Goal: Task Accomplishment & Management: Manage account settings

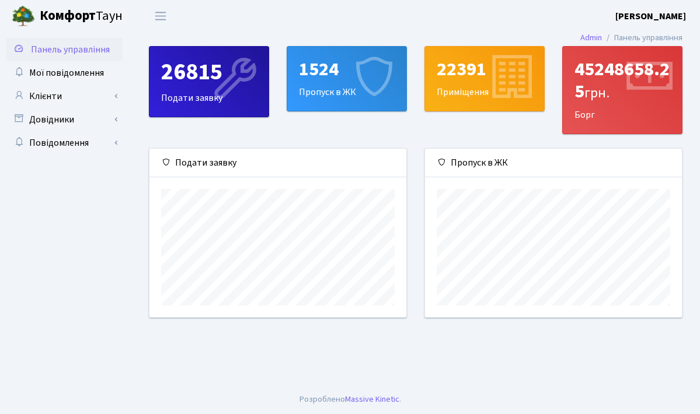
scroll to position [169, 257]
click at [88, 93] on link "Клієнти" at bounding box center [64, 96] width 117 height 23
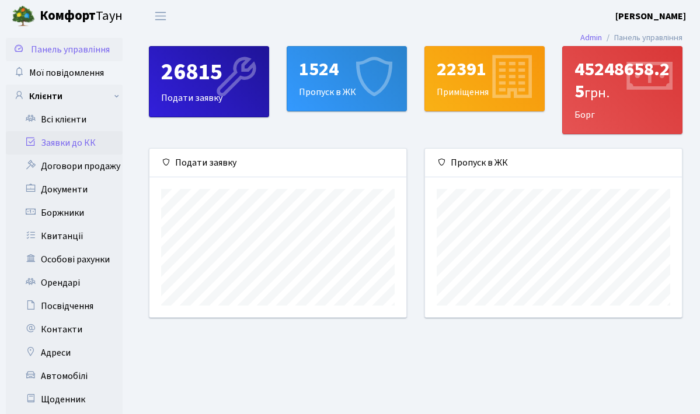
click at [68, 141] on link "Заявки до КК" at bounding box center [64, 142] width 117 height 23
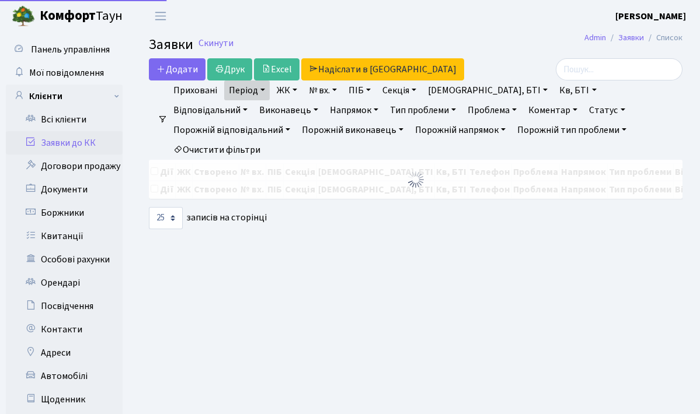
select select "25"
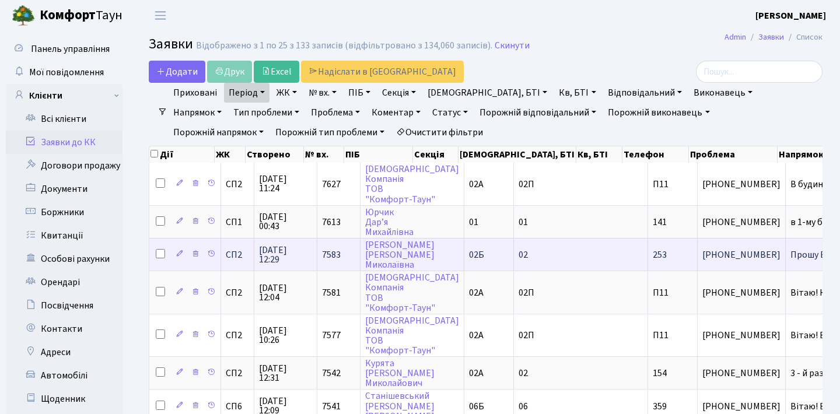
scroll to position [1, 0]
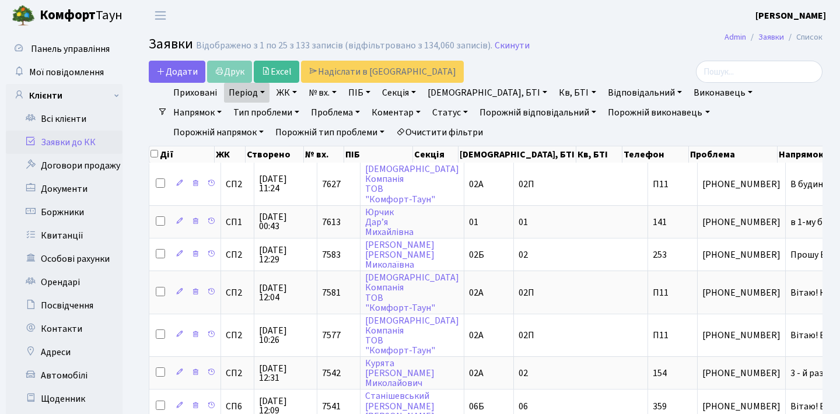
click at [260, 95] on link "Період" at bounding box center [247, 93] width 46 height 20
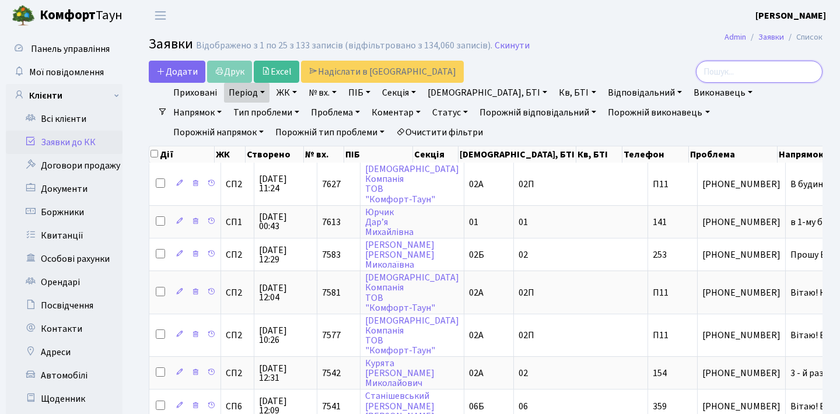
click at [699, 78] on input "search" at bounding box center [759, 72] width 127 height 22
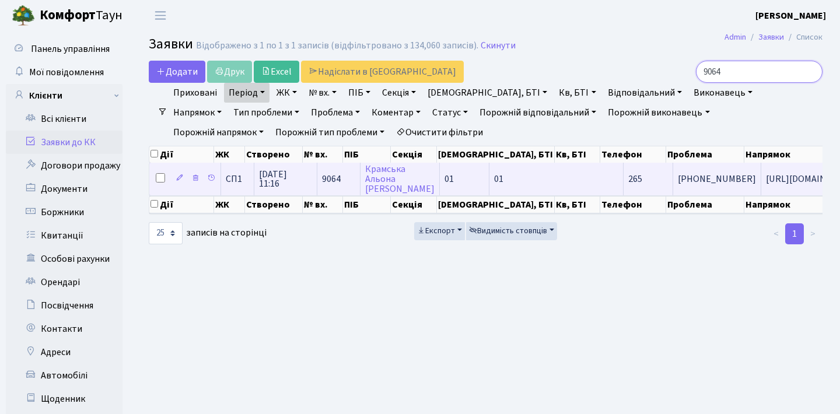
type input "9064"
click at [624, 192] on td "265" at bounding box center [649, 179] width 50 height 32
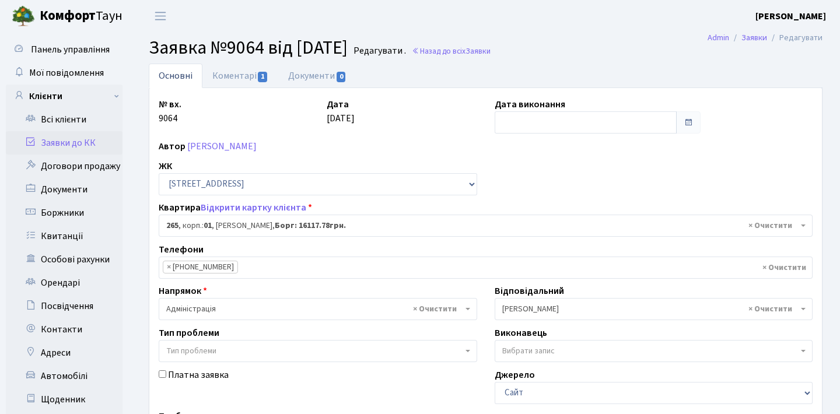
select select "20190"
click at [686, 124] on span at bounding box center [688, 122] width 9 height 9
click at [632, 121] on input "text" at bounding box center [586, 122] width 183 height 22
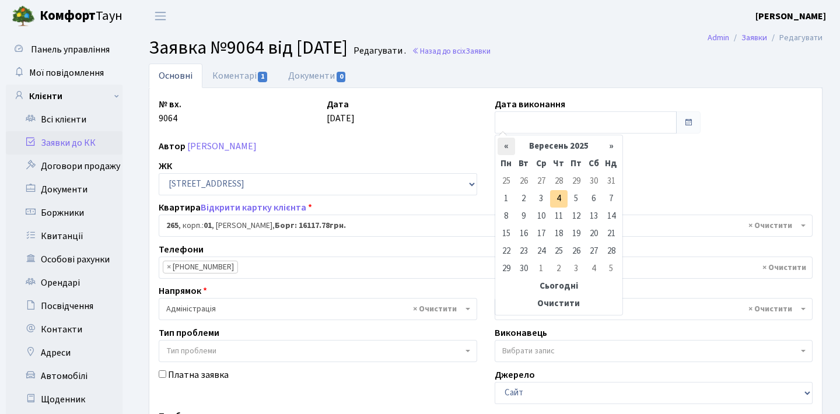
click at [507, 143] on th "«" at bounding box center [507, 147] width 18 height 18
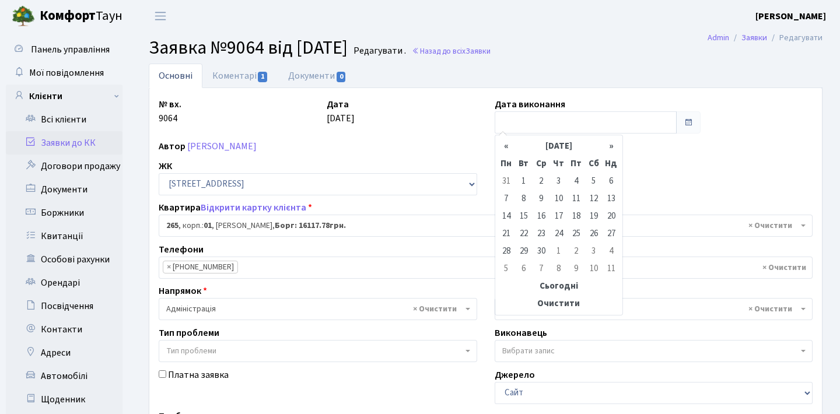
click at [507, 143] on th "«" at bounding box center [507, 147] width 18 height 18
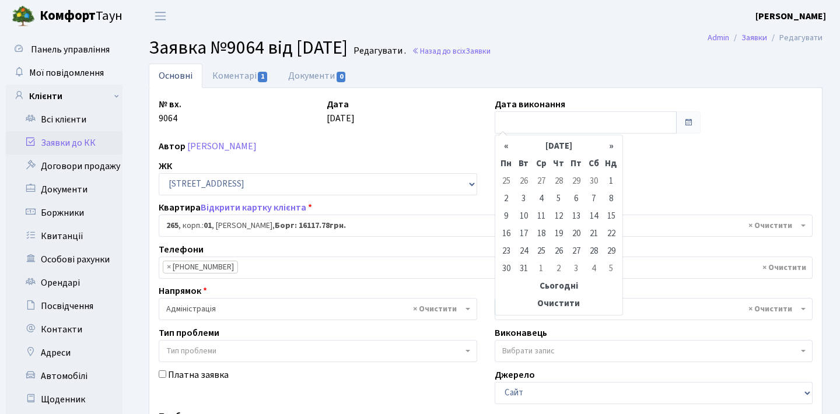
click at [507, 143] on th "«" at bounding box center [507, 147] width 18 height 18
click at [507, 143] on table "« Жовтень 2024 » Пн Вт Ср Чт Пт Сб Нд 30 1 2 3 4 5 6 7 8 9 10 11 12 13 14 15 16…" at bounding box center [559, 225] width 123 height 175
click at [572, 234] on td "25" at bounding box center [577, 234] width 18 height 18
type input "25.10.2024"
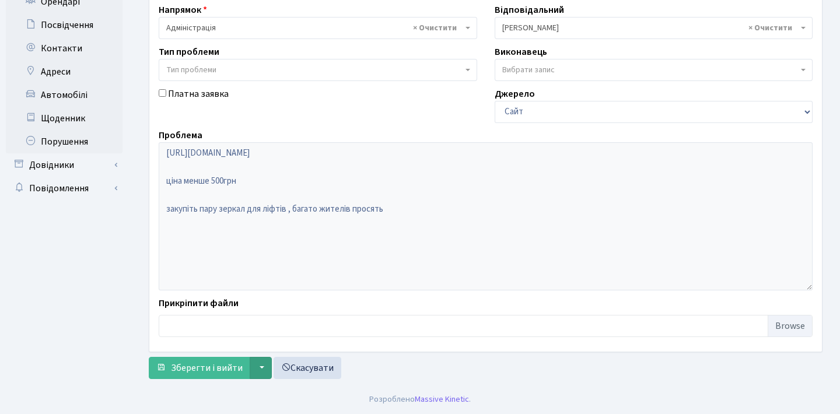
scroll to position [281, 0]
click at [236, 365] on span "Зберегти і вийти" at bounding box center [207, 368] width 72 height 13
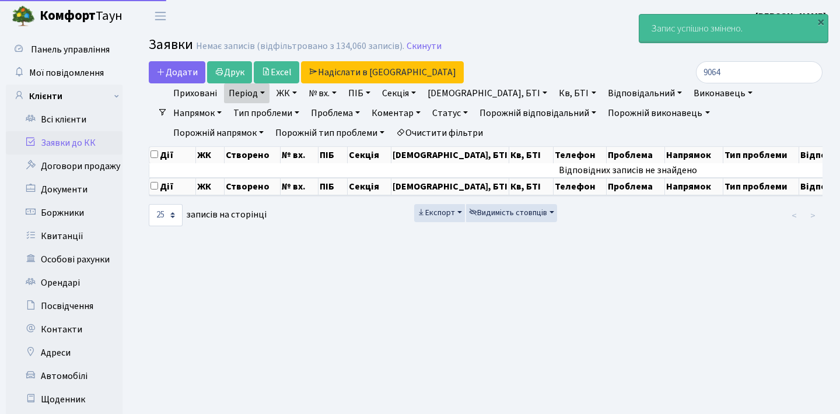
select select "25"
click at [729, 71] on input "9064" at bounding box center [759, 72] width 127 height 22
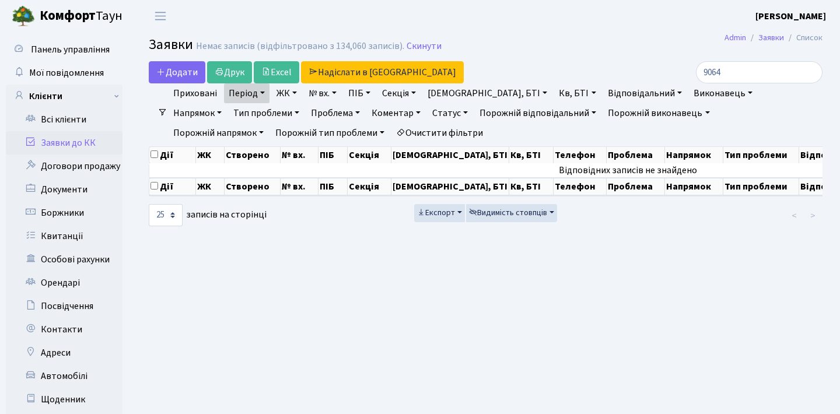
click at [257, 90] on link "Період" at bounding box center [247, 93] width 46 height 20
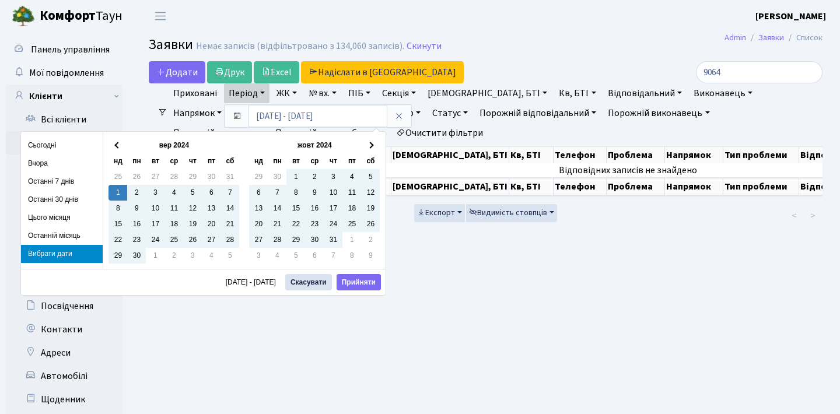
click at [257, 92] on link "Період" at bounding box center [247, 93] width 46 height 20
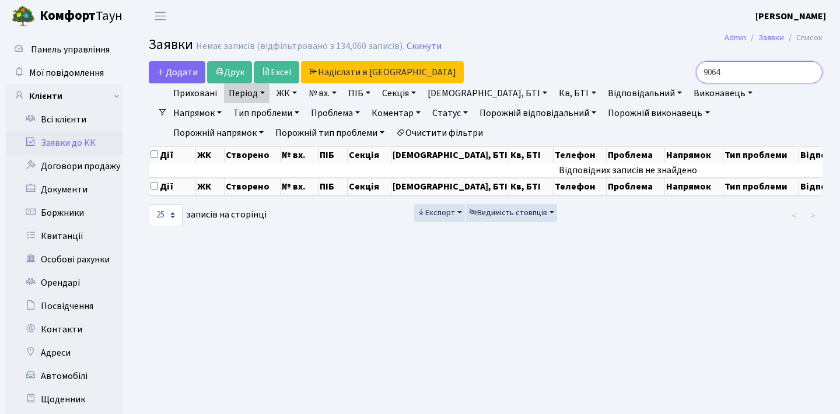
click at [811, 72] on input "9064" at bounding box center [759, 72] width 127 height 22
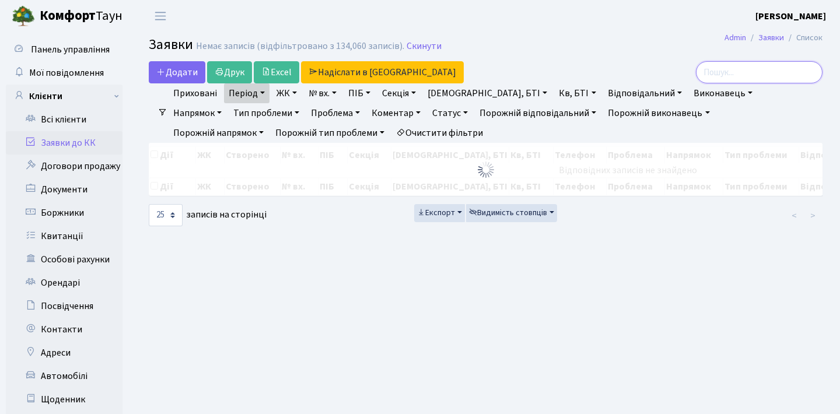
click at [776, 79] on input "search" at bounding box center [759, 72] width 127 height 22
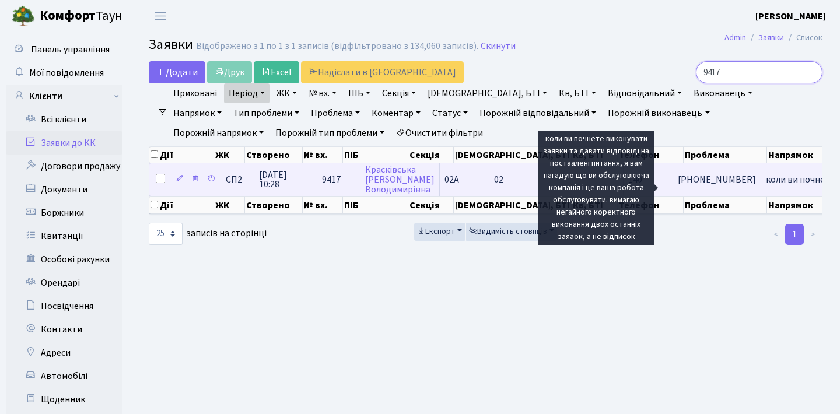
type input "9417"
click at [766, 185] on span "коли ви почнете[...]" at bounding box center [806, 179] width 81 height 13
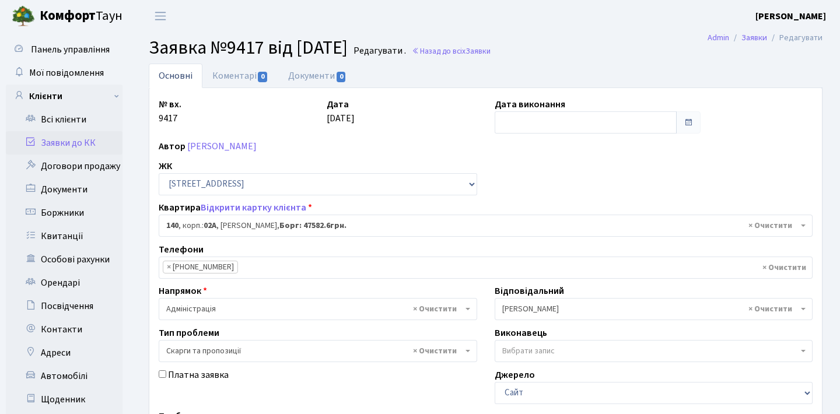
select select "20390"
select select "55"
click at [683, 127] on span at bounding box center [688, 122] width 25 height 22
click at [636, 120] on input "text" at bounding box center [586, 122] width 183 height 22
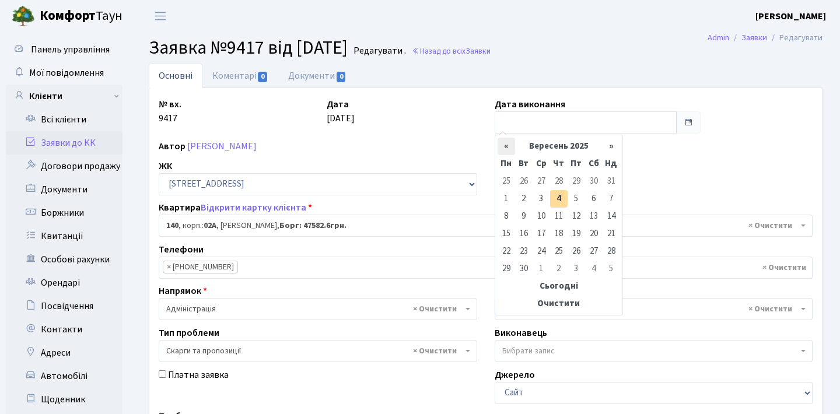
click at [504, 148] on th "«" at bounding box center [507, 147] width 18 height 18
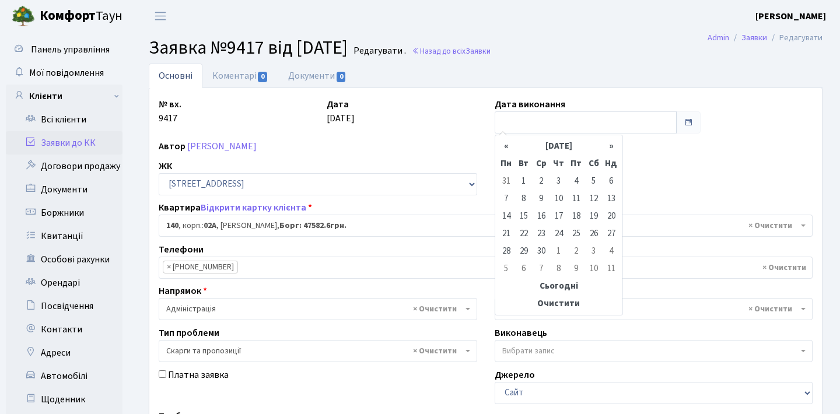
click at [504, 148] on th "«" at bounding box center [507, 147] width 18 height 18
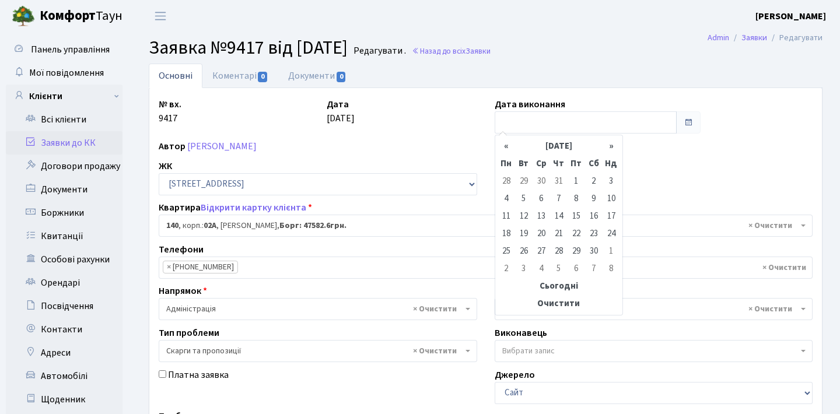
click at [504, 148] on th "«" at bounding box center [507, 147] width 18 height 18
click at [504, 148] on table "« Жовтень 2024 » Пн Вт Ср Чт Пт Сб Нд 30 1 2 3 4 5 6 7 8 9 10 11 12 13 14 15 16…" at bounding box center [559, 225] width 123 height 175
click at [543, 266] on td "6" at bounding box center [542, 269] width 18 height 18
type input "06.11.2024"
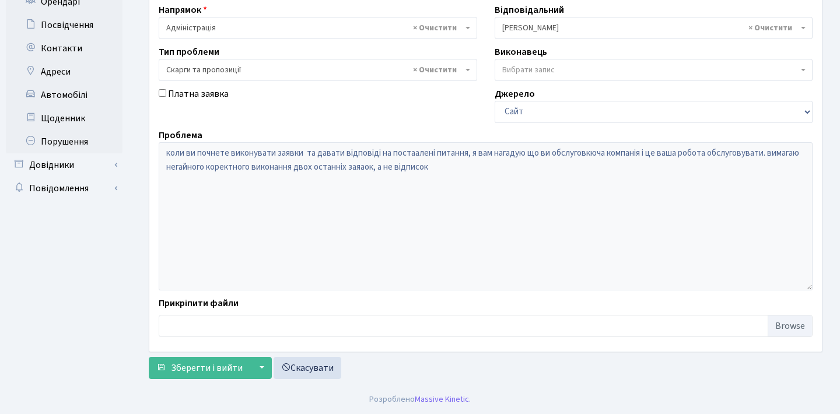
scroll to position [281, 0]
click at [229, 372] on span "Зберегти і вийти" at bounding box center [207, 368] width 72 height 13
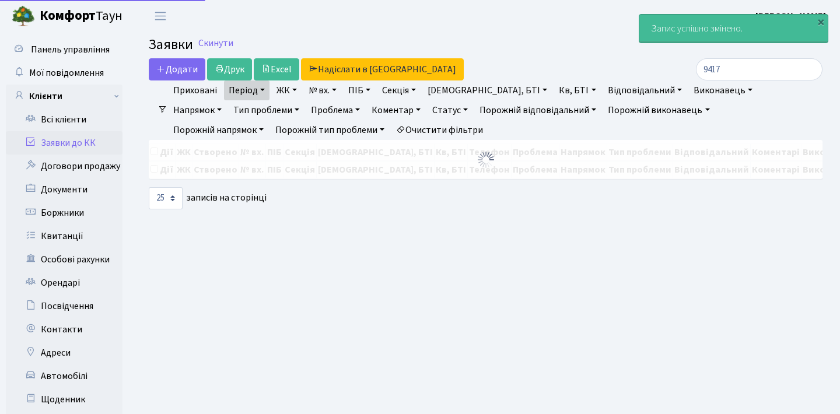
select select "25"
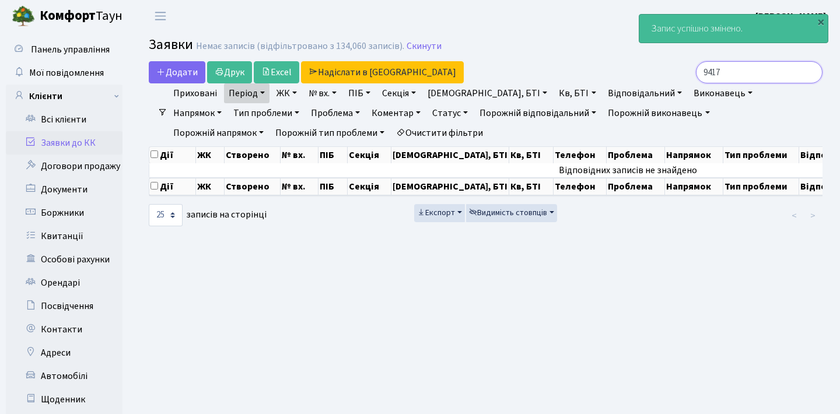
click at [757, 78] on input "9417" at bounding box center [759, 72] width 127 height 22
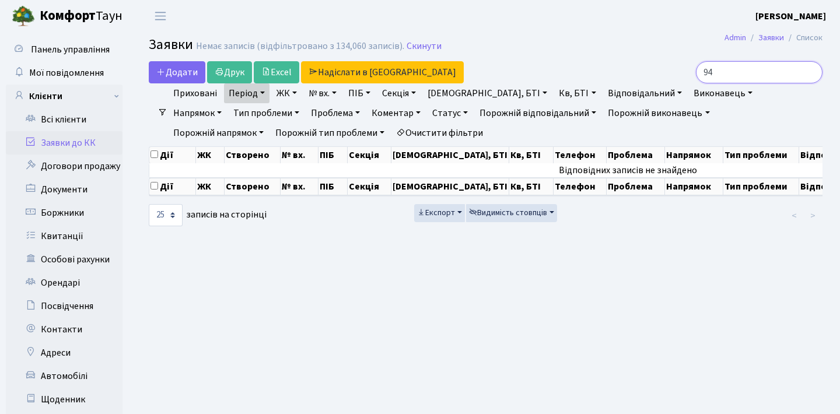
type input "9"
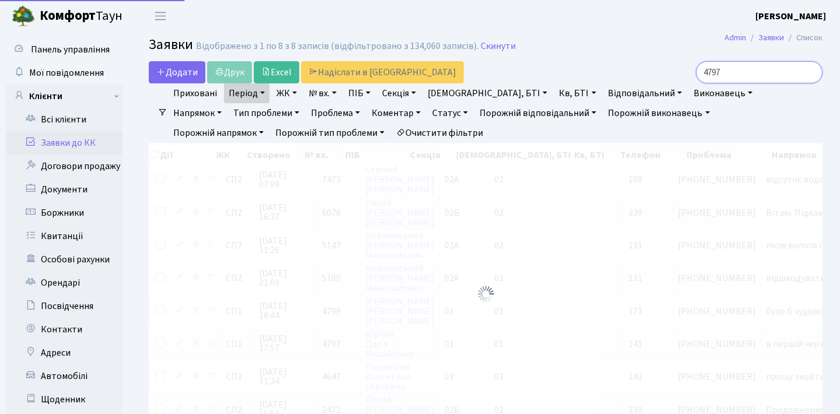
type input "4797"
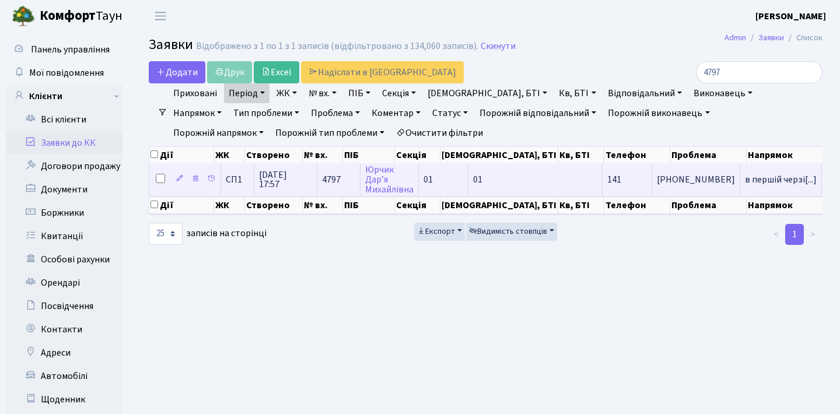
click at [741, 180] on td "в першій черзі[...]" at bounding box center [782, 179] width 82 height 32
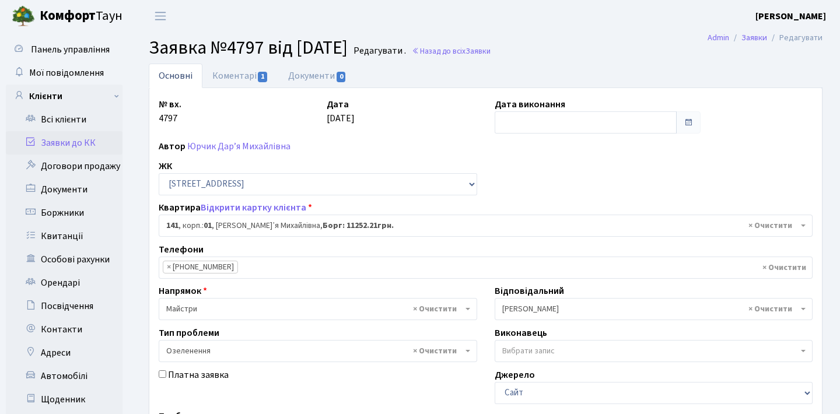
select select "20066"
select select "65"
click at [690, 123] on span at bounding box center [688, 122] width 9 height 9
click at [644, 125] on input "text" at bounding box center [586, 122] width 183 height 22
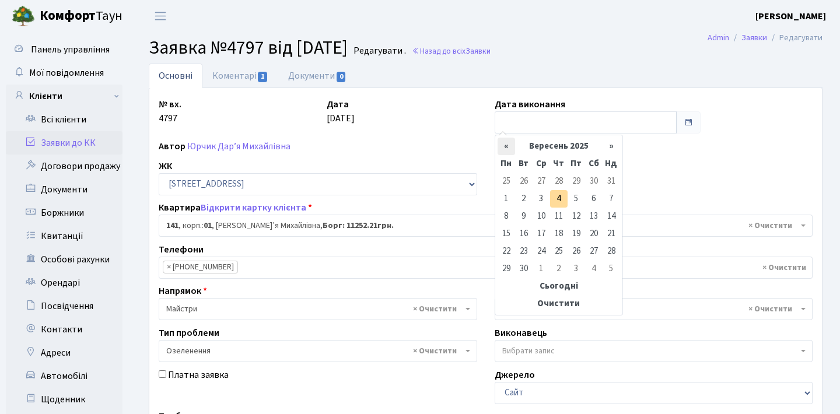
click at [506, 146] on th "«" at bounding box center [507, 147] width 18 height 18
click at [506, 146] on table "« Липень 2025 » Пн Вт Ср Чт Пт Сб Нд 30 1 2 3 4 5 6 7 8 9 10 11 12 13 14 15 16 …" at bounding box center [559, 225] width 123 height 175
click at [506, 146] on table "« Червень 2025 » Пн Вт Ср Чт Пт Сб Нд 26 27 28 29 30 31 1 2 3 4 5 6 7 8 9 10 11…" at bounding box center [559, 225] width 123 height 175
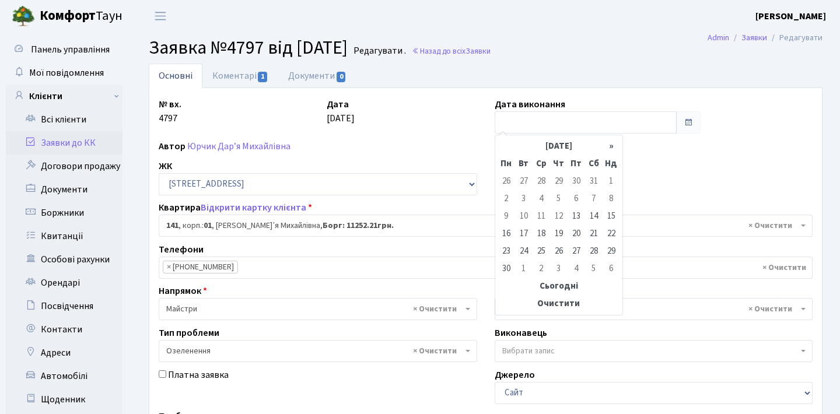
click at [506, 146] on table "« Червень 2025 » Пн Вт Ср Чт Пт Сб Нд 26 27 28 29 30 31 1 2 3 4 5 6 7 8 9 10 11…" at bounding box center [559, 225] width 123 height 175
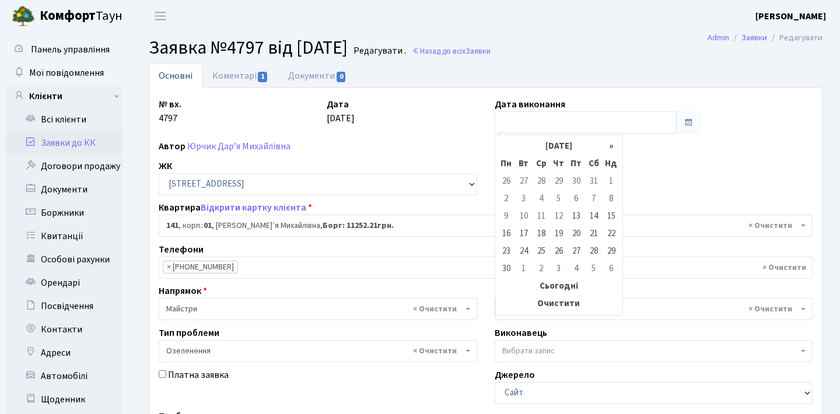
click at [506, 146] on table "« Червень 2025 » Пн Вт Ср Чт Пт Сб Нд 26 27 28 29 30 31 1 2 3 4 5 6 7 8 9 10 11…" at bounding box center [559, 225] width 123 height 175
click at [502, 148] on table "« Червень 2025 » Пн Вт Ср Чт Пт Сб Нд 26 27 28 29 30 31 1 2 3 4 5 6 7 8 9 10 11…" at bounding box center [559, 225] width 123 height 175
click at [612, 149] on th "»" at bounding box center [612, 147] width 18 height 18
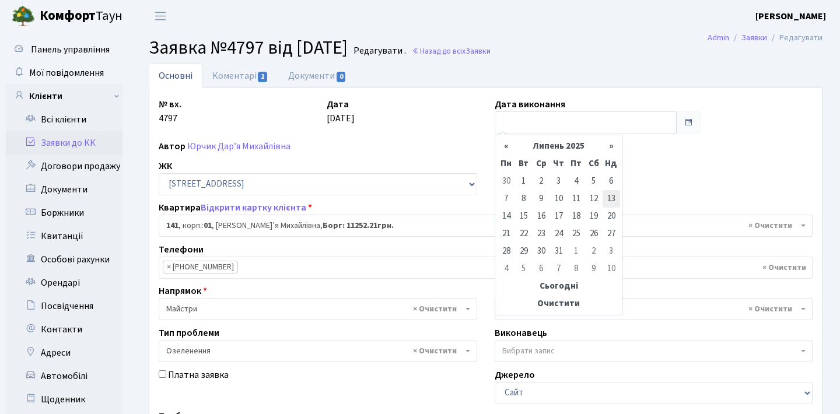
click at [611, 196] on td "13" at bounding box center [612, 199] width 18 height 18
type input "13.07.2025"
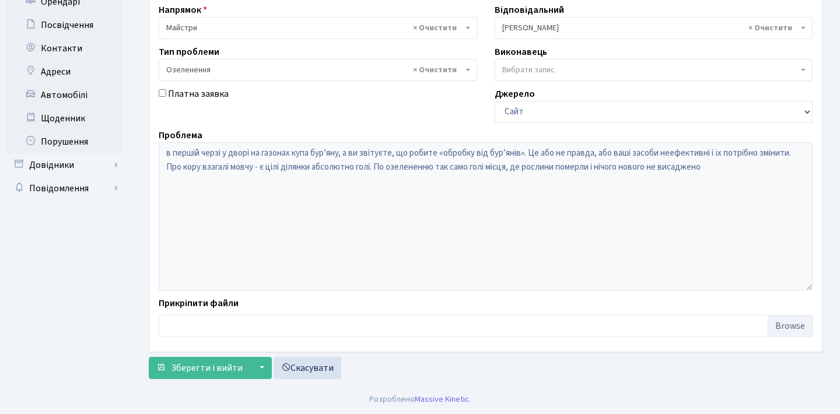
scroll to position [281, 0]
click at [206, 369] on span "Зберегти і вийти" at bounding box center [207, 368] width 72 height 13
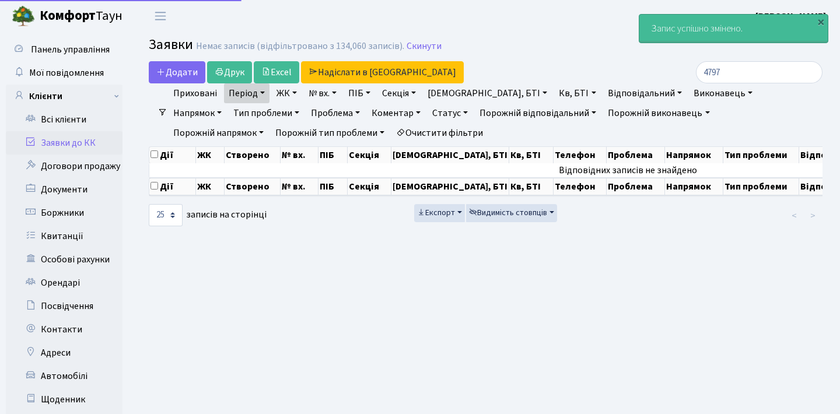
select select "25"
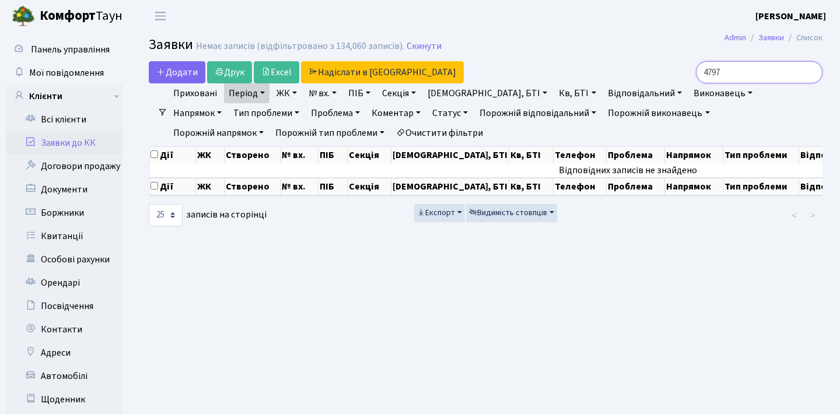
click at [806, 75] on input "4797" at bounding box center [759, 72] width 127 height 22
click at [752, 81] on input "search" at bounding box center [759, 72] width 127 height 22
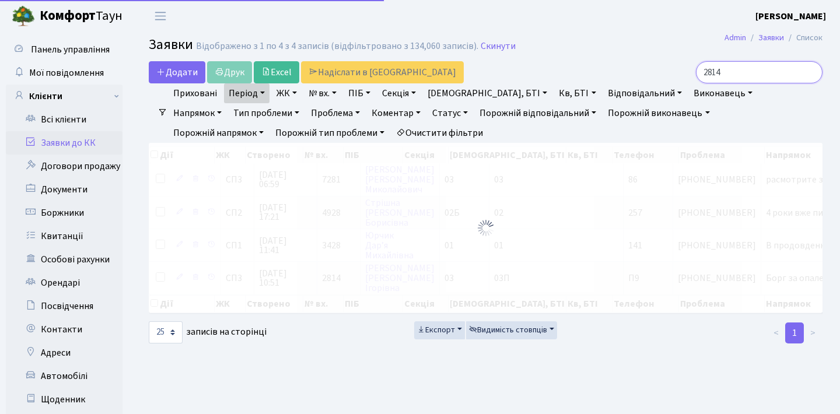
type input "2814"
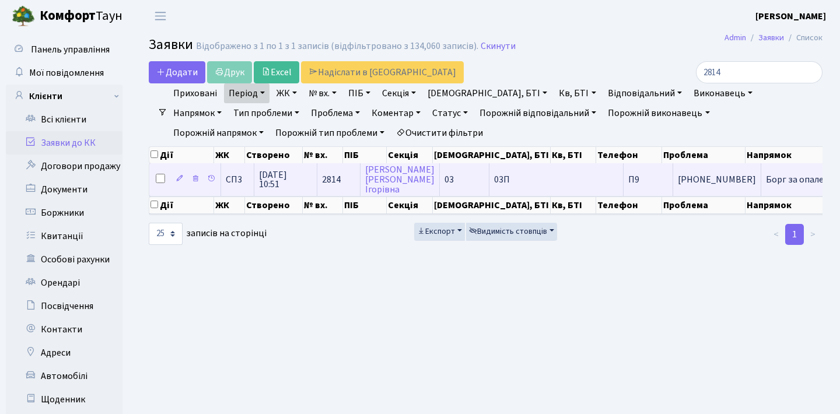
click at [762, 183] on td "Борг за опаленн[...]" at bounding box center [807, 179] width 90 height 32
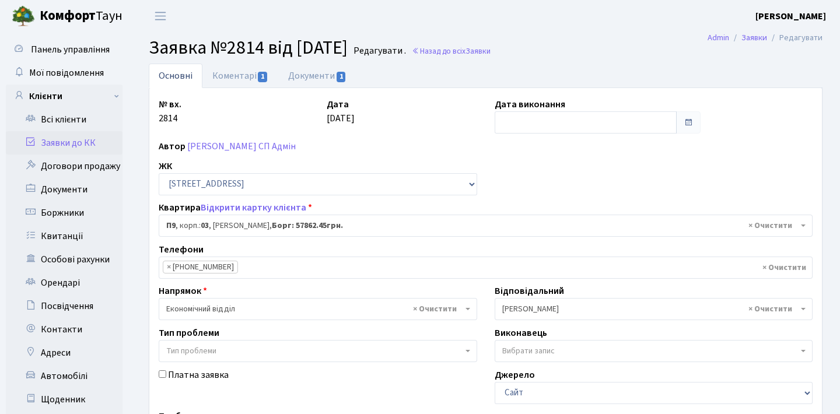
select select "21028"
click at [687, 124] on span at bounding box center [688, 122] width 9 height 9
click at [689, 123] on span at bounding box center [688, 122] width 9 height 9
click at [641, 124] on input "text" at bounding box center [586, 122] width 183 height 22
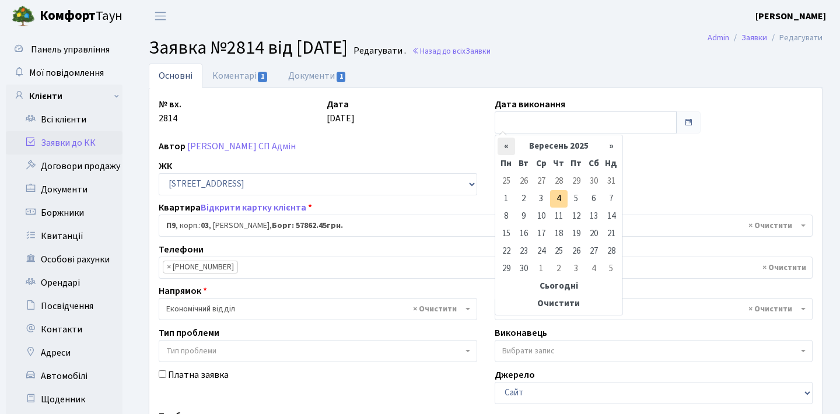
click at [504, 149] on th "«" at bounding box center [507, 147] width 18 height 18
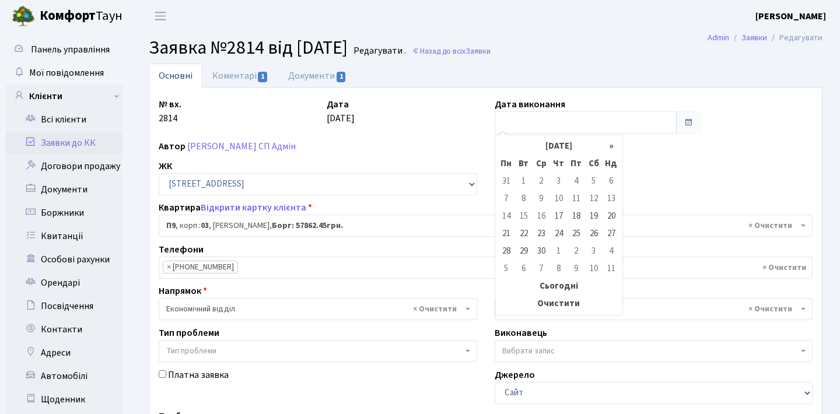
click at [504, 149] on table "« Квітень 2025 » Пн Вт Ср Чт Пт Сб Нд 31 1 2 3 4 5 6 7 8 9 10 11 12 13 14 15 16…" at bounding box center [559, 225] width 123 height 175
click at [559, 232] on td "24" at bounding box center [559, 234] width 18 height 18
type input "24.04.2025"
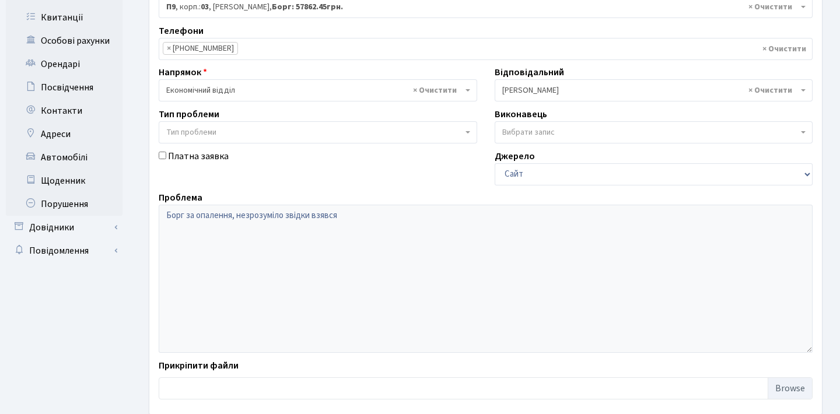
scroll to position [239, 0]
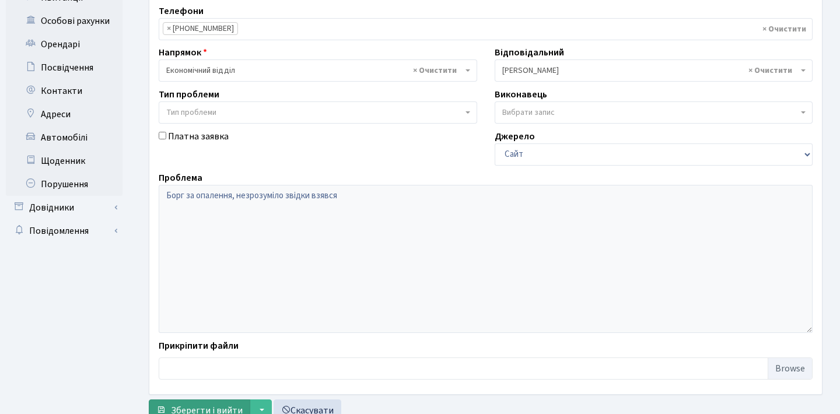
click at [190, 408] on span "Зберегти і вийти" at bounding box center [207, 410] width 72 height 13
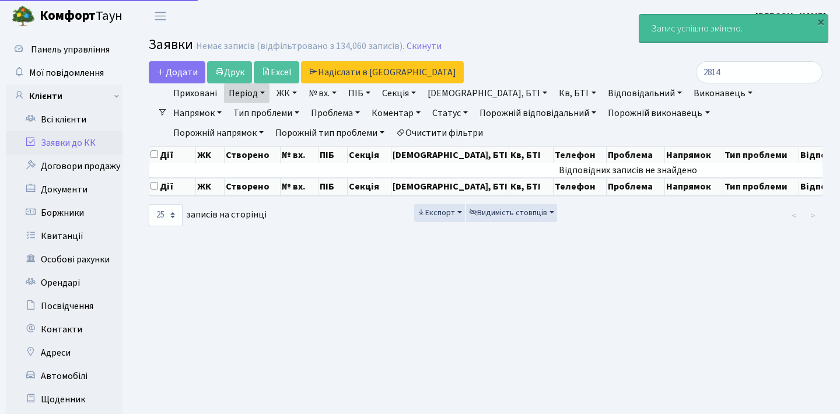
select select "25"
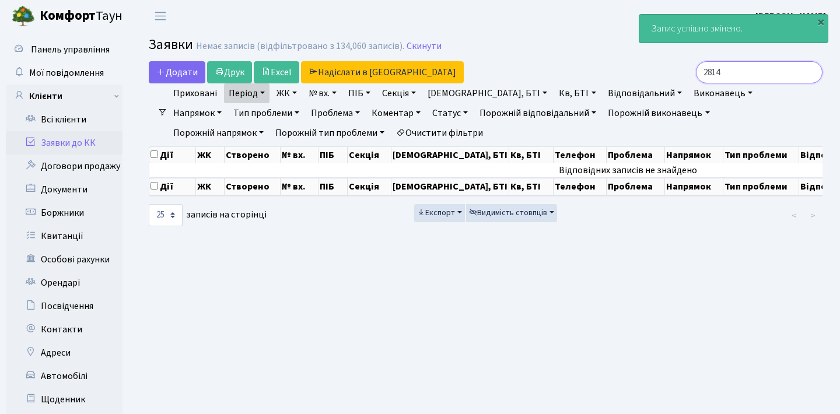
click at [804, 72] on input "2814" at bounding box center [759, 72] width 127 height 22
click at [774, 72] on input "search" at bounding box center [759, 72] width 127 height 22
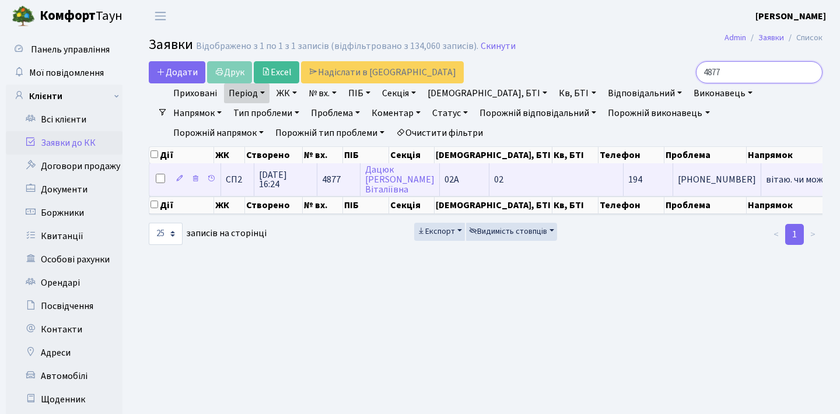
type input "4877"
click at [678, 184] on span "[PHONE_NUMBER]" at bounding box center [717, 179] width 78 height 9
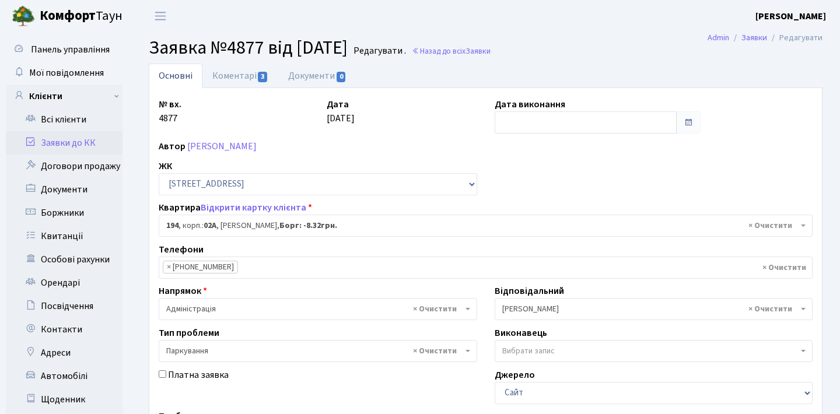
select select "20444"
select select "66"
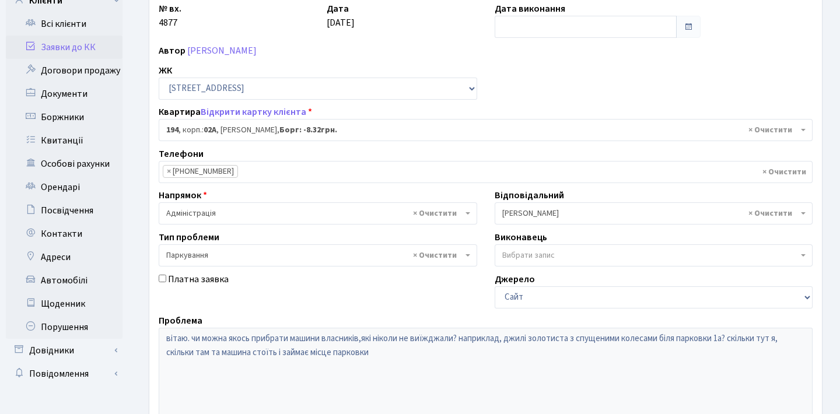
scroll to position [76, 0]
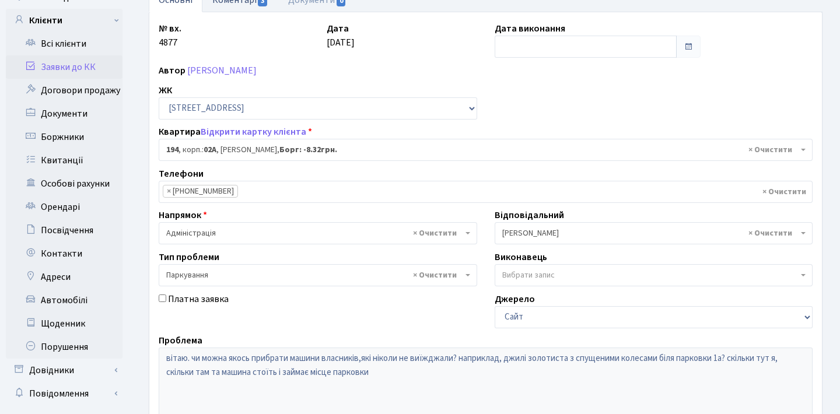
click at [260, 6] on span "3" at bounding box center [262, 1] width 9 height 11
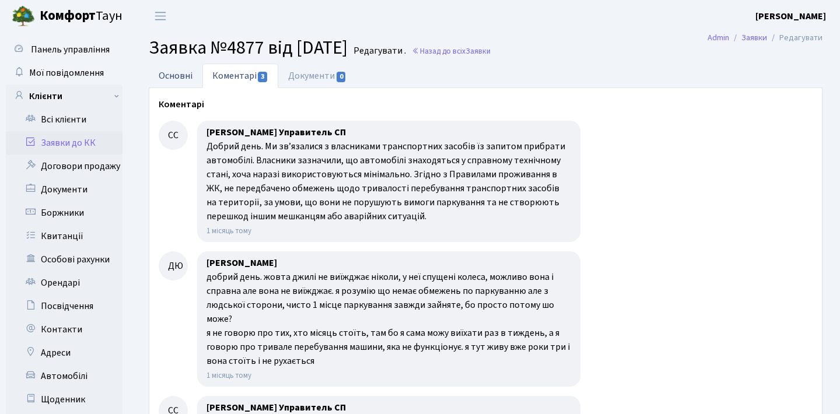
click at [170, 75] on link "Основні" at bounding box center [176, 76] width 54 height 24
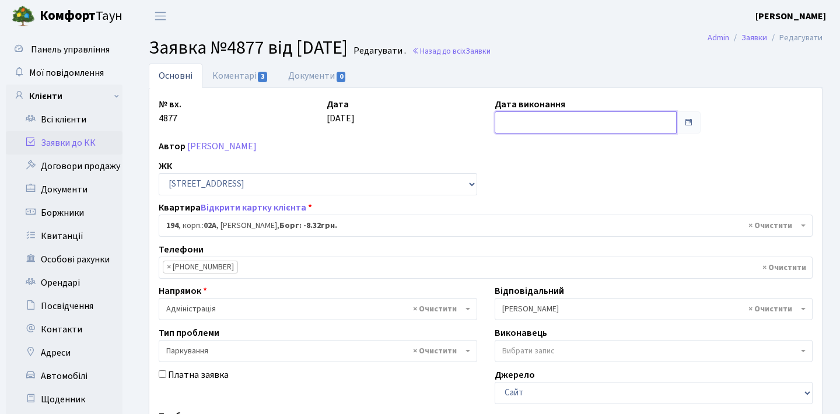
click at [630, 124] on input "text" at bounding box center [586, 122] width 183 height 22
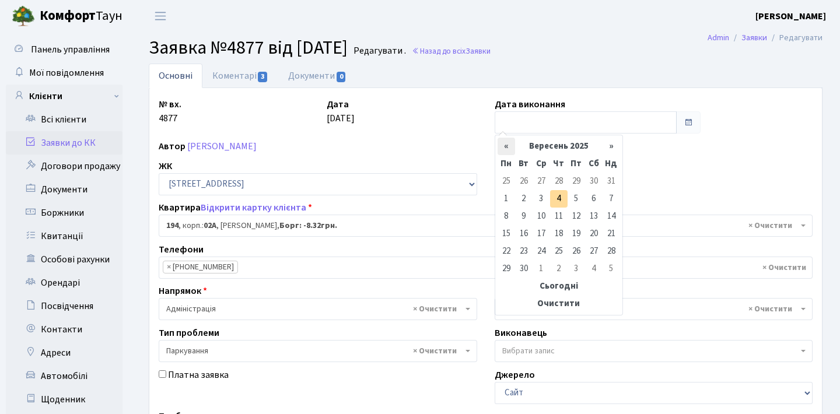
click at [509, 146] on th "«" at bounding box center [507, 147] width 18 height 18
click at [509, 146] on table "« Липень 2025 » Пн Вт Ср Чт Пт Сб Нд 30 1 2 3 4 5 6 7 8 9 10 11 12 13 14 15 16 …" at bounding box center [559, 225] width 123 height 175
click at [509, 146] on table "« Червень 2025 » Пн Вт Ср Чт Пт Сб Нд 26 27 28 29 30 31 1 2 3 4 5 6 7 8 9 10 11…" at bounding box center [559, 225] width 123 height 175
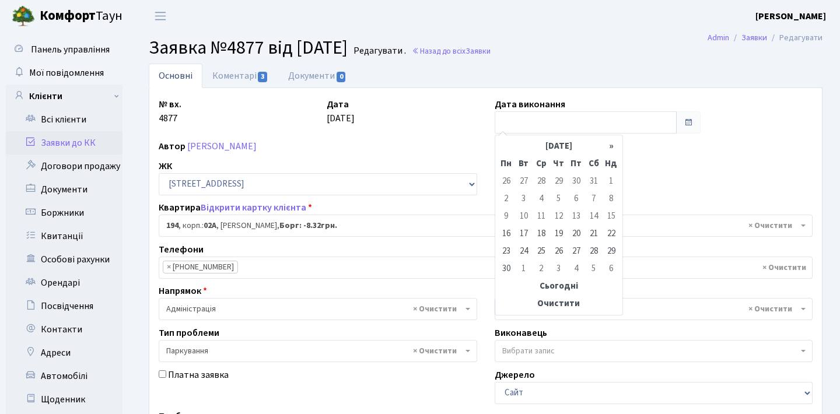
click at [509, 146] on table "« Червень 2025 » Пн Вт Ср Чт Пт Сб Нд 26 27 28 29 30 31 1 2 3 4 5 6 7 8 9 10 11…" at bounding box center [559, 225] width 123 height 175
click at [508, 246] on td "23" at bounding box center [507, 252] width 18 height 18
type input "23.06.2025"
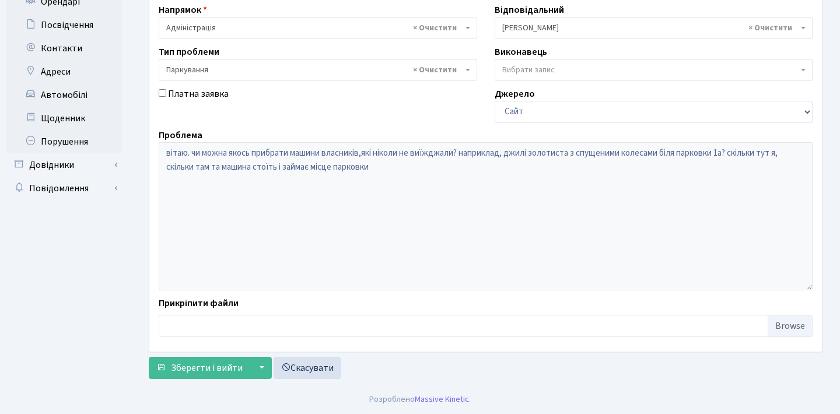
scroll to position [281, 0]
click at [194, 371] on span "Зберегти і вийти" at bounding box center [207, 368] width 72 height 13
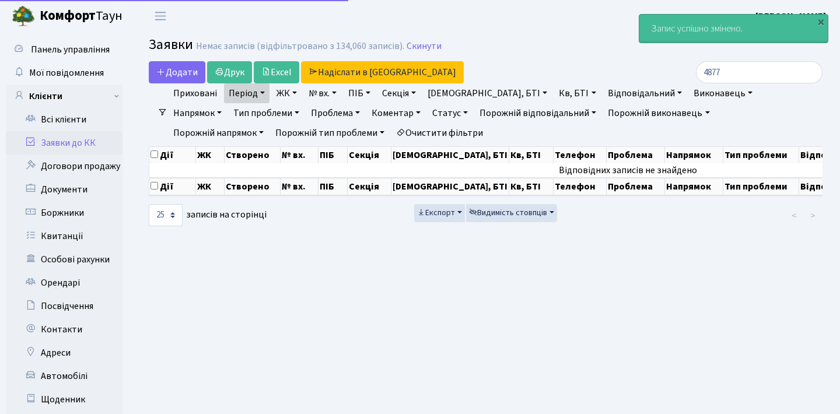
select select "25"
click at [811, 78] on input "4877" at bounding box center [759, 72] width 127 height 22
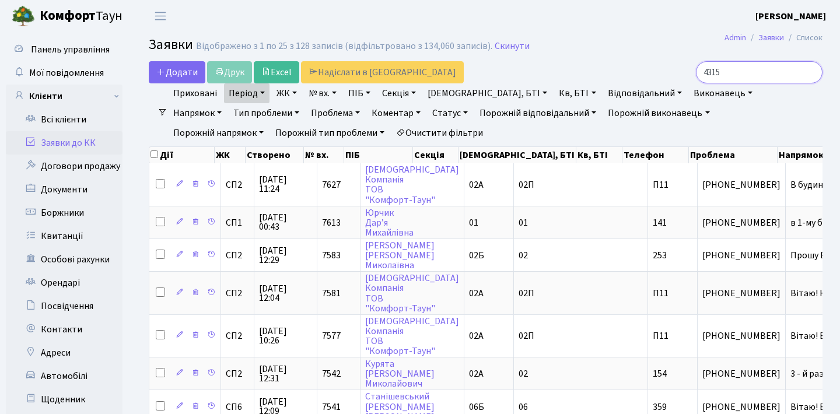
type input "4315"
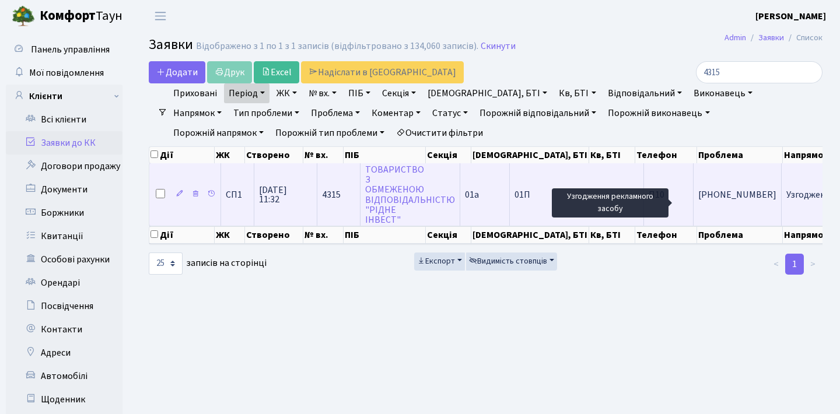
click at [787, 201] on span "Узгодження рекл[...]" at bounding box center [827, 194] width 81 height 13
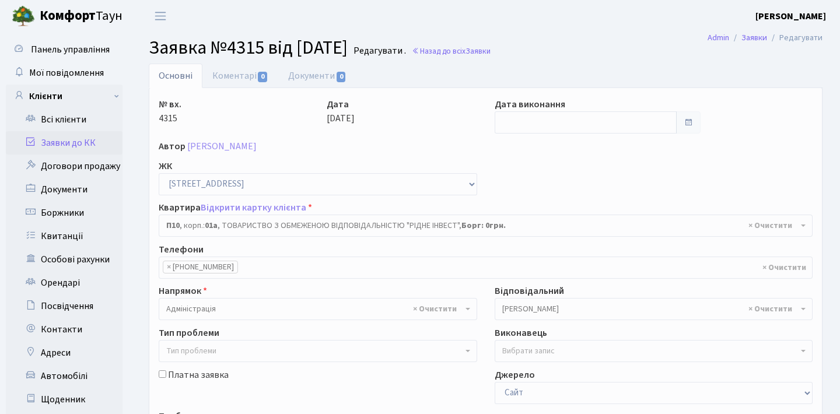
select select "20241"
click at [627, 120] on input "text" at bounding box center [586, 122] width 183 height 22
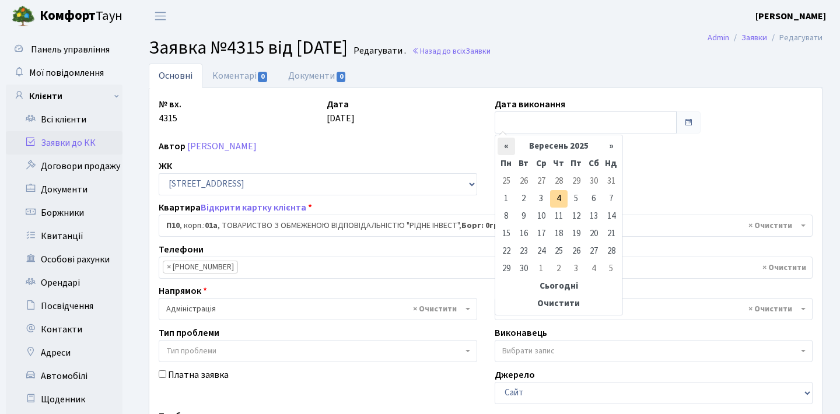
click at [509, 145] on th "«" at bounding box center [507, 147] width 18 height 18
click at [509, 145] on table "« Червень 2025 » Пн Вт Ср Чт Пт Сб Нд 26 27 28 29 30 31 1 2 3 4 5 6 7 8 9 10 11…" at bounding box center [559, 225] width 123 height 175
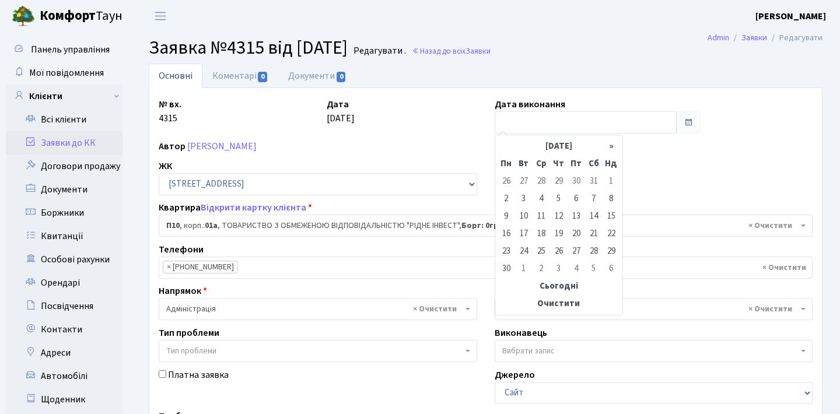
click at [509, 145] on table "« Червень 2025 » Пн Вт Ср Чт Пт Сб Нд 26 27 28 29 30 31 1 2 3 4 5 6 7 8 9 10 11…" at bounding box center [559, 225] width 123 height 175
click at [508, 214] on td "9" at bounding box center [507, 217] width 18 height 18
type input "09.06.2025"
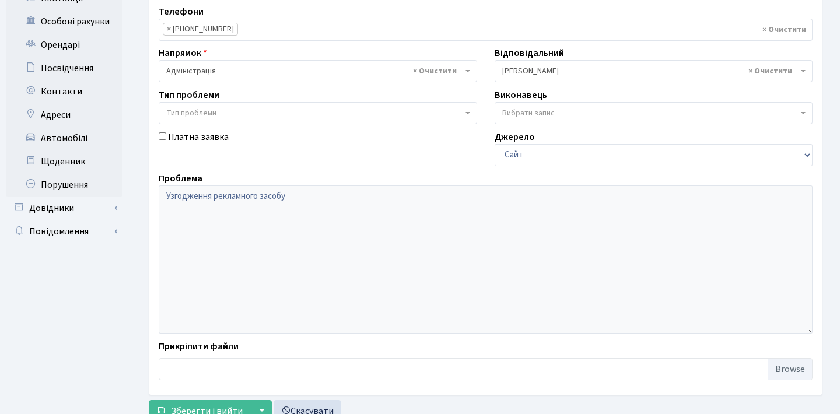
scroll to position [280, 0]
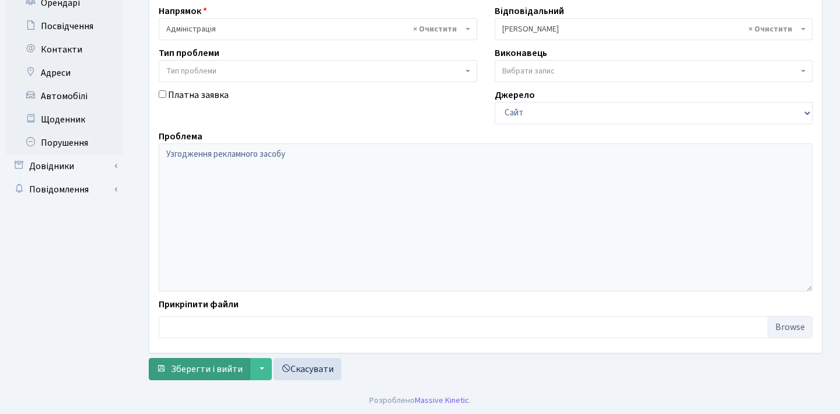
click at [197, 371] on span "Зберегти і вийти" at bounding box center [207, 369] width 72 height 13
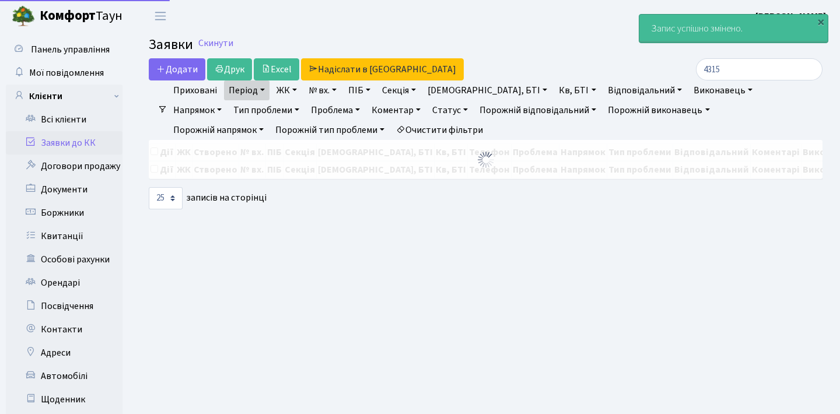
select select "25"
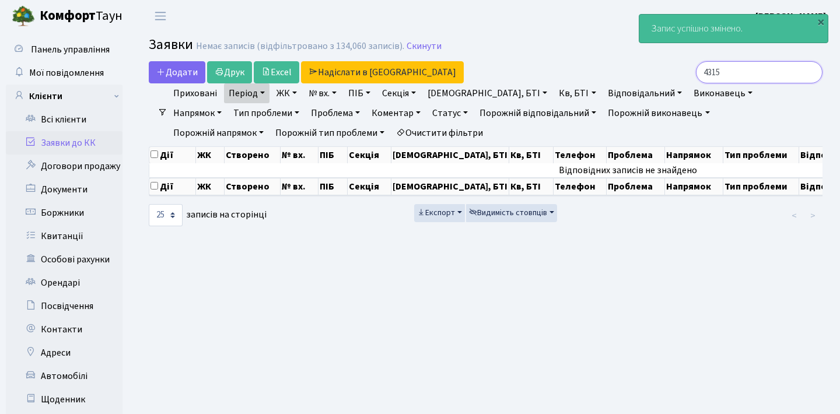
click at [810, 75] on input "4315" at bounding box center [759, 72] width 127 height 22
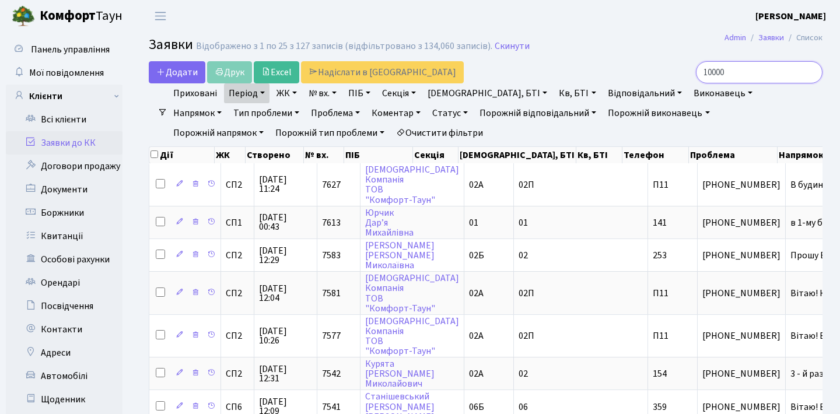
type input "10000"
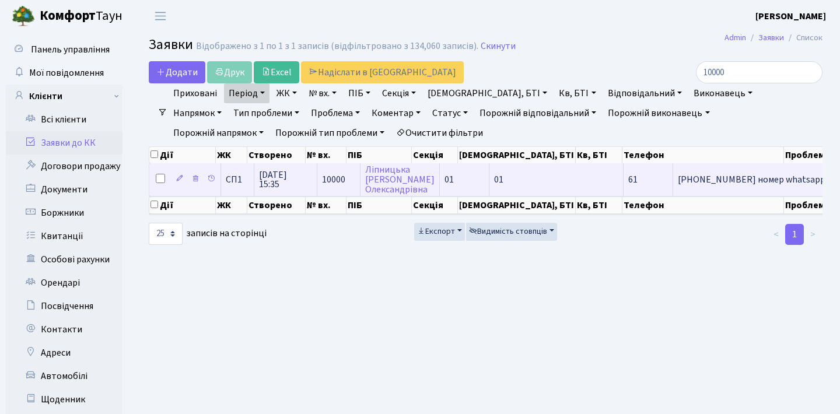
click at [678, 184] on span "[PHONE_NUMBER] номер whatsapp, telegram" at bounding box center [773, 179] width 190 height 9
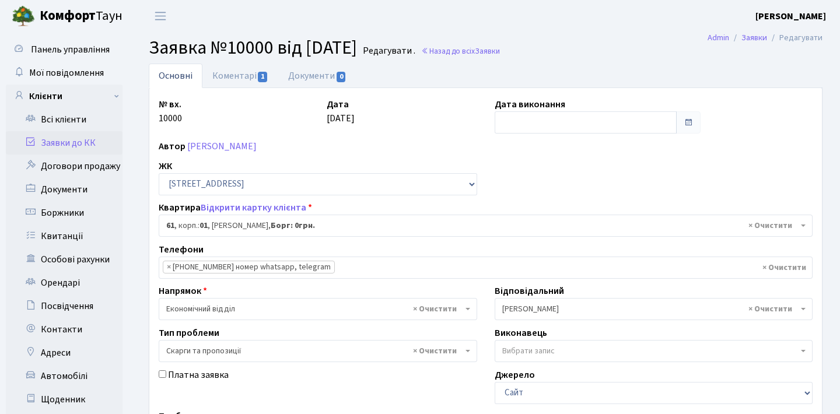
select select "19986"
select select "55"
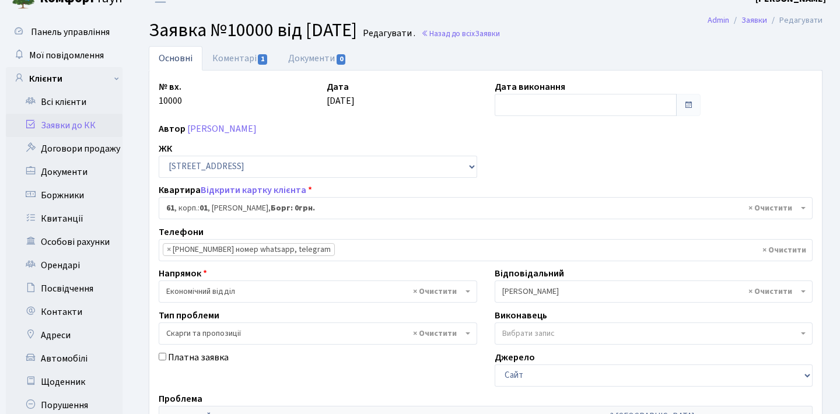
scroll to position [16, 0]
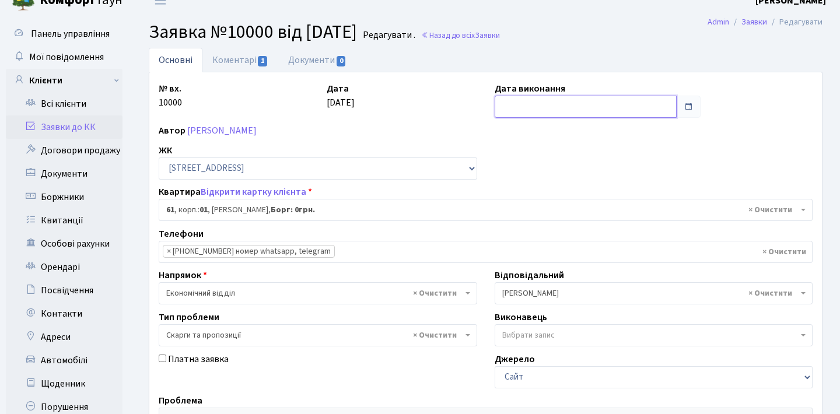
click at [602, 104] on input "text" at bounding box center [586, 107] width 183 height 22
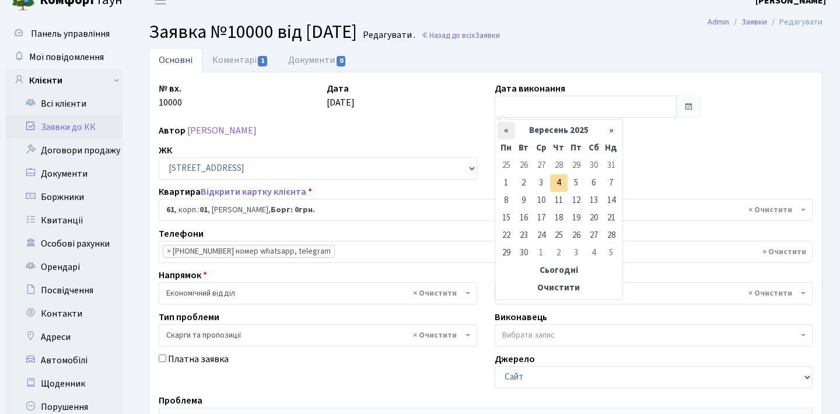
click at [505, 130] on th "«" at bounding box center [507, 131] width 18 height 18
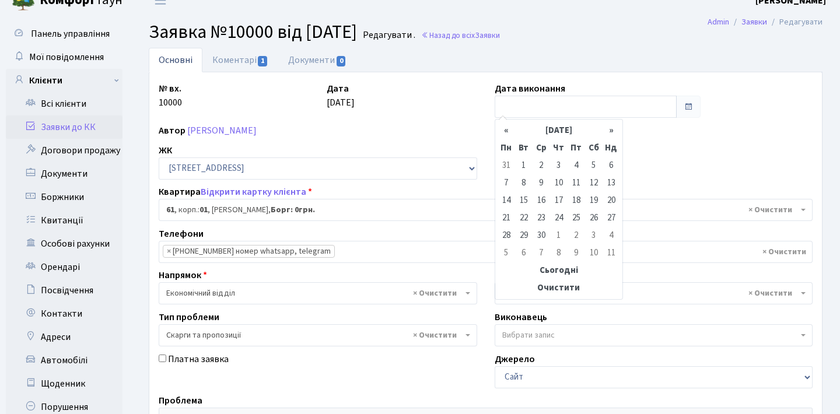
click at [505, 130] on th "«" at bounding box center [507, 131] width 18 height 18
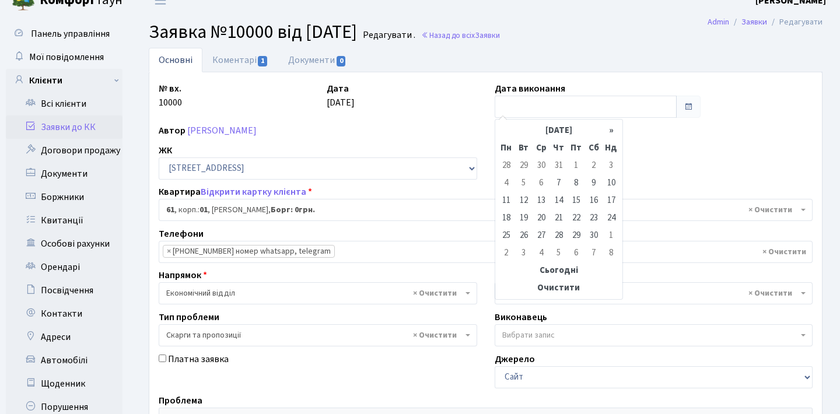
click at [505, 130] on table "« [DATE] » Пн Вт Ср Чт Пт Сб Нд 28 29 30 31 1 2 3 4 5 6 7 8 9 10 11 12 13 14 15…" at bounding box center [559, 209] width 123 height 175
click at [556, 202] on td "14" at bounding box center [559, 201] width 18 height 18
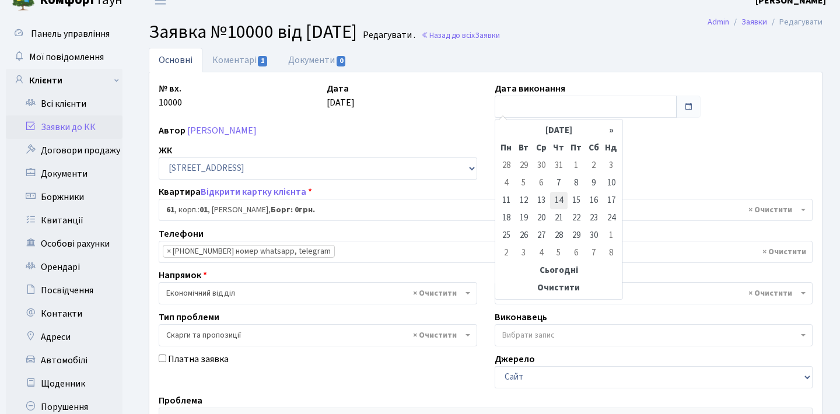
type input "14.11.2024"
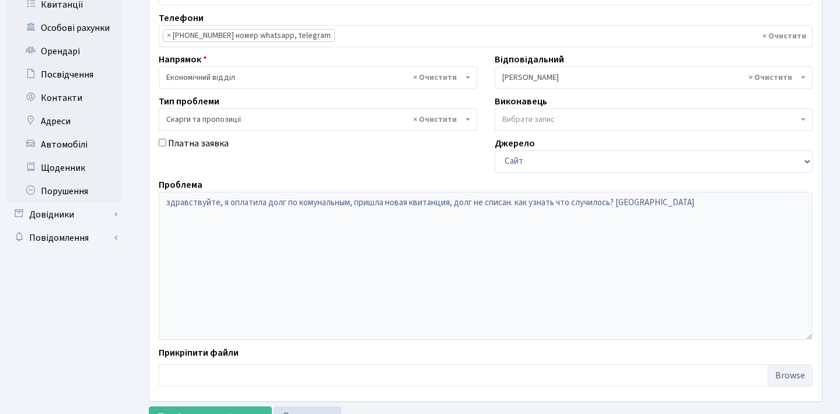
scroll to position [261, 0]
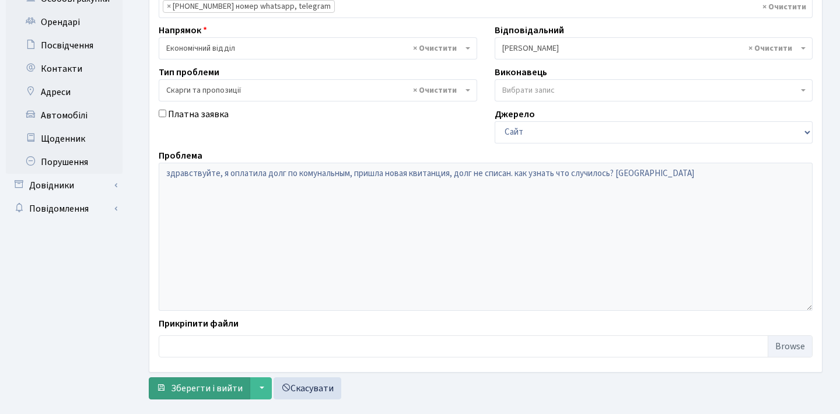
click at [209, 386] on span "Зберегти і вийти" at bounding box center [207, 388] width 72 height 13
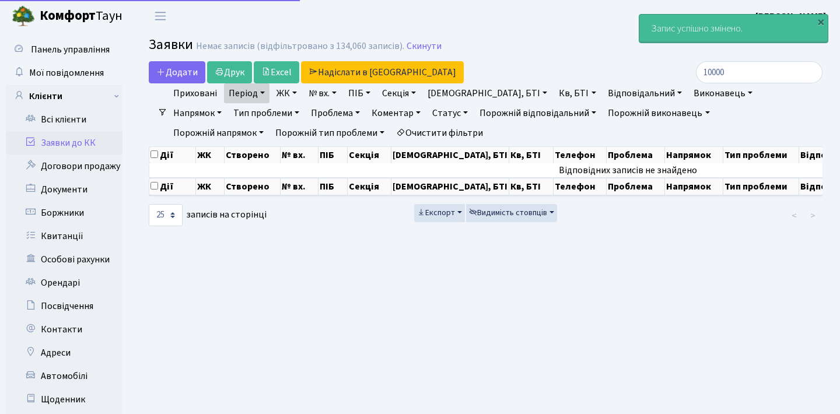
select select "25"
click at [812, 69] on input "10000" at bounding box center [759, 72] width 127 height 22
click at [781, 69] on input "search" at bounding box center [759, 72] width 127 height 22
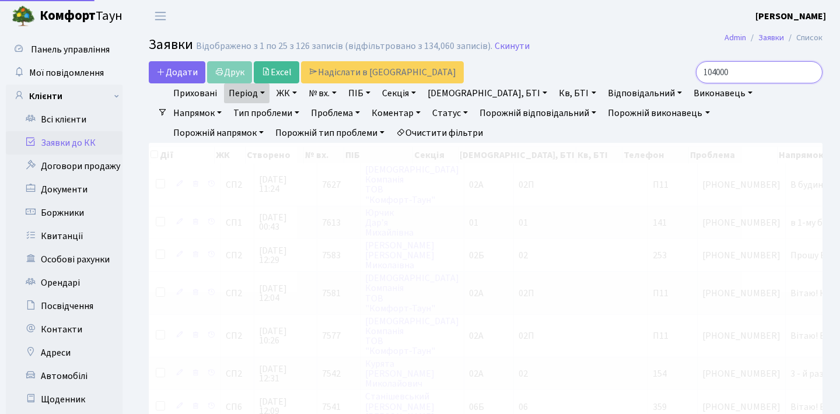
type input "10400"
checkbox input "true"
type input "10400"
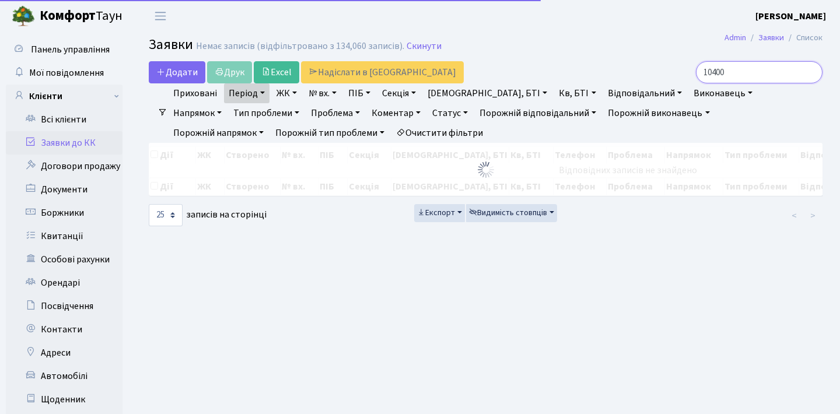
checkbox input "false"
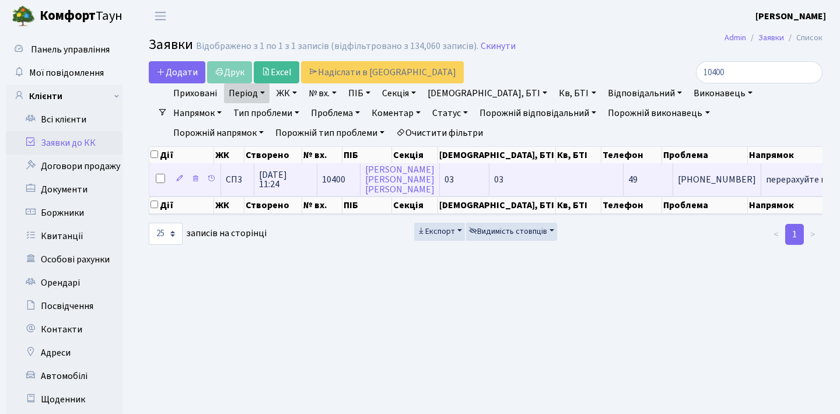
click at [762, 194] on td "перерахуйте кош[...]" at bounding box center [808, 179] width 93 height 32
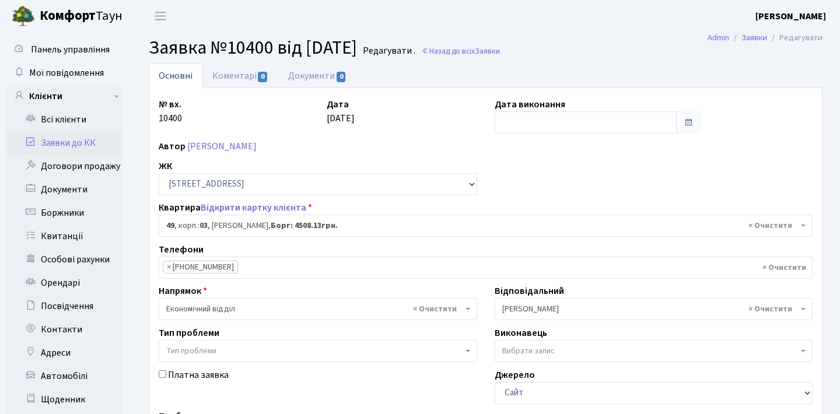
select select "20771"
click at [565, 127] on input "text" at bounding box center [586, 122] width 183 height 22
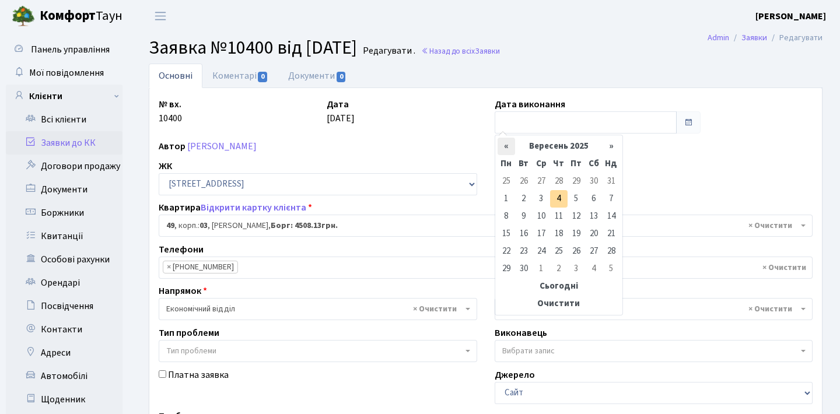
click at [505, 152] on th "«" at bounding box center [507, 147] width 18 height 18
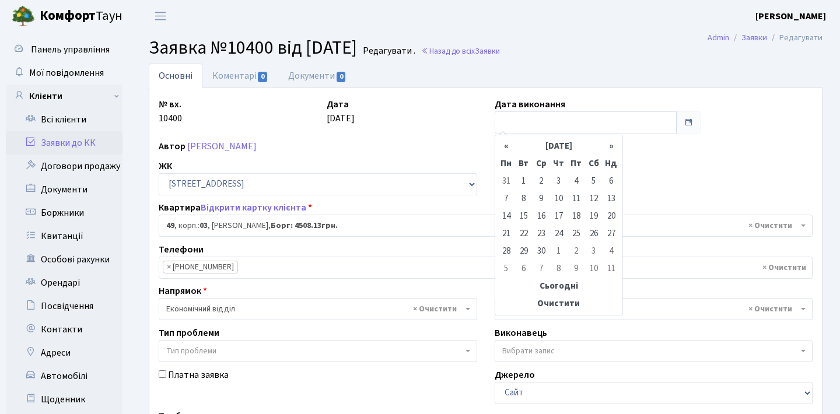
click at [505, 152] on th "«" at bounding box center [507, 147] width 18 height 18
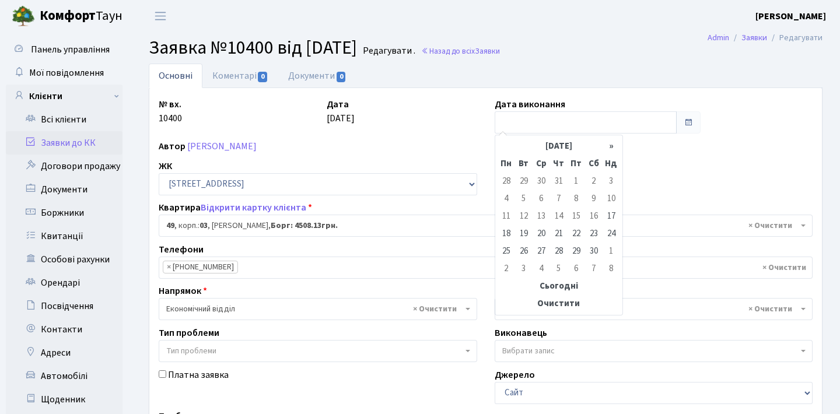
click at [505, 152] on table "« [DATE] » Пн Вт Ср Чт Пт Сб Нд 28 29 30 31 1 2 3 4 5 6 7 8 9 10 11 12 13 14 15…" at bounding box center [559, 225] width 123 height 175
click at [573, 233] on td "22" at bounding box center [577, 234] width 18 height 18
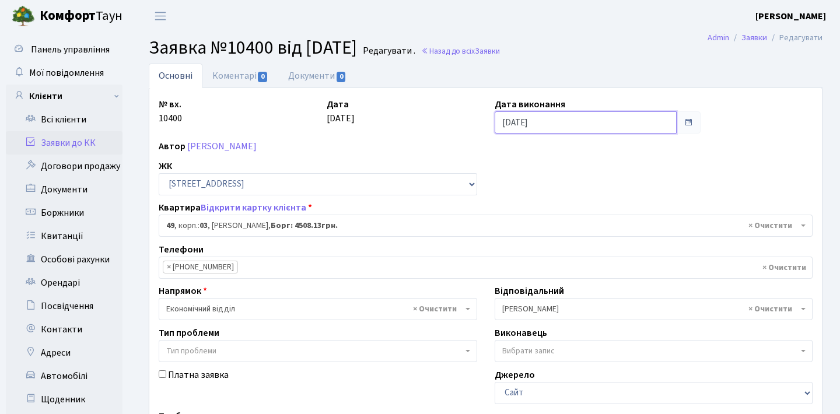
click at [639, 122] on input "22.11.2024" at bounding box center [586, 122] width 183 height 22
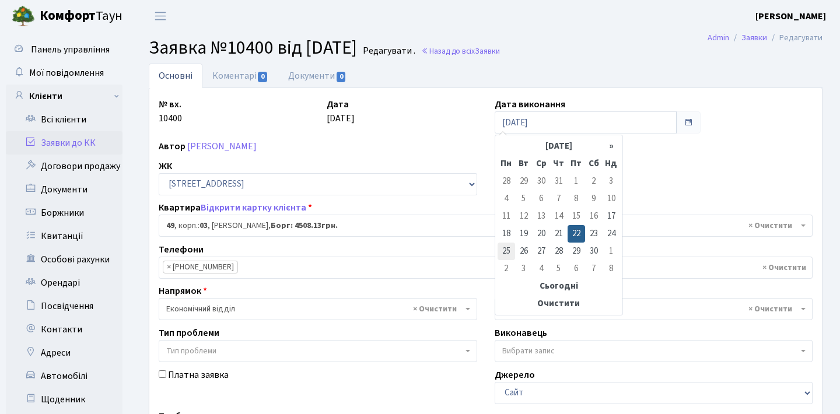
click at [507, 243] on td "25" at bounding box center [507, 252] width 18 height 18
type input "25.11.2024"
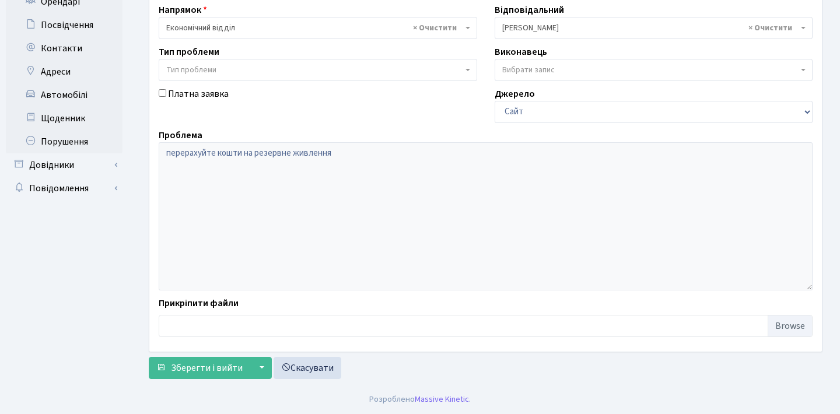
scroll to position [281, 0]
click at [222, 372] on span "Зберегти і вийти" at bounding box center [207, 368] width 72 height 13
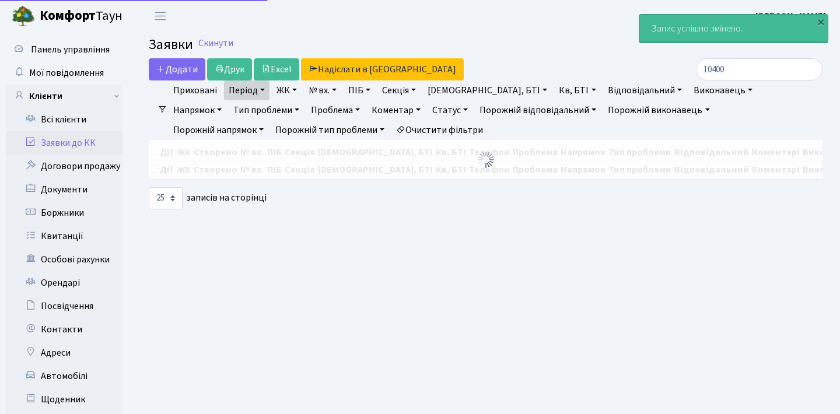
select select "25"
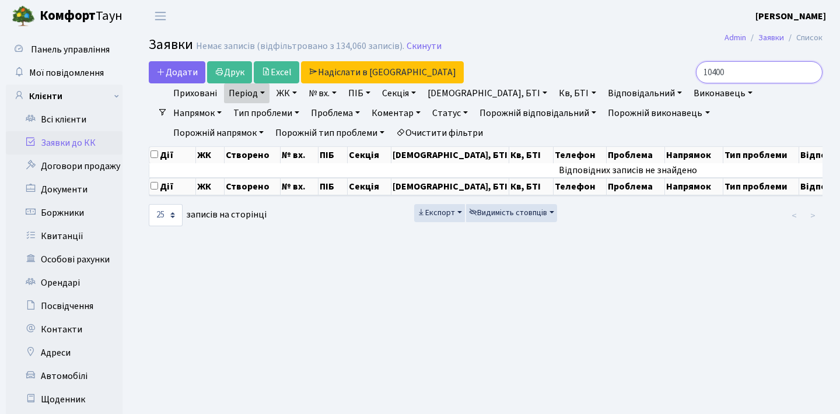
click at [814, 72] on input "10400" at bounding box center [759, 72] width 127 height 22
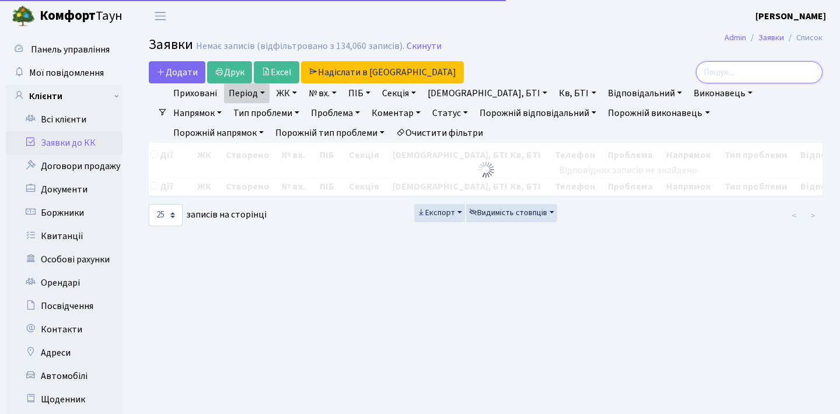
click at [787, 78] on input "search" at bounding box center [759, 72] width 127 height 22
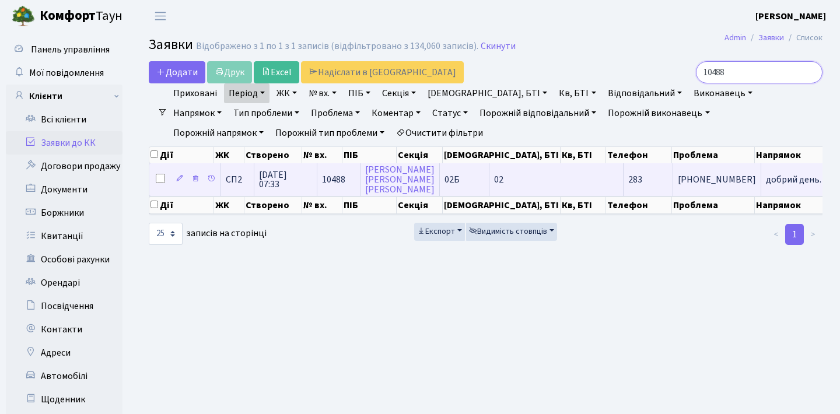
type input "10488"
click at [673, 190] on td "[PHONE_NUMBER]" at bounding box center [717, 179] width 88 height 32
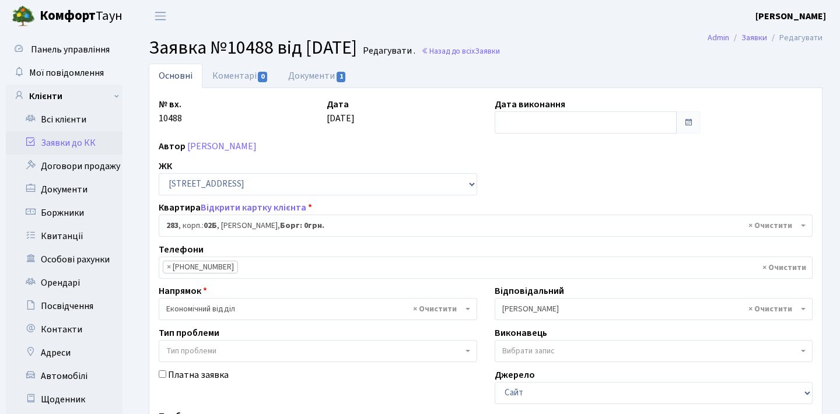
select select "20533"
click at [603, 131] on input "text" at bounding box center [586, 122] width 183 height 22
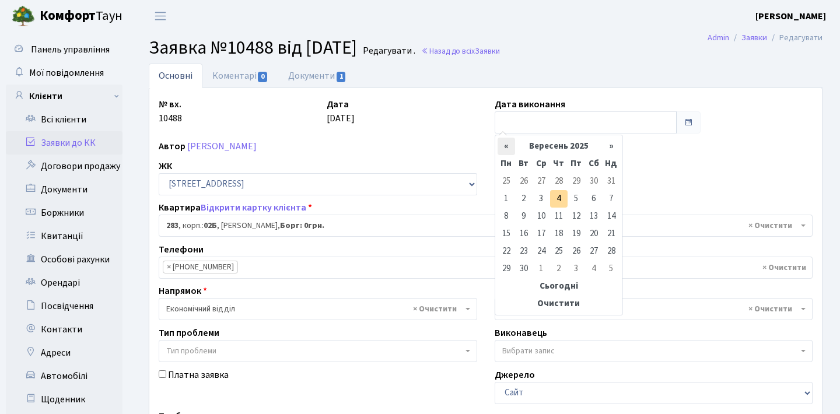
click at [498, 148] on th "«" at bounding box center [507, 147] width 18 height 18
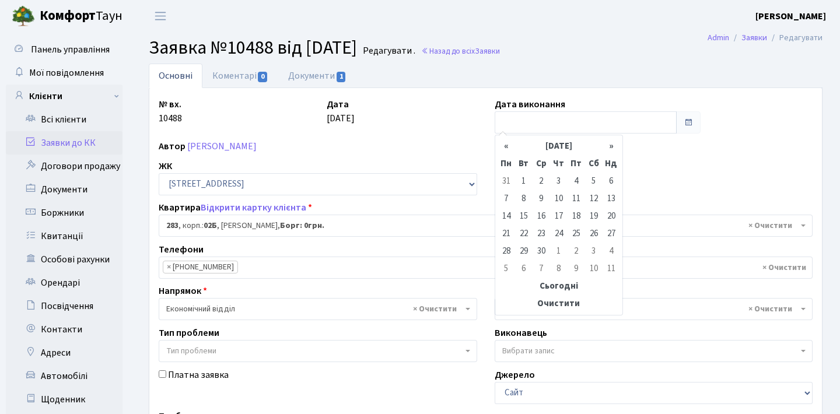
click at [498, 148] on th "«" at bounding box center [507, 147] width 18 height 18
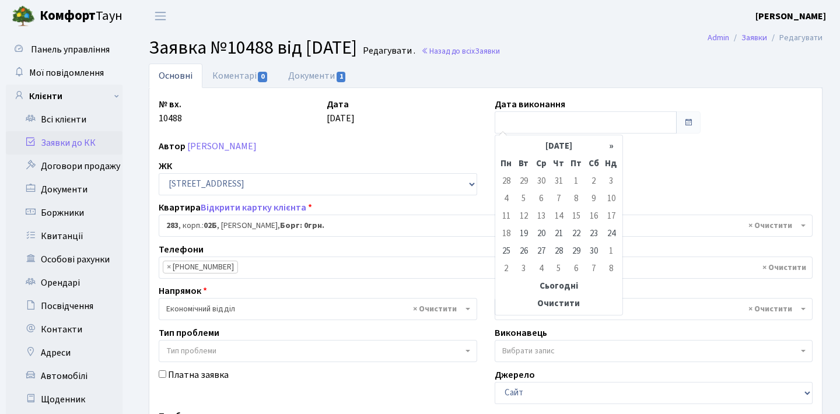
click at [498, 148] on table "« Листопад 2024 » Пн Вт Ср Чт Пт Сб Нд 28 29 30 31 1 2 3 4 5 6 7 8 9 10 11 12 1…" at bounding box center [559, 225] width 123 height 175
click at [528, 254] on td "26" at bounding box center [524, 252] width 18 height 18
type input "26.11.2024"
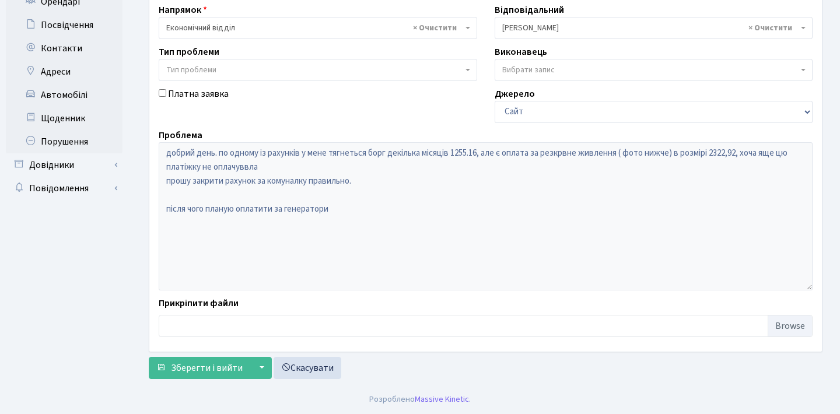
scroll to position [281, 0]
click at [217, 373] on span "Зберегти і вийти" at bounding box center [207, 368] width 72 height 13
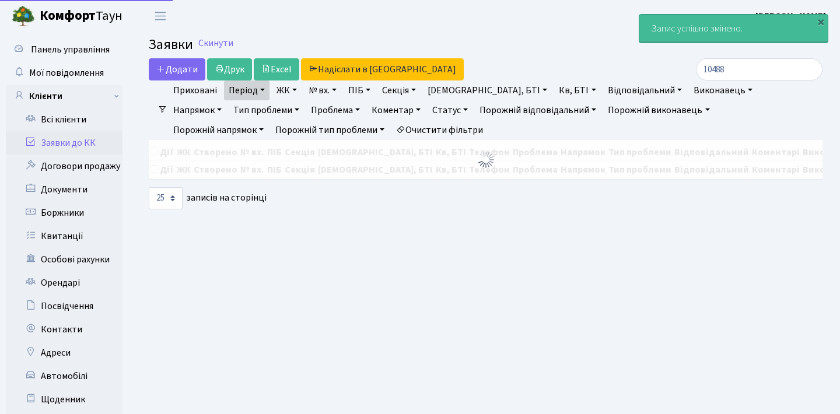
select select "25"
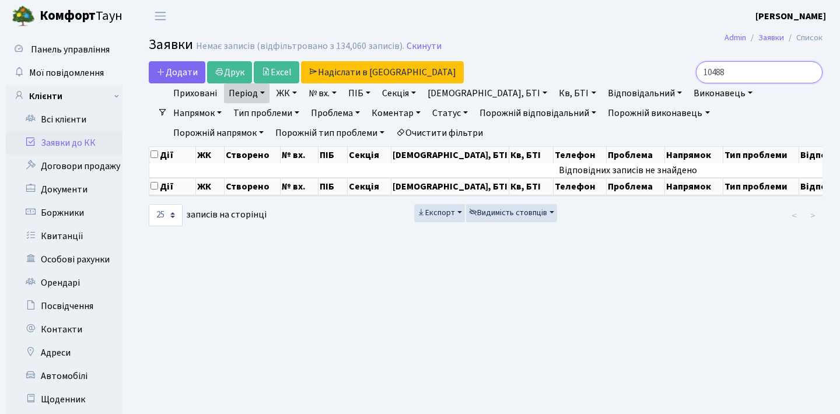
click at [734, 74] on input "10488" at bounding box center [759, 72] width 127 height 22
type input "1"
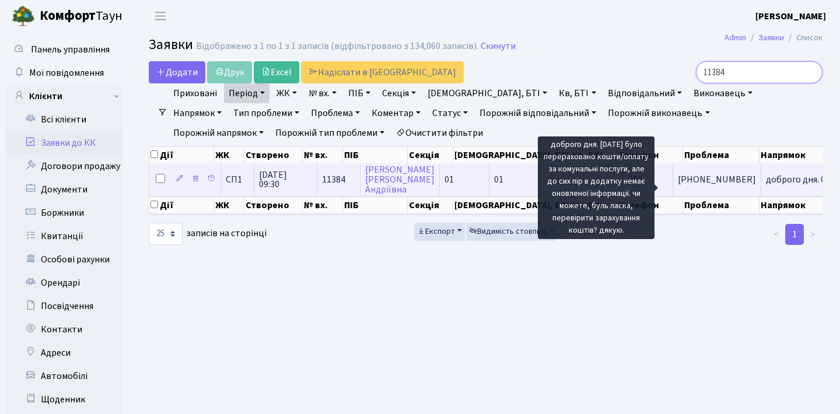
type input "11384"
click at [766, 186] on span "доброго дня. 0[...]" at bounding box center [801, 179] width 71 height 13
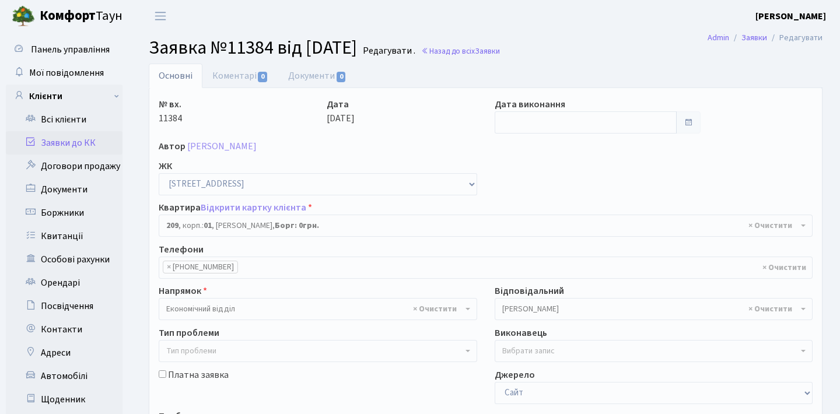
select select "20134"
click at [591, 126] on input "text" at bounding box center [586, 122] width 183 height 22
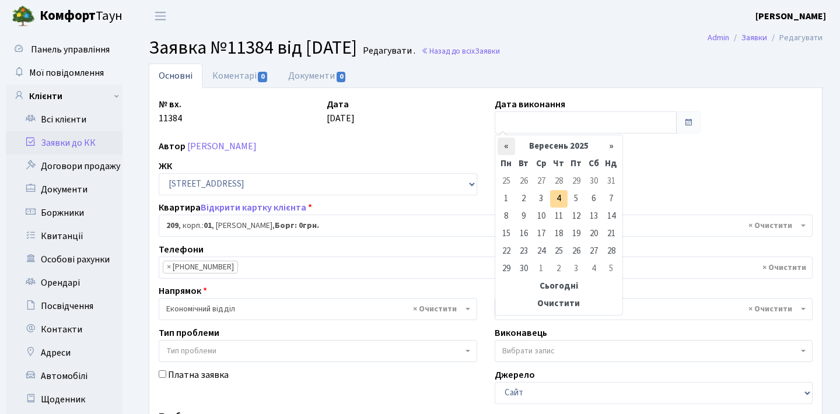
click at [505, 148] on th "«" at bounding box center [507, 147] width 18 height 18
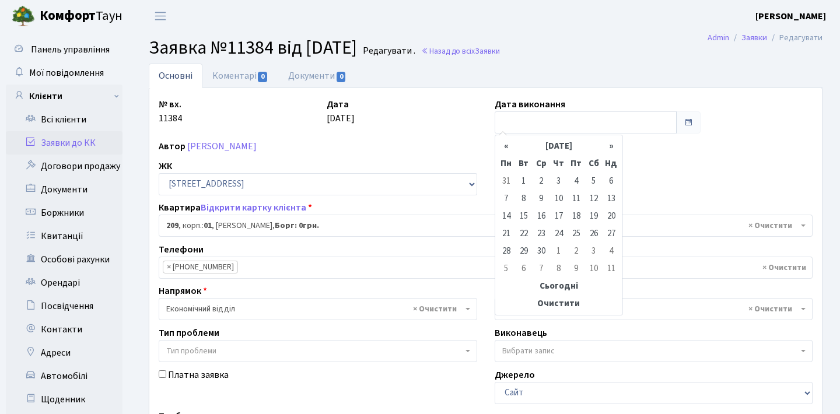
click at [505, 148] on th "«" at bounding box center [507, 147] width 18 height 18
click at [505, 148] on table "« Cічень 2025 » Пн Вт Ср Чт Пт Сб Нд 30 31 1 2 3 4 5 6 7 8 9 10 11 12 13 14 15 …" at bounding box center [559, 225] width 123 height 175
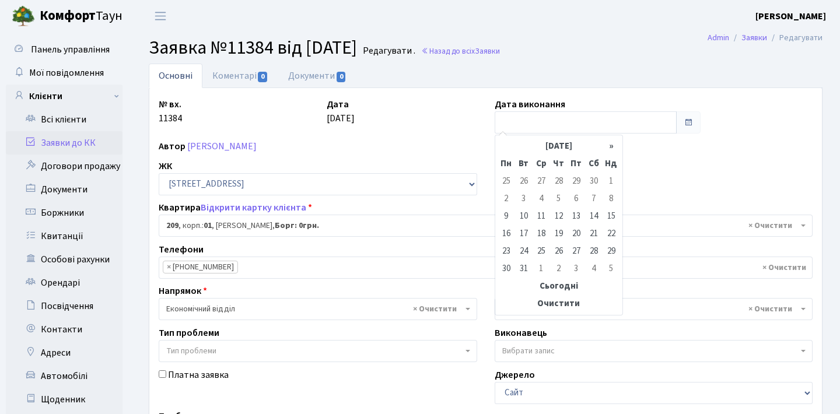
click at [505, 148] on table "« Грудень 2024 » Пн Вт Ср Чт Пт Сб Нд 25 26 27 28 29 30 1 2 3 4 5 6 7 8 9 10 11…" at bounding box center [559, 225] width 123 height 175
click at [557, 231] on td "19" at bounding box center [559, 234] width 18 height 18
type input "19.12.2024"
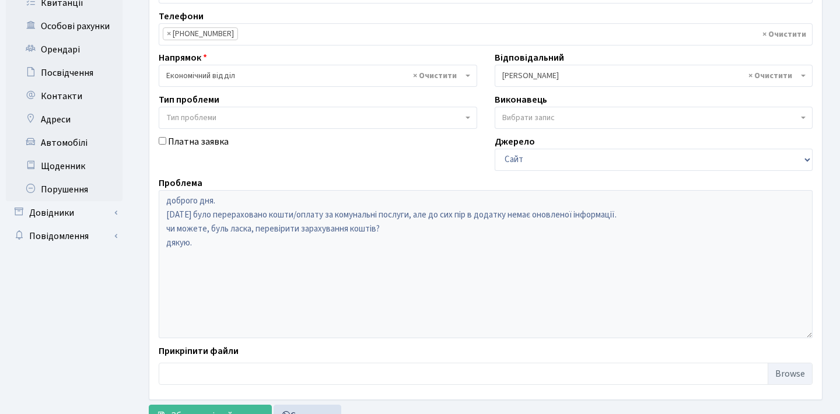
scroll to position [244, 0]
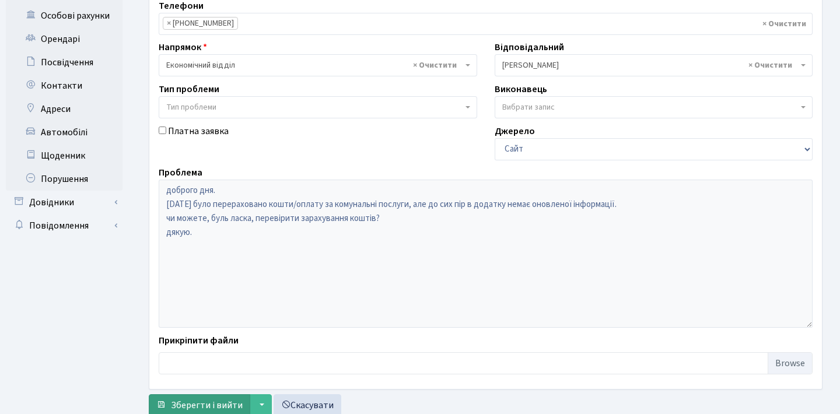
click at [215, 400] on span "Зберегти і вийти" at bounding box center [207, 405] width 72 height 13
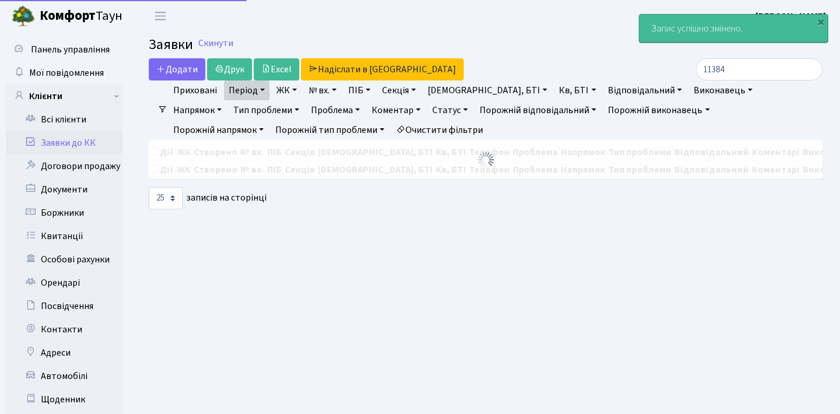
select select "25"
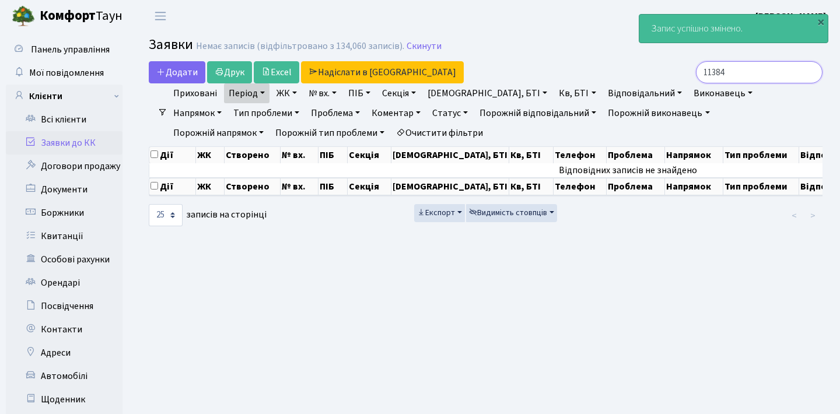
click at [752, 71] on input "11384" at bounding box center [759, 72] width 127 height 22
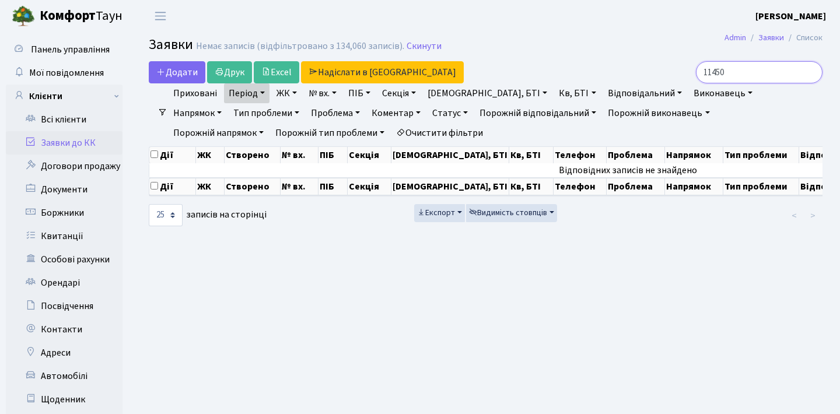
type input "11450"
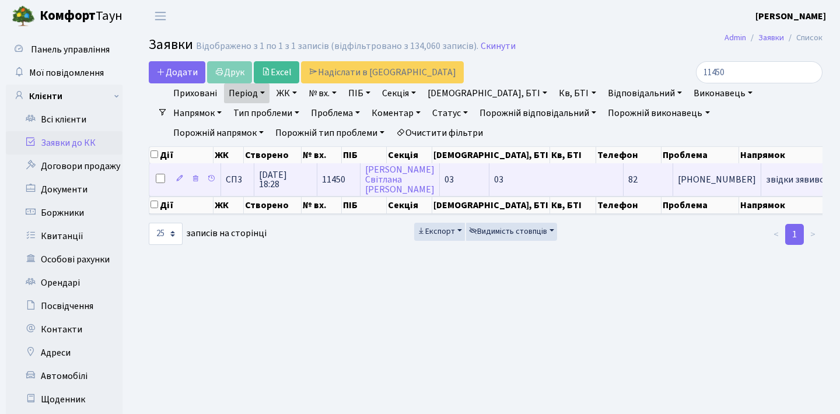
click at [678, 184] on span "[PHONE_NUMBER]" at bounding box center [717, 179] width 78 height 9
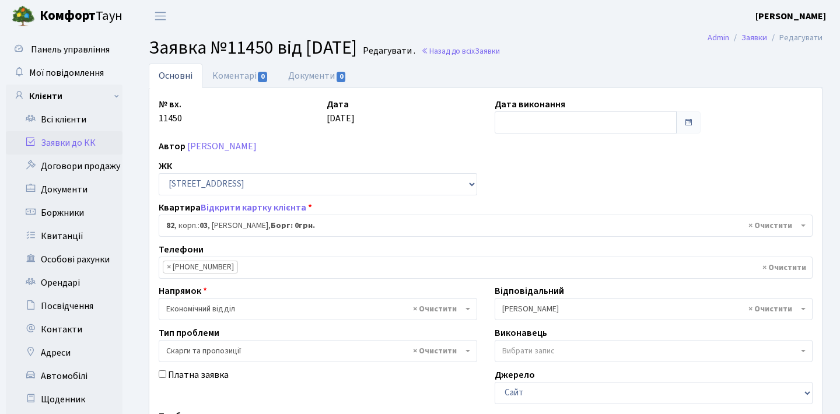
select select "20804"
select select "55"
click at [590, 118] on input "text" at bounding box center [586, 122] width 183 height 22
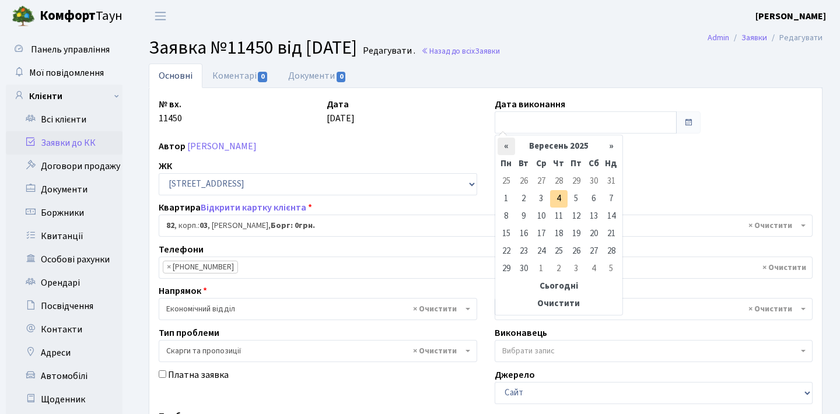
click at [509, 147] on th "«" at bounding box center [507, 147] width 18 height 18
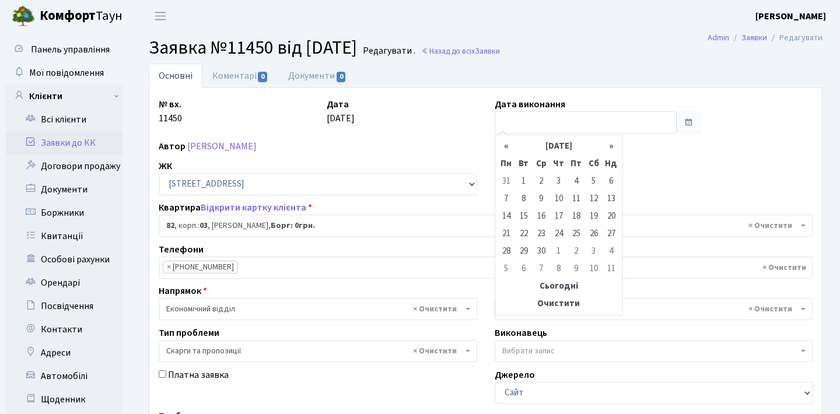
click at [509, 147] on th "«" at bounding box center [507, 147] width 18 height 18
click at [509, 147] on table "« Cічень 2025 » Пн Вт Ср Чт Пт Сб Нд 30 31 1 2 3 4 5 6 7 8 9 10 11 12 13 14 15 …" at bounding box center [559, 225] width 123 height 175
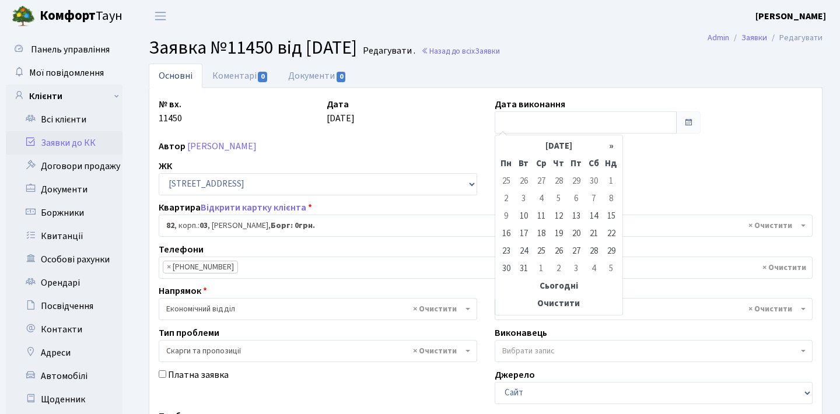
click at [509, 147] on table "« Грудень 2024 » Пн Вт Ср Чт Пт Сб Нд 25 26 27 28 29 30 1 2 3 4 5 6 7 8 9 10 11…" at bounding box center [559, 225] width 123 height 175
click at [521, 235] on td "17" at bounding box center [524, 234] width 18 height 18
type input "17.12.2024"
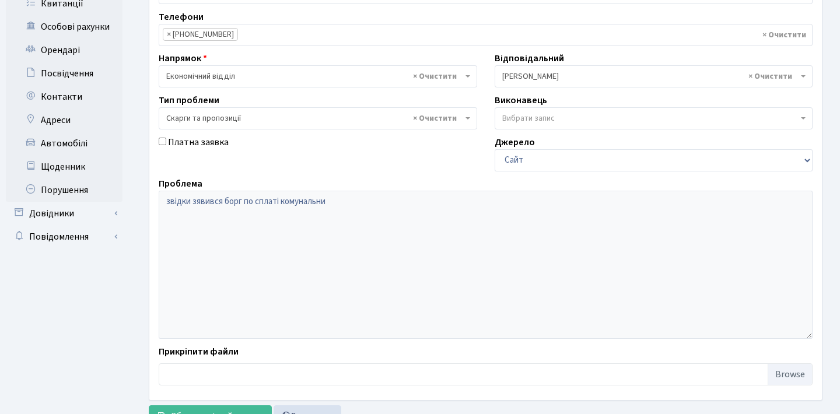
scroll to position [245, 0]
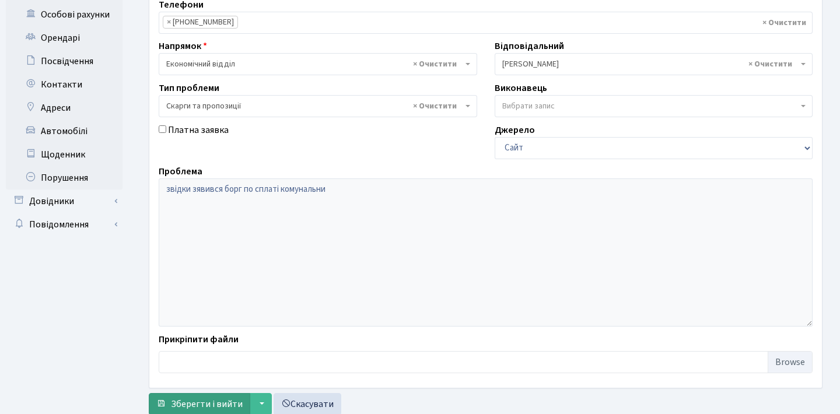
click at [207, 397] on button "Зберегти і вийти" at bounding box center [200, 404] width 102 height 22
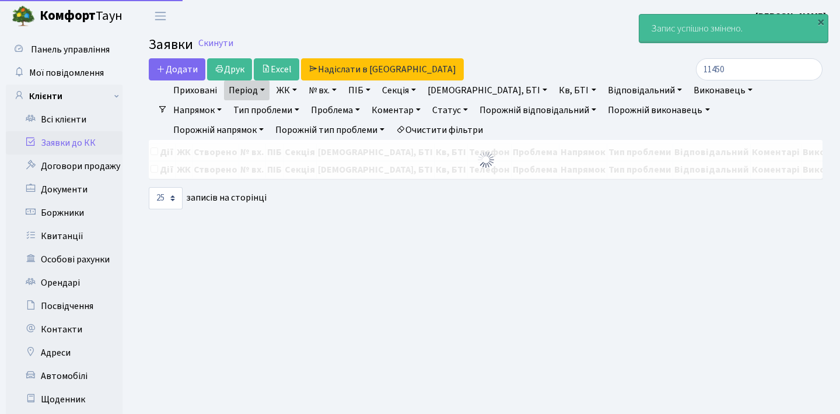
select select "25"
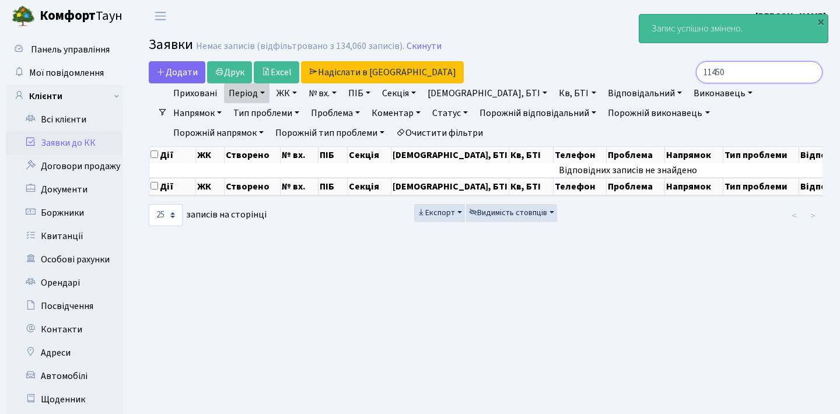
click at [729, 71] on input "11450" at bounding box center [759, 72] width 127 height 22
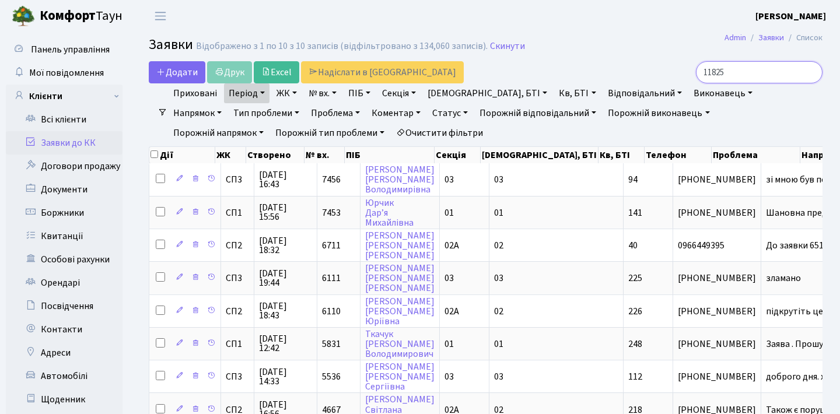
type input "11825"
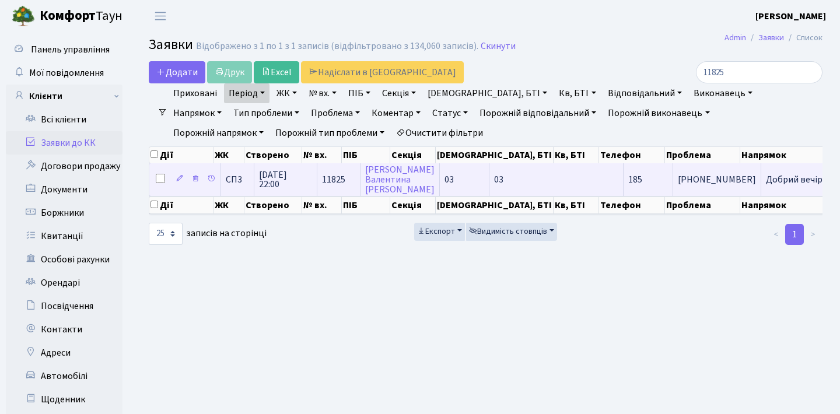
click at [762, 183] on td "Добрий вечір![...]" at bounding box center [802, 179] width 81 height 32
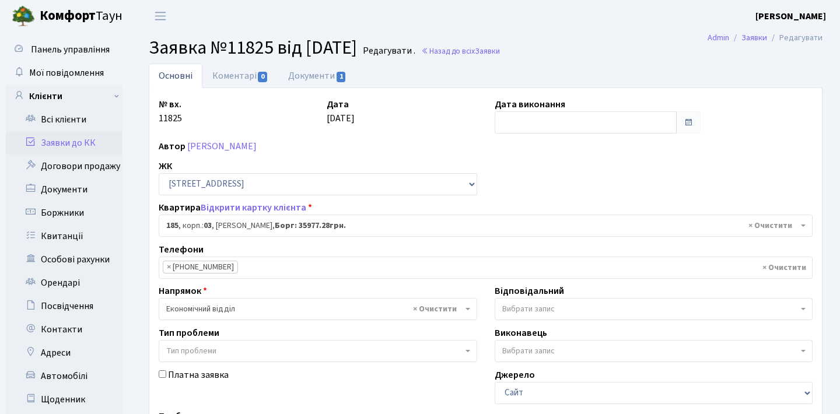
select select "20907"
click at [680, 118] on span at bounding box center [688, 122] width 25 height 22
click at [668, 121] on input "text" at bounding box center [586, 122] width 183 height 22
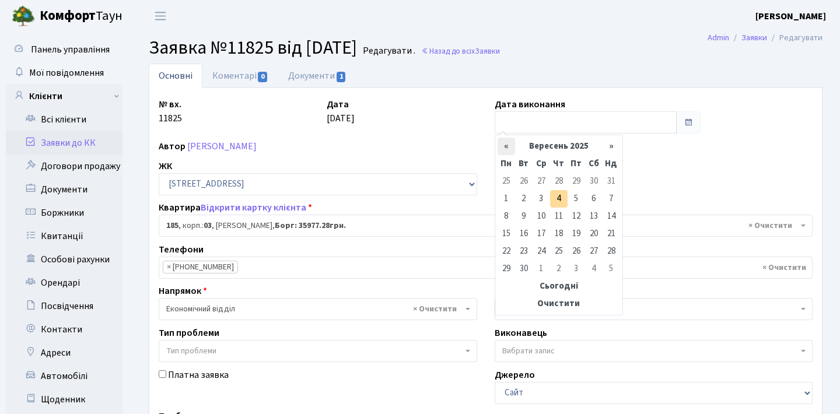
click at [504, 141] on th "«" at bounding box center [507, 147] width 18 height 18
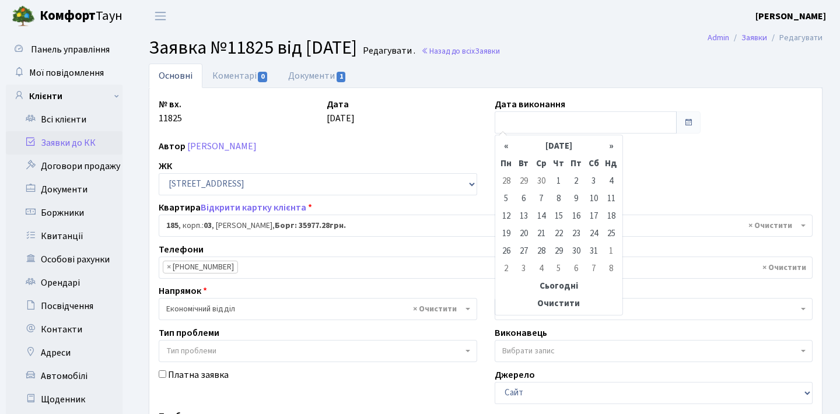
click at [504, 141] on th "«" at bounding box center [507, 147] width 18 height 18
click at [504, 141] on table "« Грудень 2024 » Пн Вт Ср Чт Пт Сб Нд 25 26 27 28 29 30 1 2 3 4 5 6 7 8 9 10 11…" at bounding box center [559, 225] width 123 height 175
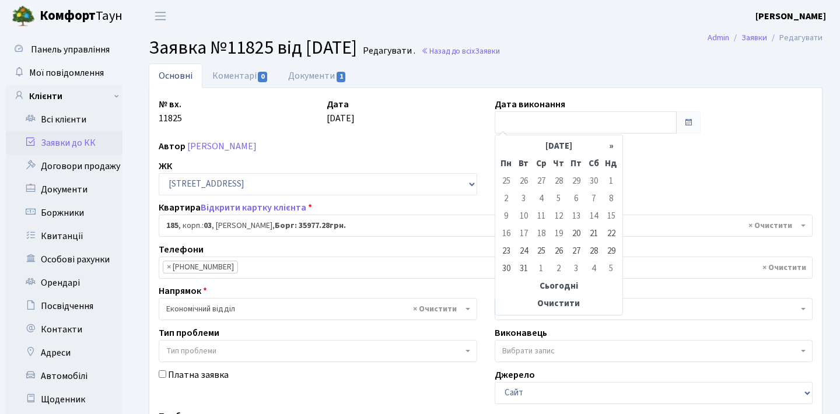
click at [504, 141] on table "« Грудень 2024 » Пн Вт Ср Чт Пт Сб Нд 25 26 27 28 29 30 1 2 3 4 5 6 7 8 9 10 11…" at bounding box center [559, 225] width 123 height 175
click at [577, 251] on td "27" at bounding box center [577, 252] width 18 height 18
type input "27.12.2024"
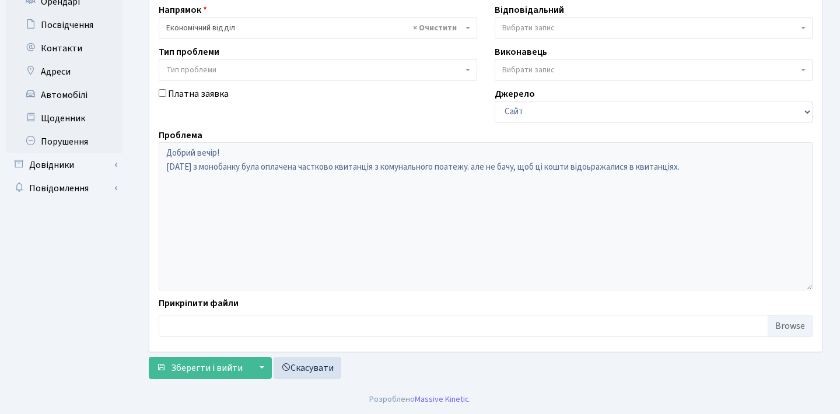
scroll to position [281, 0]
click at [232, 371] on span "Зберегти і вийти" at bounding box center [207, 368] width 72 height 13
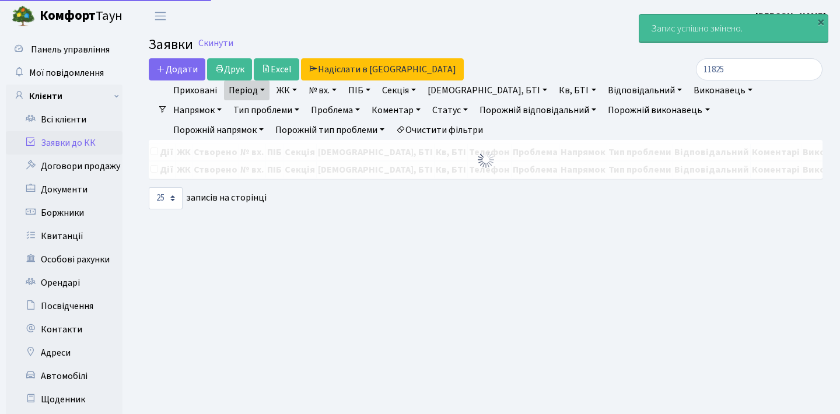
select select "25"
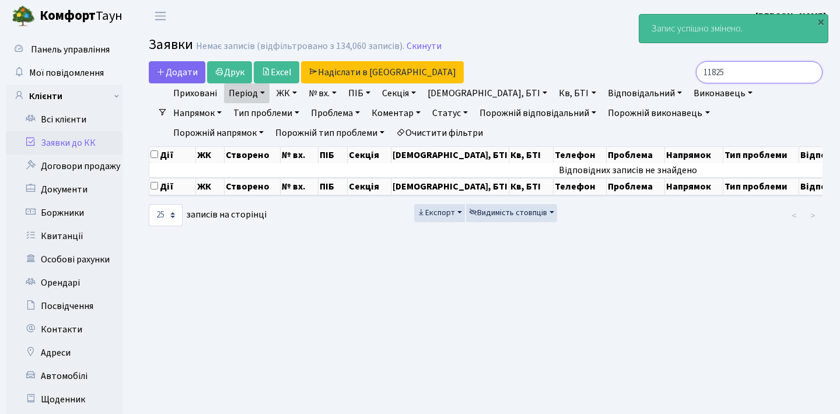
click at [733, 71] on input "11825" at bounding box center [759, 72] width 127 height 22
type input "1"
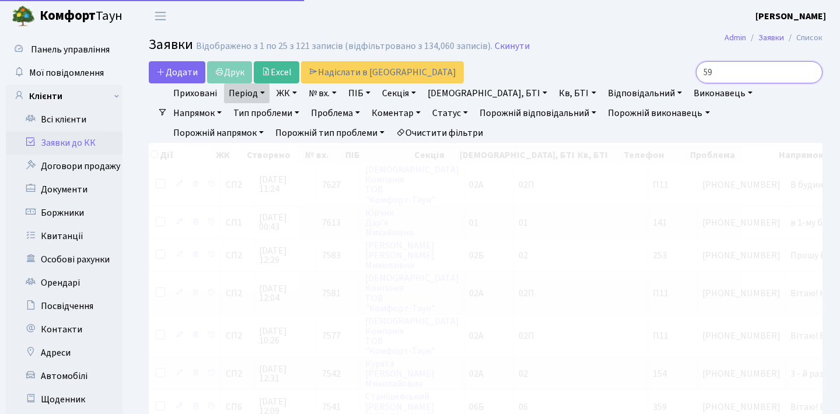
type input "5"
checkbox input "true"
type input "58"
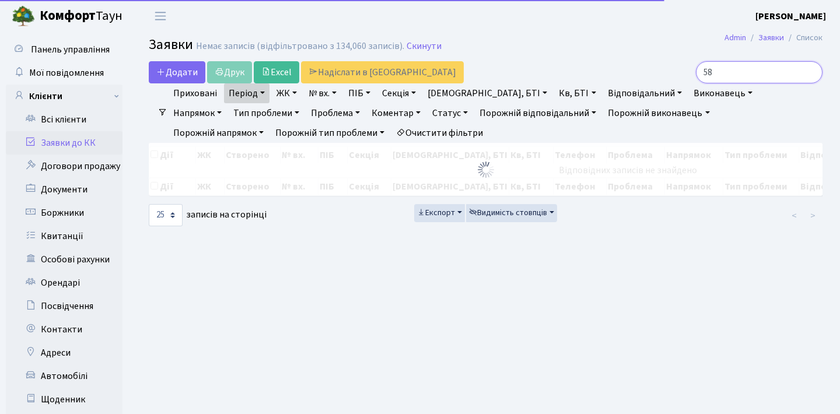
checkbox input "false"
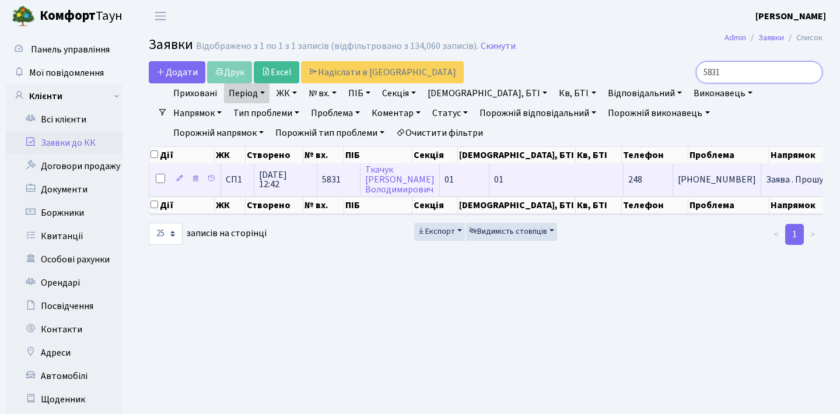
type input "5831"
click at [766, 185] on span "Заява . Прошу з[...]" at bounding box center [803, 179] width 75 height 13
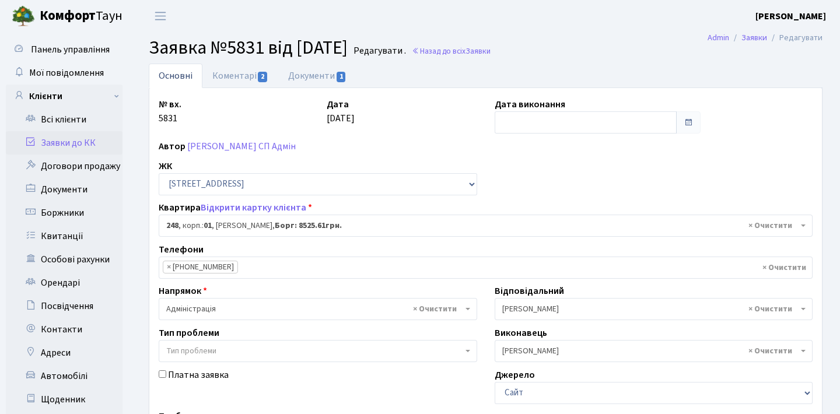
select select "20173"
click at [575, 131] on input "text" at bounding box center [586, 122] width 183 height 22
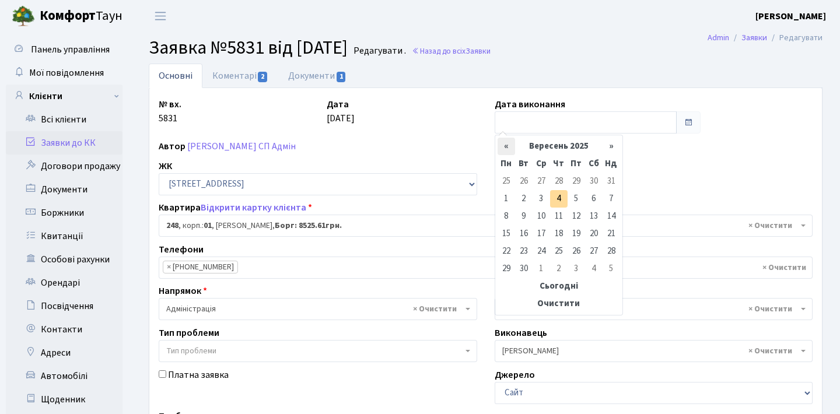
click at [500, 151] on th "«" at bounding box center [507, 147] width 18 height 18
click at [500, 151] on table "« Липень 2025 » Пн Вт Ср Чт Пт Сб Нд 30 1 2 3 4 5 6 7 8 9 10 11 12 13 14 15 16 …" at bounding box center [559, 225] width 123 height 175
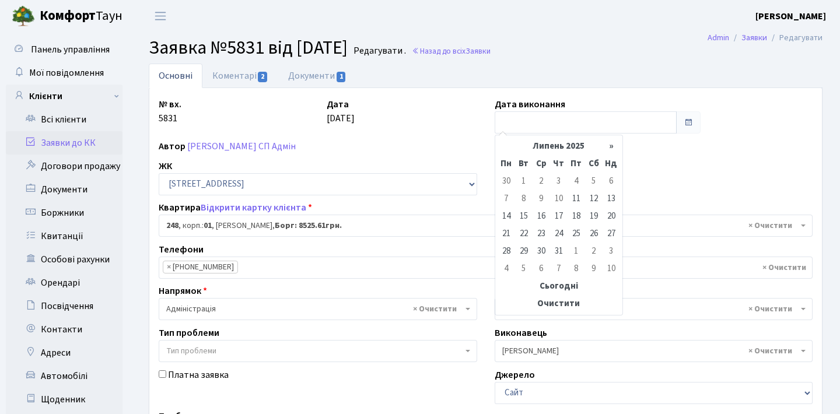
click at [500, 151] on table "« Липень 2025 » Пн Вт Ср Чт Пт Сб Нд 30 1 2 3 4 5 6 7 8 9 10 11 12 13 14 15 16 …" at bounding box center [559, 225] width 123 height 175
click at [573, 216] on td "18" at bounding box center [577, 217] width 18 height 18
type input "[DATE]"
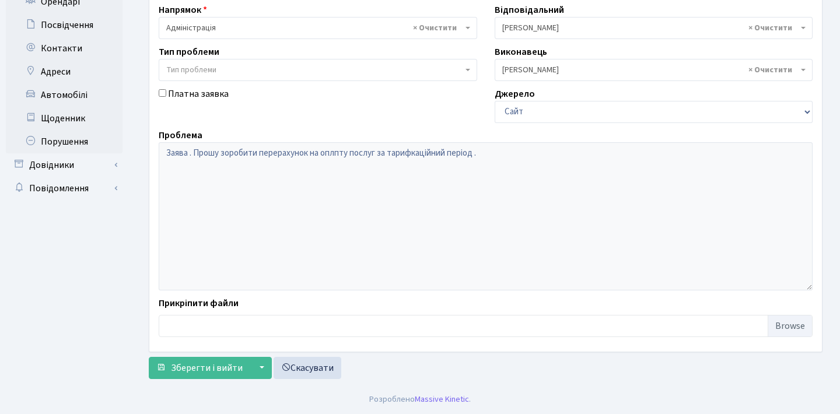
scroll to position [281, 0]
click at [211, 369] on span "Зберегти і вийти" at bounding box center [207, 368] width 72 height 13
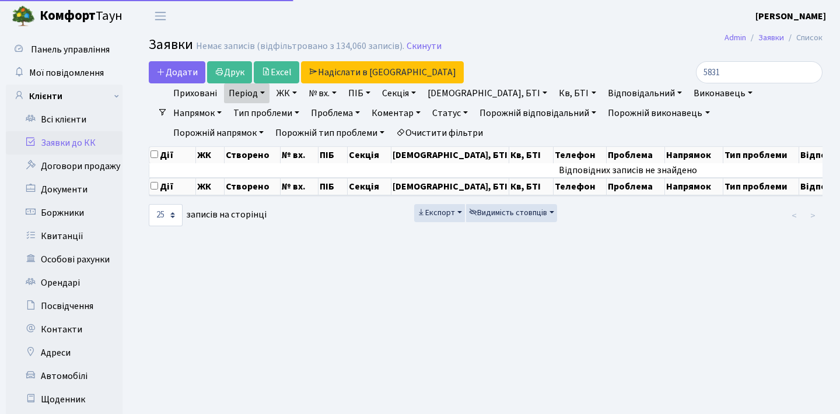
select select "25"
click at [806, 75] on input "5831" at bounding box center [759, 72] width 127 height 22
click at [776, 80] on input "search" at bounding box center [759, 72] width 127 height 22
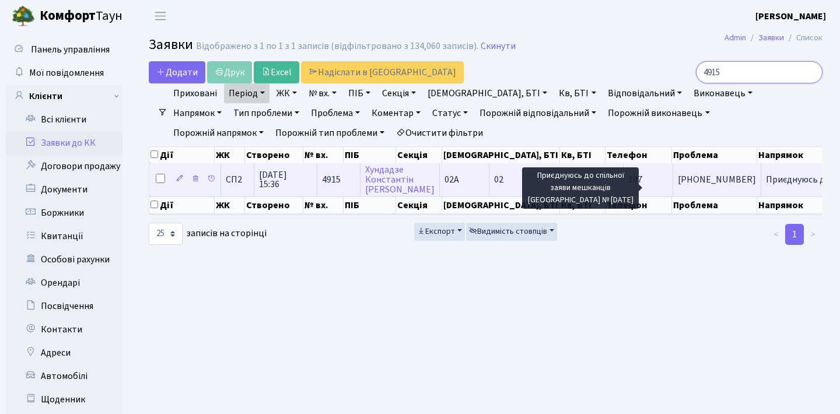
type input "4915"
click at [766, 186] on span "Приєднуюсь до с[...]" at bounding box center [807, 179] width 82 height 13
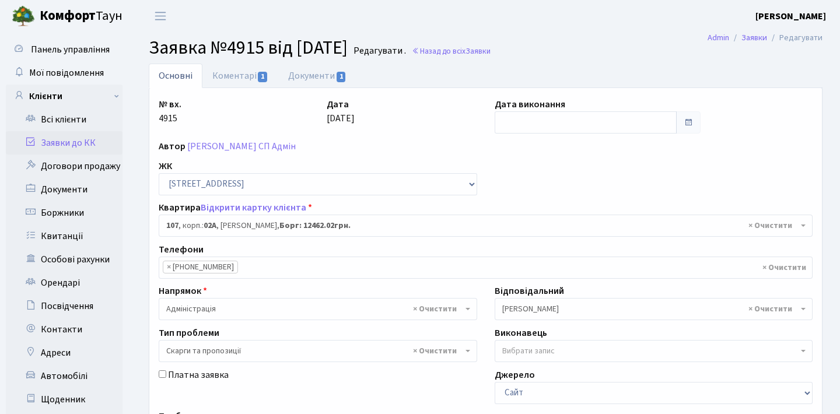
select select "20357"
select select "55"
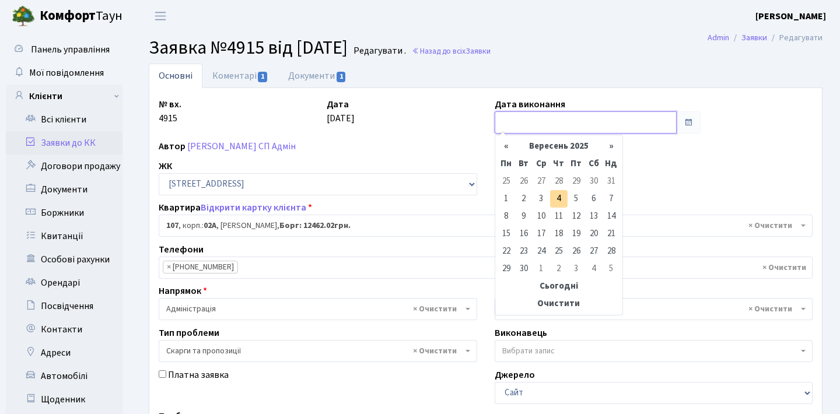
click at [606, 116] on input "text" at bounding box center [586, 122] width 183 height 22
click at [507, 145] on th "«" at bounding box center [507, 147] width 18 height 18
click at [507, 145] on table "« [DATE] » Пн Вт Ср Чт Пт Сб Нд 30 1 2 3 4 5 6 7 8 9 10 11 12 13 14 15 16 17 18…" at bounding box center [559, 225] width 123 height 175
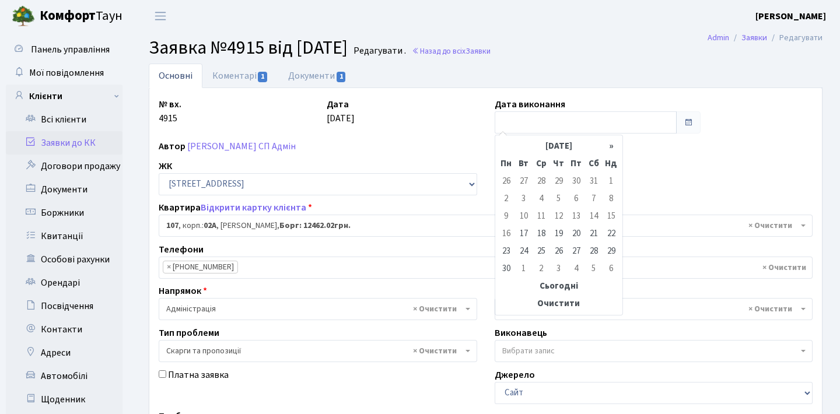
click at [507, 145] on table "« Червень 2025 » Пн Вт Ср Чт Пт Сб Нд 26 27 28 29 30 31 1 2 3 4 5 6 7 8 9 10 11…" at bounding box center [559, 225] width 123 height 175
click at [528, 256] on td "24" at bounding box center [524, 252] width 18 height 18
type input "24.06.2025"
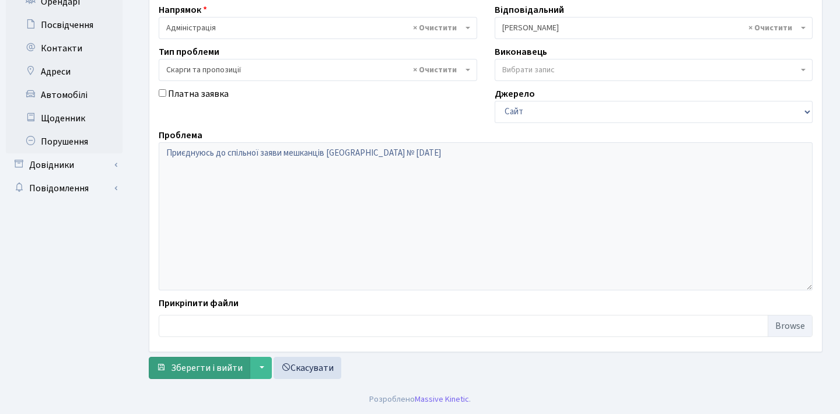
scroll to position [281, 0]
click at [221, 369] on span "Зберегти і вийти" at bounding box center [207, 368] width 72 height 13
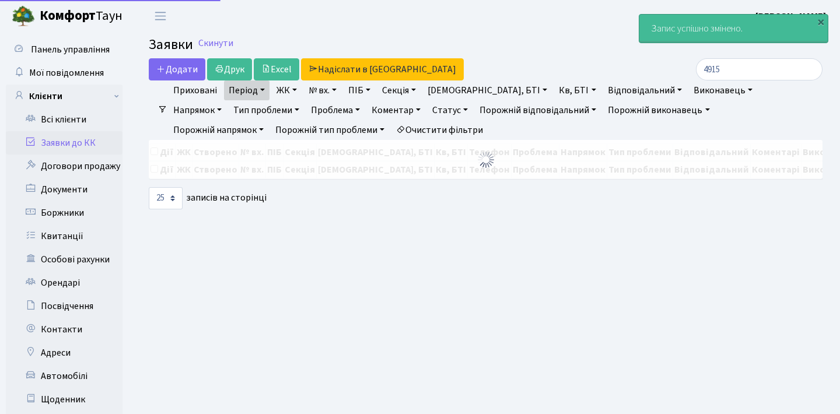
select select "25"
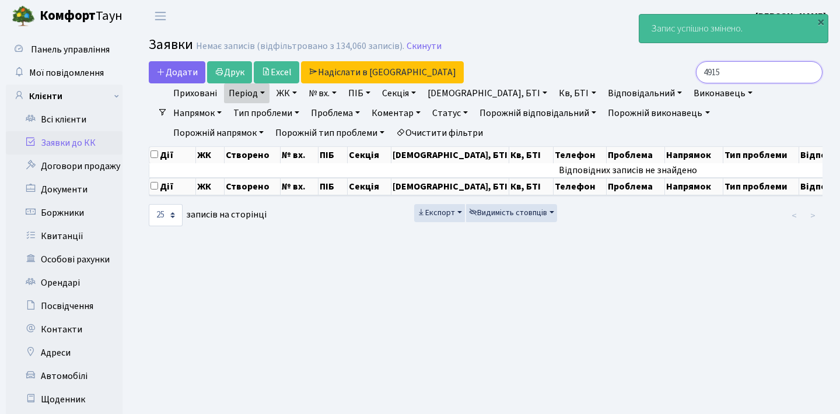
click at [749, 79] on input "4915" at bounding box center [759, 72] width 127 height 22
type input "4"
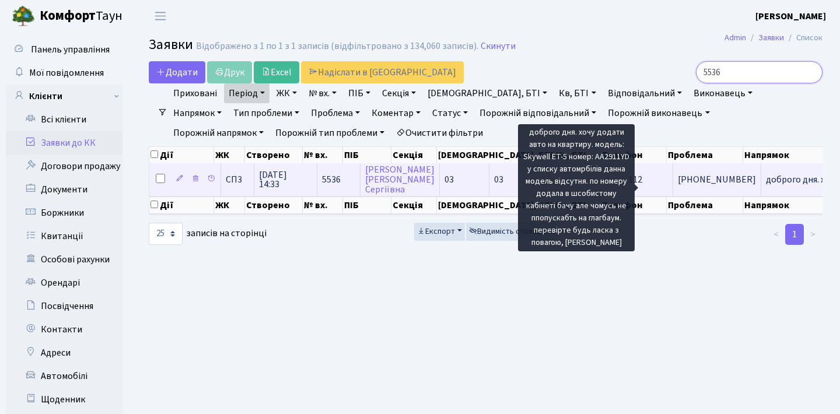
type input "5536"
click at [766, 186] on span "доброго дня. х[...]" at bounding box center [801, 179] width 71 height 13
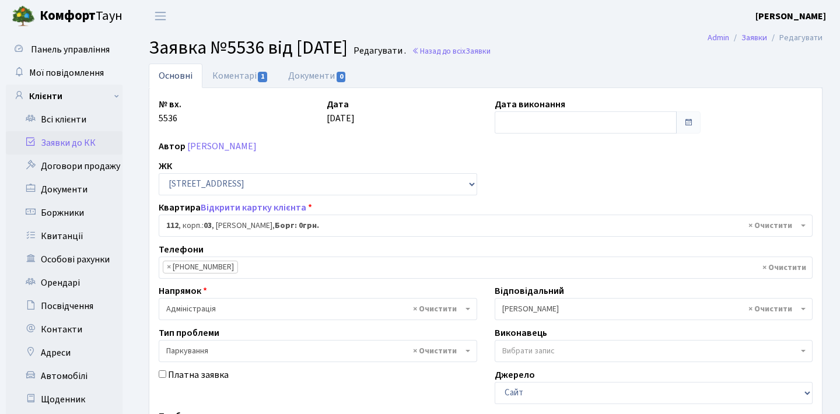
select select "20834"
select select "66"
click at [638, 125] on input "text" at bounding box center [586, 122] width 183 height 22
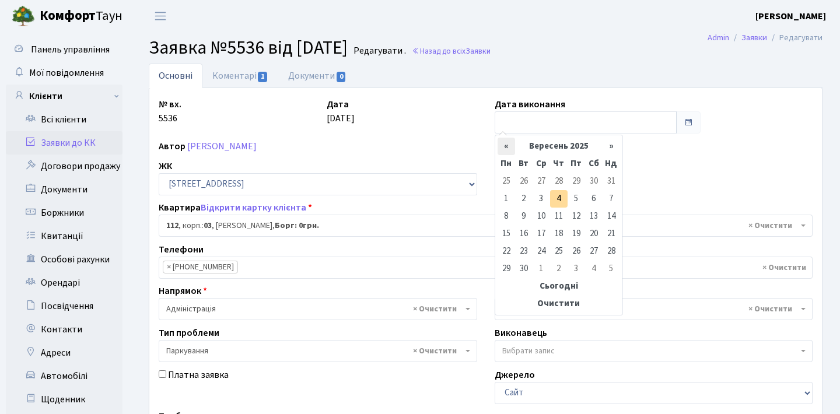
click at [505, 146] on th "«" at bounding box center [507, 147] width 18 height 18
click at [505, 146] on table "« Серпень 2025 » Пн Вт Ср Чт Пт Сб Нд 28 29 30 31 1 2 3 4 5 6 7 8 9 10 11 12 13…" at bounding box center [559, 225] width 123 height 175
click at [505, 146] on table "« [DATE] » Пн Вт Ср Чт Пт Сб Нд 30 1 2 3 4 5 6 7 8 9 10 11 12 13 14 15 16 17 18…" at bounding box center [559, 225] width 123 height 175
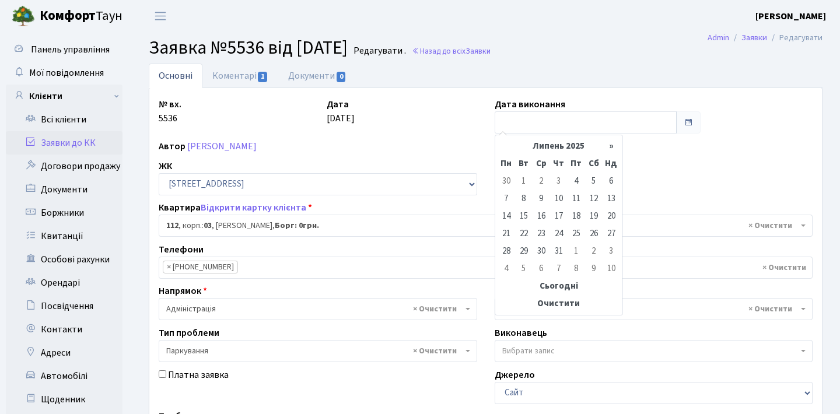
click at [505, 146] on table "« [DATE] » Пн Вт Ср Чт Пт Сб Нд 30 1 2 3 4 5 6 7 8 9 10 11 12 13 14 15 16 17 18…" at bounding box center [559, 225] width 123 height 175
click at [578, 202] on td "11" at bounding box center [577, 199] width 18 height 18
type input "11.07.2025"
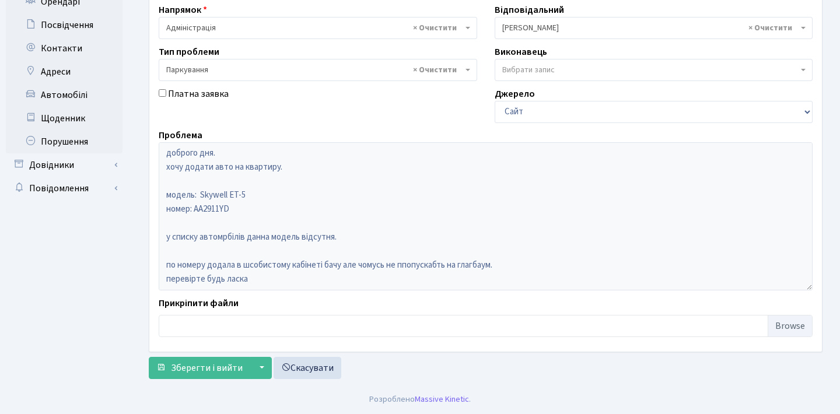
scroll to position [281, 0]
click at [202, 359] on button "Зберегти і вийти" at bounding box center [200, 368] width 102 height 22
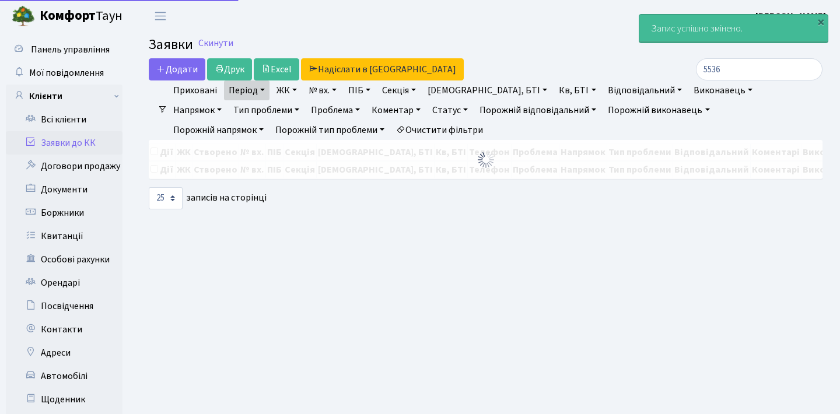
select select "25"
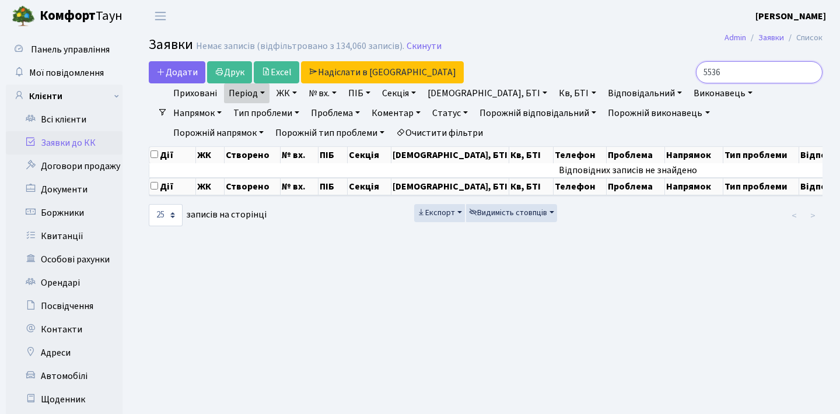
click at [811, 76] on input "5536" at bounding box center [759, 72] width 127 height 22
click at [774, 82] on input "search" at bounding box center [759, 72] width 127 height 22
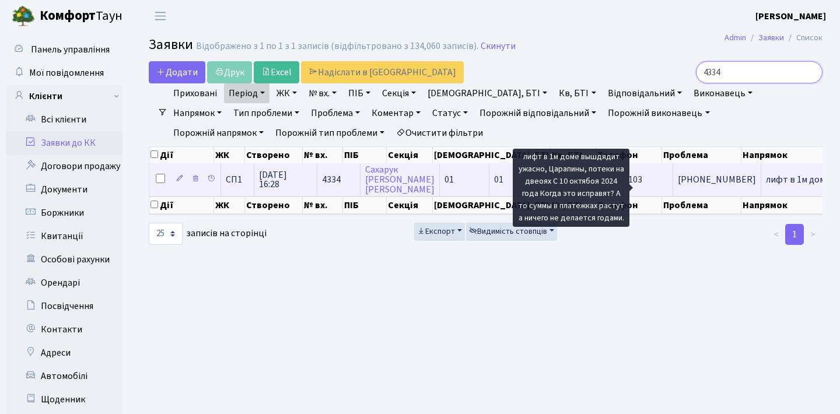
type input "4334"
click at [766, 186] on span "лифт в 1м доме[...]" at bounding box center [804, 179] width 76 height 13
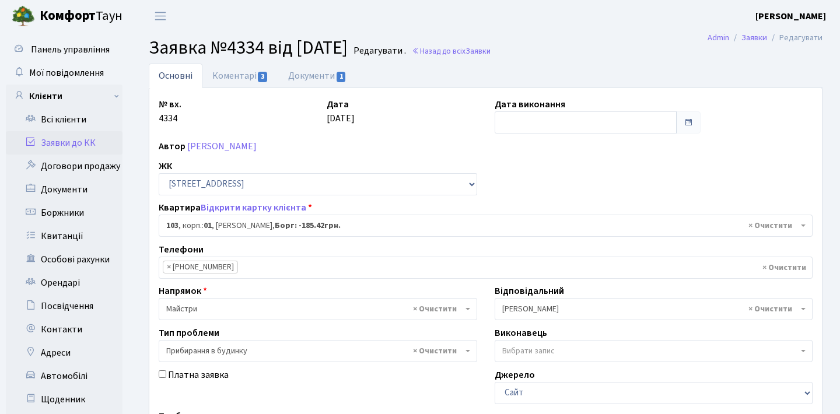
select select "20028"
select select "58"
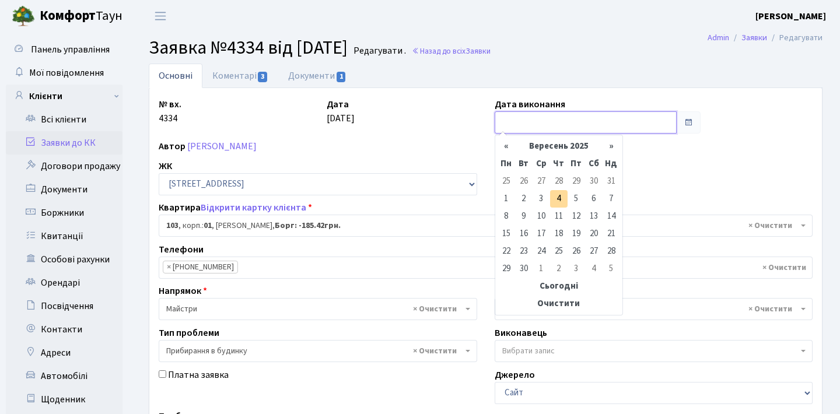
click at [616, 128] on input "text" at bounding box center [586, 122] width 183 height 22
click at [508, 139] on th "«" at bounding box center [507, 147] width 18 height 18
click at [508, 139] on table "« [DATE] » Пн Вт Ср Чт Пт Сб Нд 30 1 2 3 4 5 6 7 8 9 10 11 12 13 14 15 16 17 18…" at bounding box center [559, 225] width 123 height 175
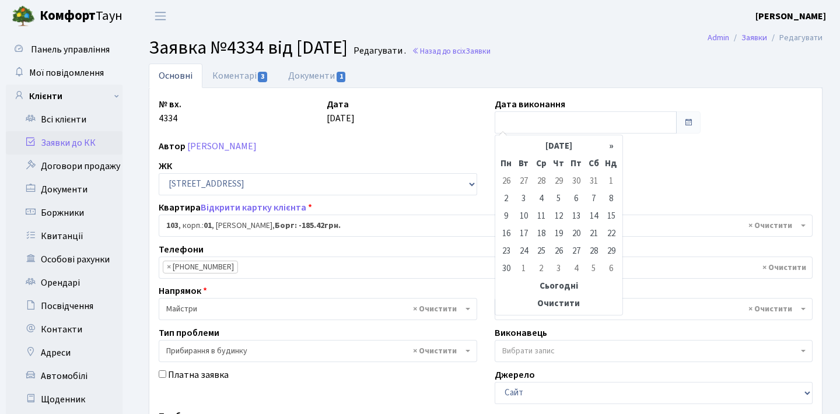
click at [508, 139] on table "« [DATE] » Пн Вт Ср Чт Пт Сб Нд 26 27 28 29 30 31 1 2 3 4 5 6 7 8 9 10 11 12 13…" at bounding box center [559, 225] width 123 height 175
click at [508, 223] on td "9" at bounding box center [507, 217] width 18 height 18
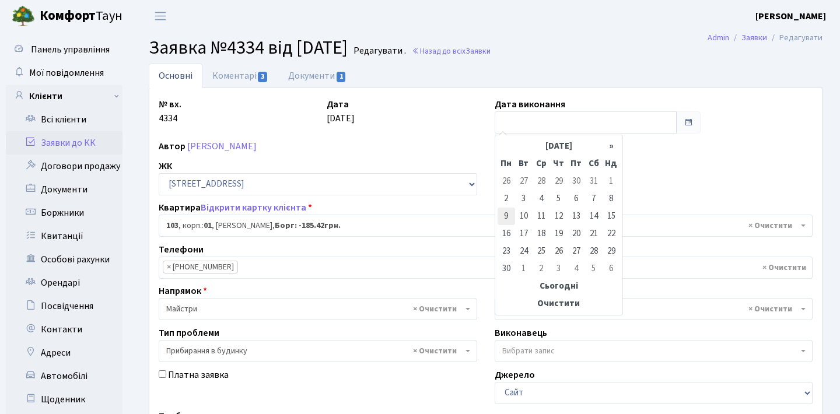
type input "[DATE]"
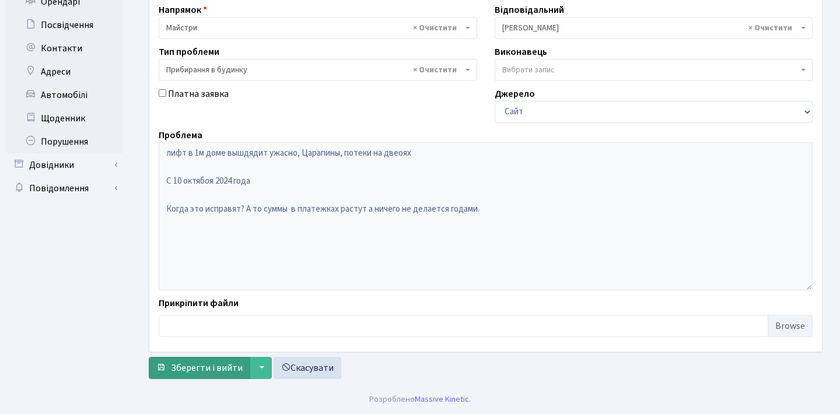
scroll to position [281, 0]
click at [216, 373] on span "Зберегти і вийти" at bounding box center [207, 368] width 72 height 13
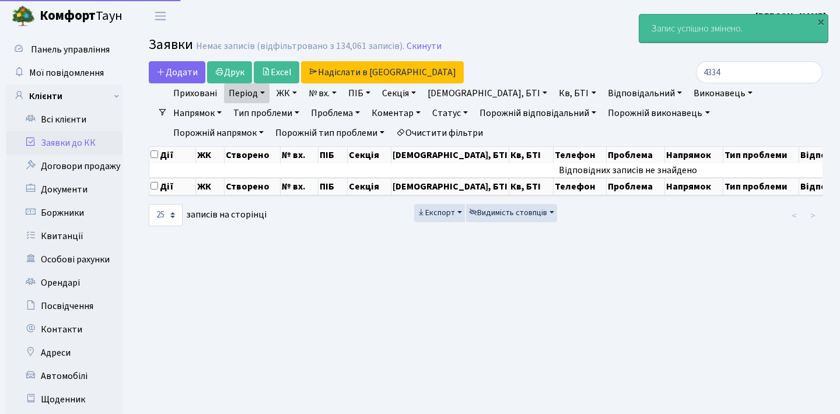
select select "25"
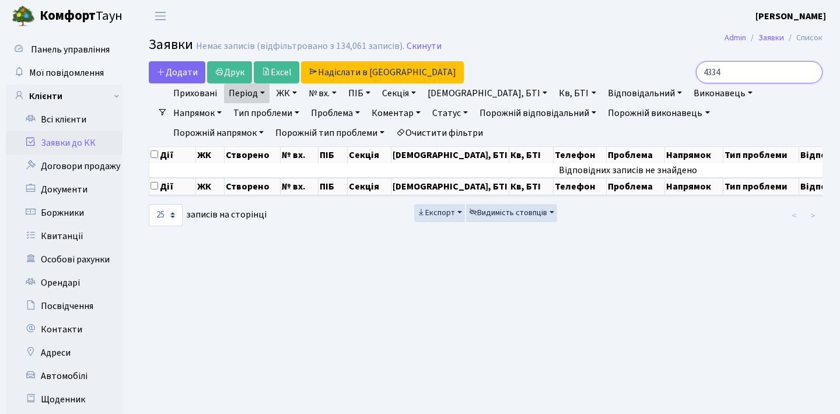
click at [809, 72] on input "4334" at bounding box center [759, 72] width 127 height 22
click at [773, 75] on input "search" at bounding box center [759, 72] width 127 height 22
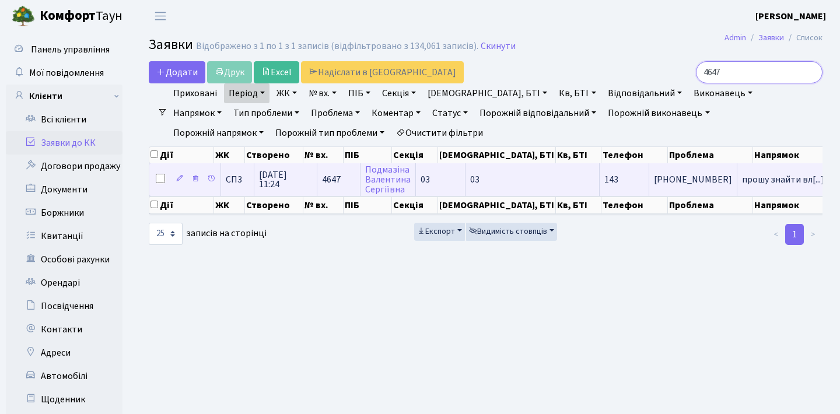
type input "4647"
click at [738, 182] on td "прошу знайти вл[...]" at bounding box center [784, 179] width 92 height 32
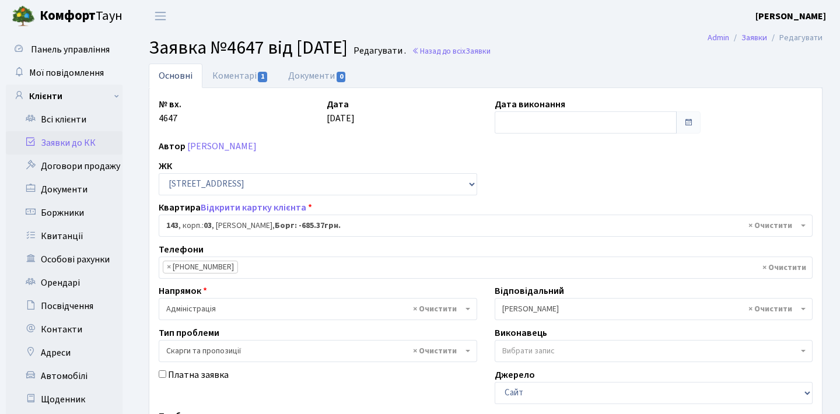
select select "20865"
select select "55"
click at [578, 128] on input "text" at bounding box center [586, 122] width 183 height 22
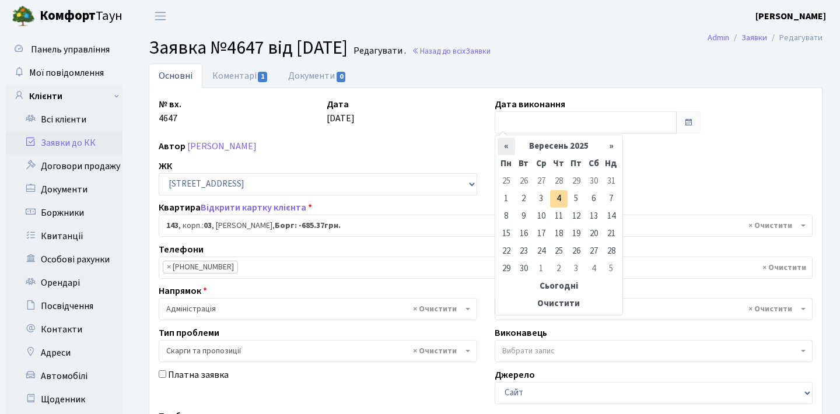
click at [510, 147] on th "«" at bounding box center [507, 147] width 18 height 18
click at [510, 147] on table "« Червень 2025 » Пн Вт Ср Чт Пт Сб Нд 26 27 28 29 30 31 1 2 3 4 5 6 7 8 9 10 11…" at bounding box center [559, 225] width 123 height 175
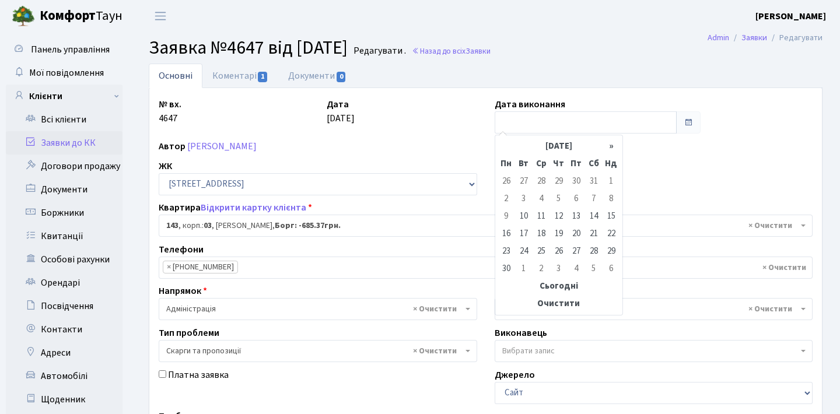
click at [510, 147] on table "« Червень 2025 » Пн Вт Ср Чт Пт Сб Нд 26 27 28 29 30 31 1 2 3 4 5 6 7 8 9 10 11…" at bounding box center [559, 225] width 123 height 175
click at [522, 231] on td "17" at bounding box center [524, 234] width 18 height 18
type input "17.06.2025"
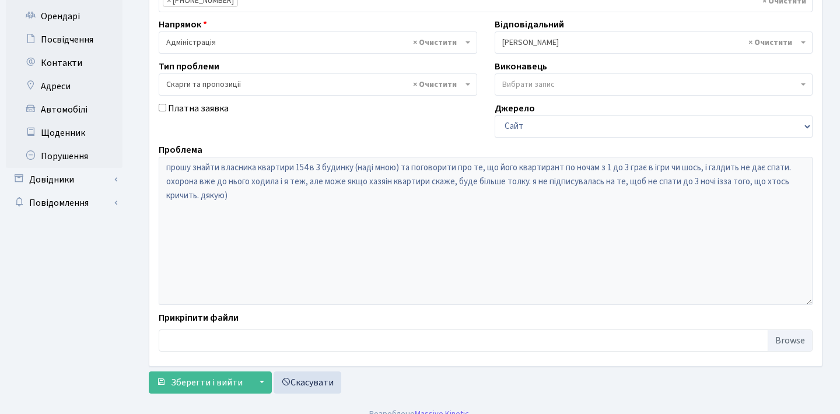
scroll to position [267, 0]
click at [222, 385] on span "Зберегти і вийти" at bounding box center [207, 382] width 72 height 13
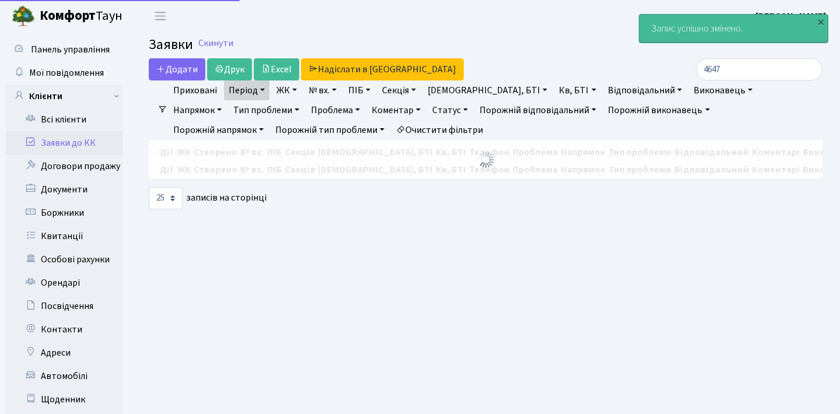
select select "25"
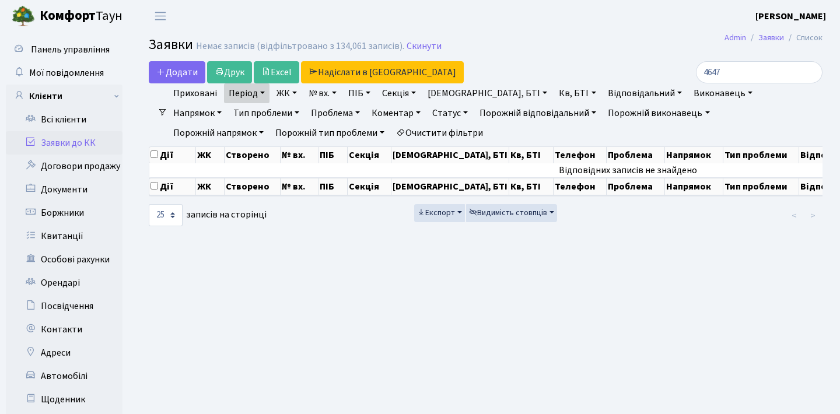
click at [250, 88] on link "Період" at bounding box center [247, 93] width 46 height 20
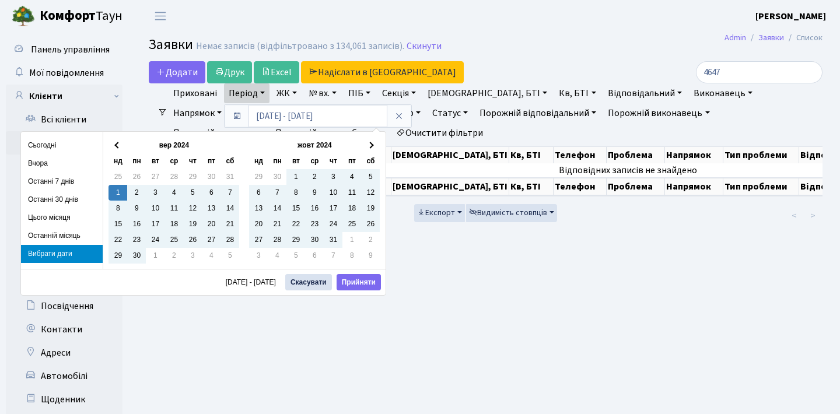
click at [255, 94] on link "Період" at bounding box center [247, 93] width 46 height 20
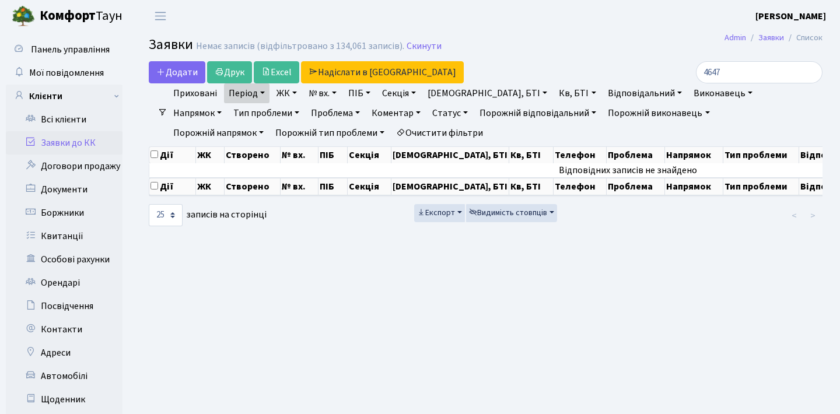
click at [428, 114] on link "Статус" at bounding box center [450, 113] width 45 height 20
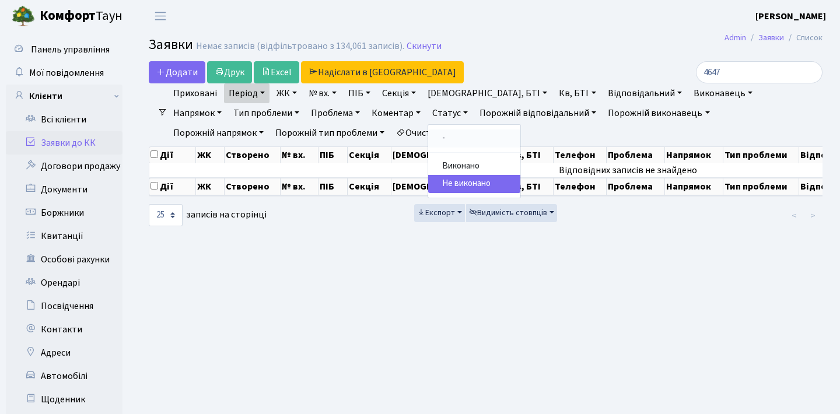
click at [428, 135] on link "-" at bounding box center [474, 139] width 92 height 18
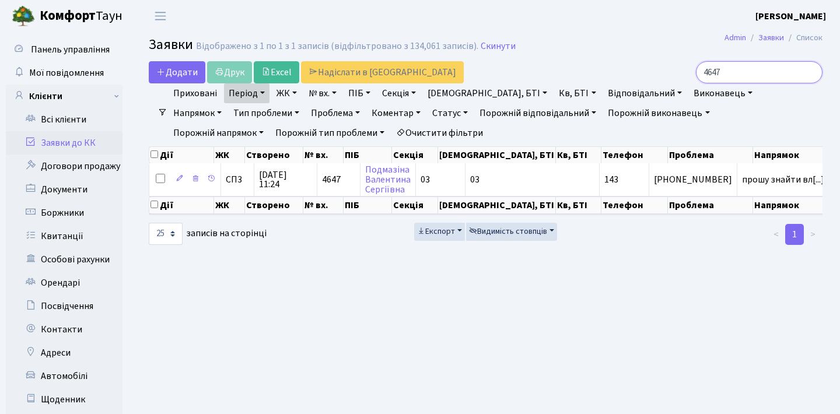
click at [810, 72] on input "4647" at bounding box center [759, 72] width 127 height 22
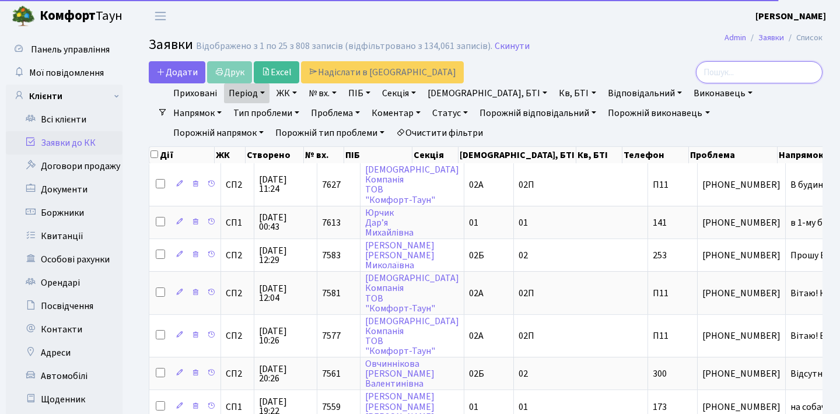
click at [777, 73] on input "search" at bounding box center [759, 72] width 127 height 22
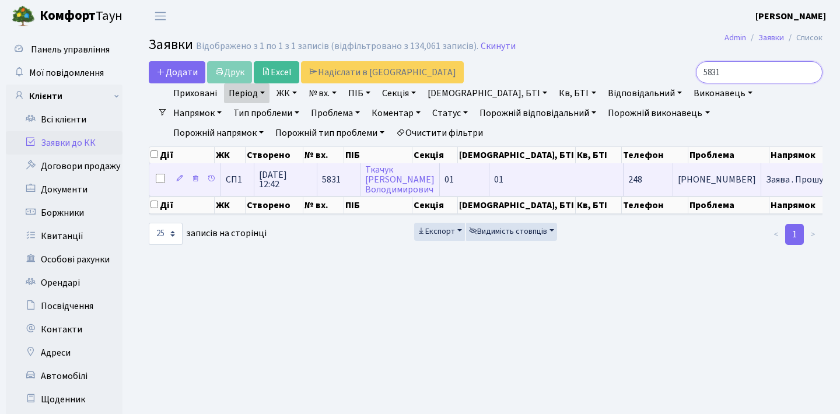
type input "5831"
click at [678, 184] on span "+380938957024" at bounding box center [717, 179] width 78 height 9
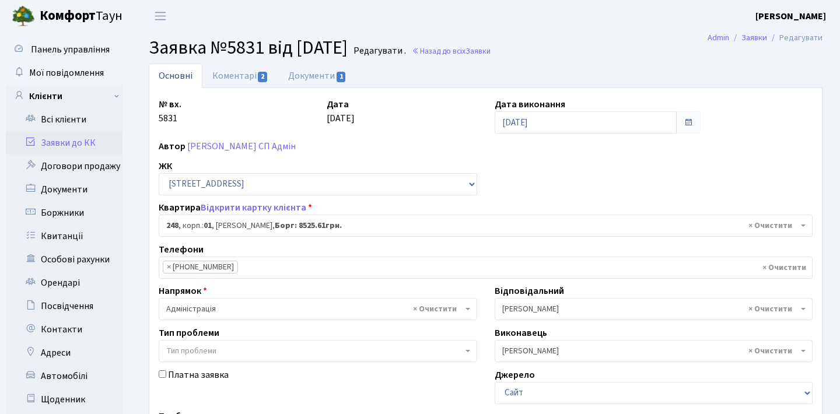
select select "20173"
click at [55, 141] on link "Заявки до КК" at bounding box center [64, 142] width 117 height 23
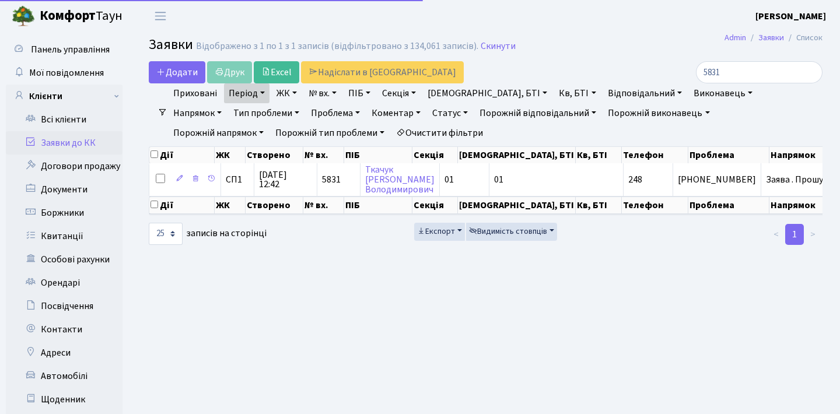
select select "25"
click at [428, 111] on link "Статус" at bounding box center [450, 113] width 45 height 20
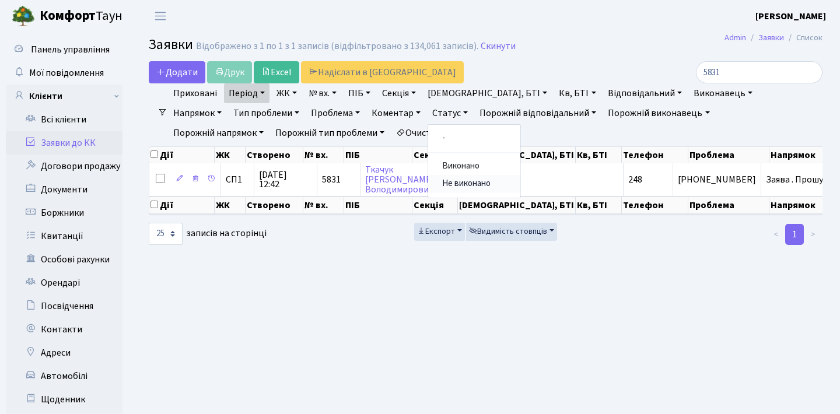
click at [428, 184] on link "Не виконано" at bounding box center [474, 184] width 92 height 18
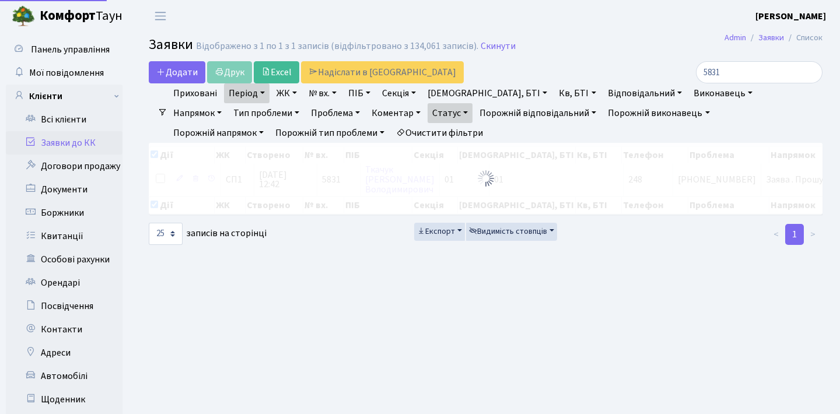
checkbox input "true"
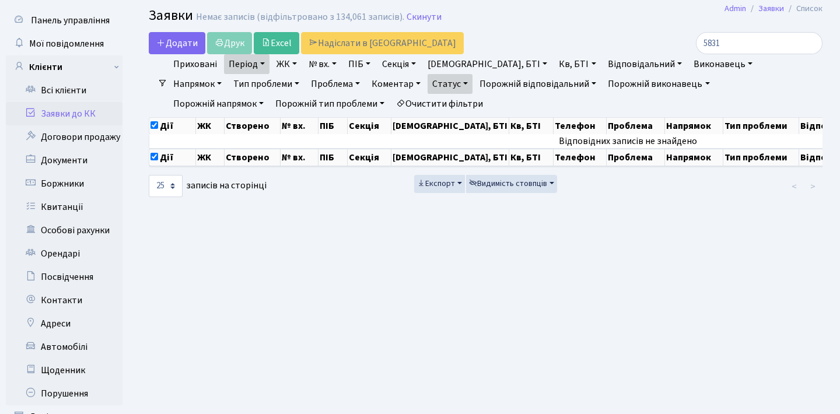
scroll to position [27, 0]
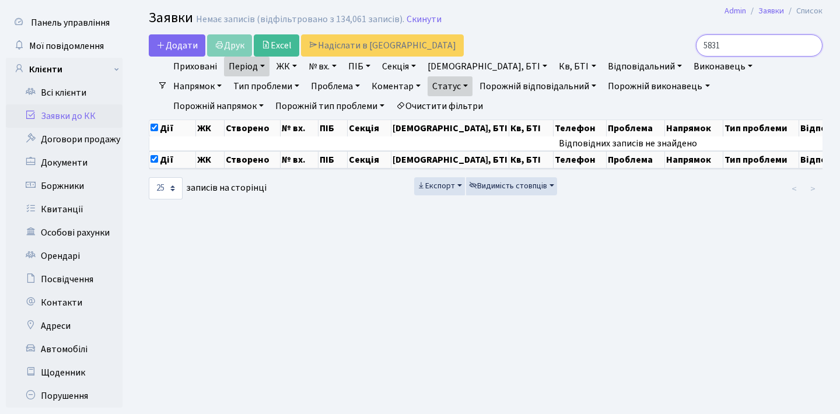
click at [811, 44] on input "5831" at bounding box center [759, 45] width 127 height 22
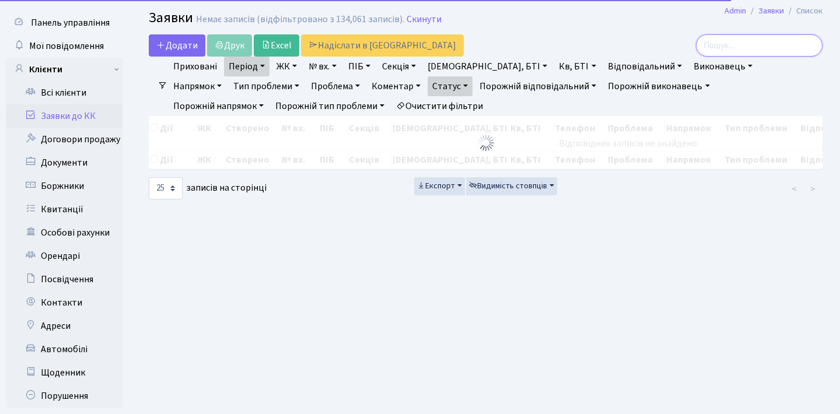
checkbox input "false"
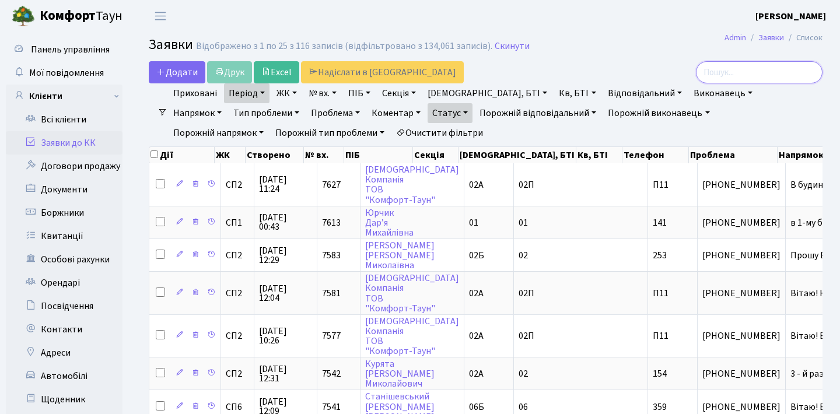
scroll to position [0, 0]
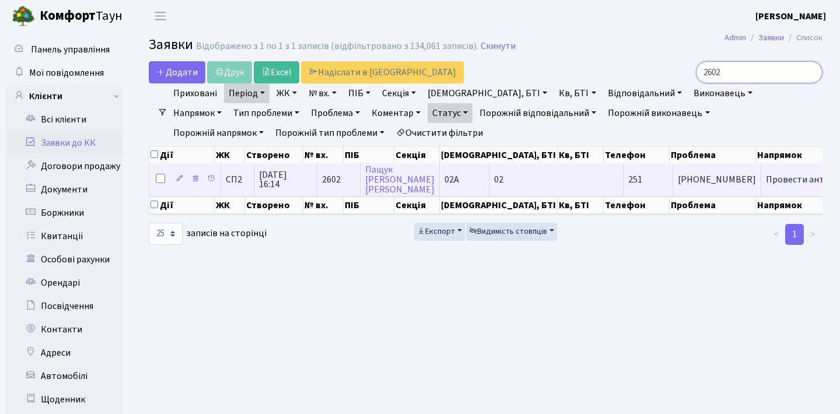
type input "2602"
click at [762, 184] on td "Провести антико[...]" at bounding box center [809, 179] width 95 height 32
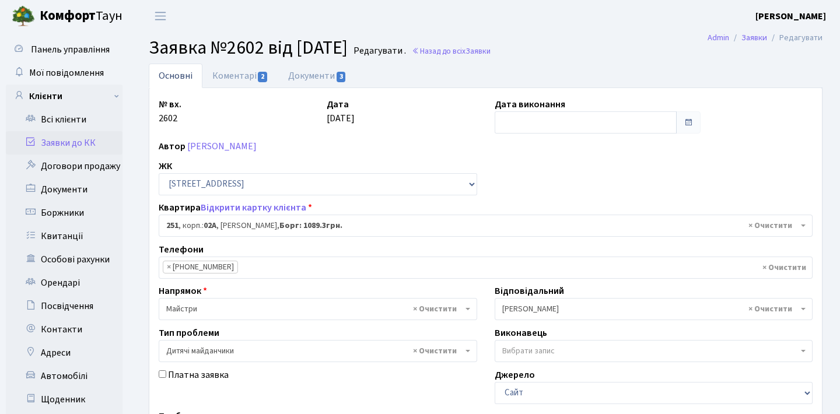
select select "20501"
select select "56"
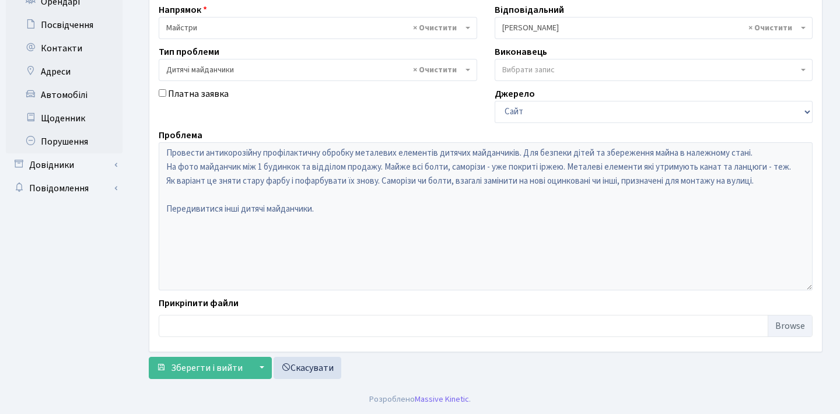
scroll to position [281, 0]
click at [148, 149] on div "Основні Коментарі 2 Документи 3 № вх. 2602 Дата [DATE] Дата виконання Автор [PE…" at bounding box center [486, 83] width 692 height 603
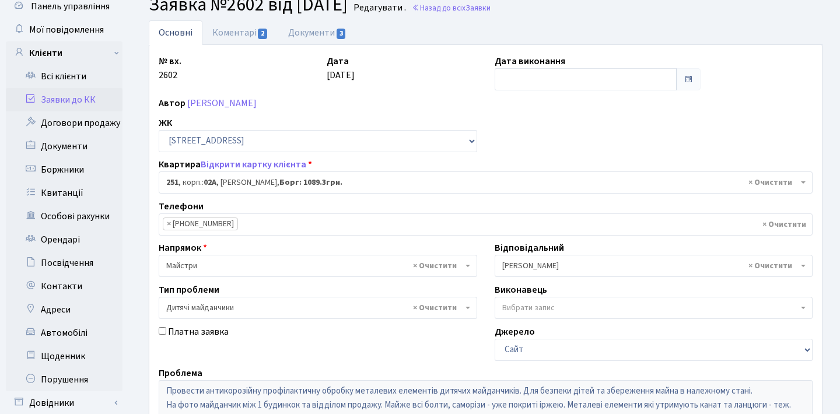
scroll to position [21, 0]
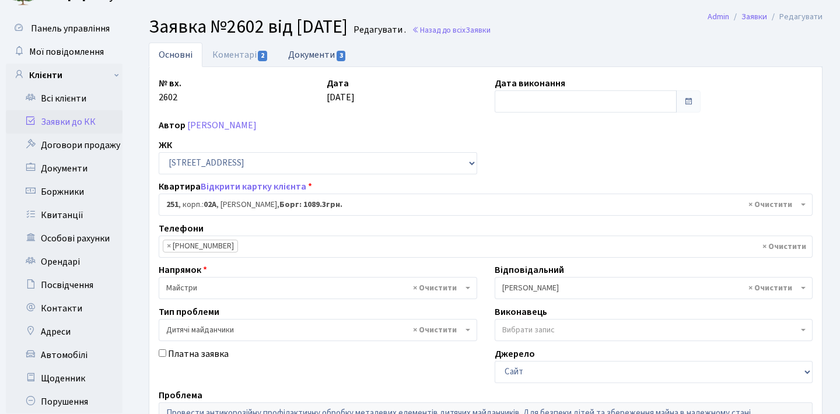
click at [295, 61] on link "Документи 3" at bounding box center [317, 55] width 78 height 24
select select "25"
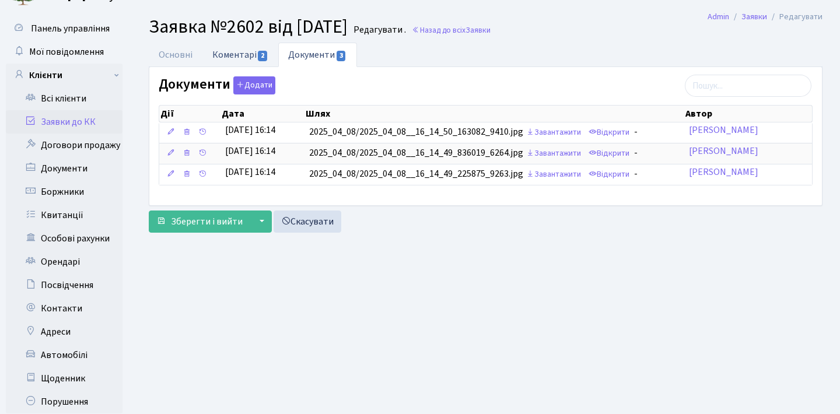
click at [249, 60] on link "Коментарі 2" at bounding box center [240, 55] width 76 height 24
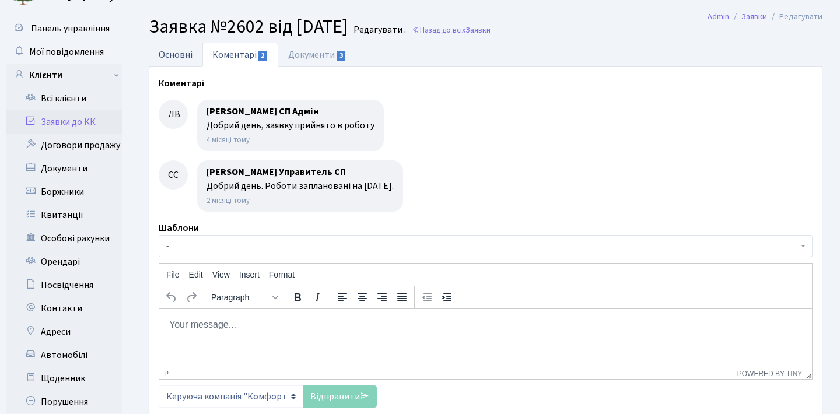
click at [190, 47] on link "Основні" at bounding box center [176, 55] width 54 height 24
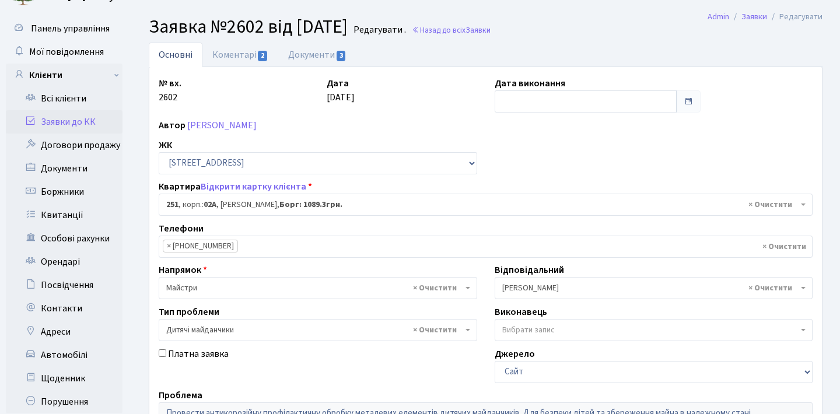
click at [80, 124] on link "Заявки до КК" at bounding box center [64, 121] width 117 height 23
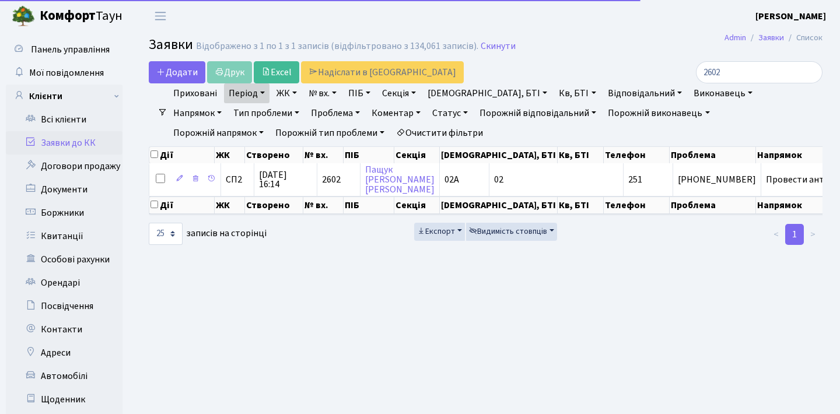
select select "25"
click at [748, 79] on input "2602" at bounding box center [759, 72] width 127 height 22
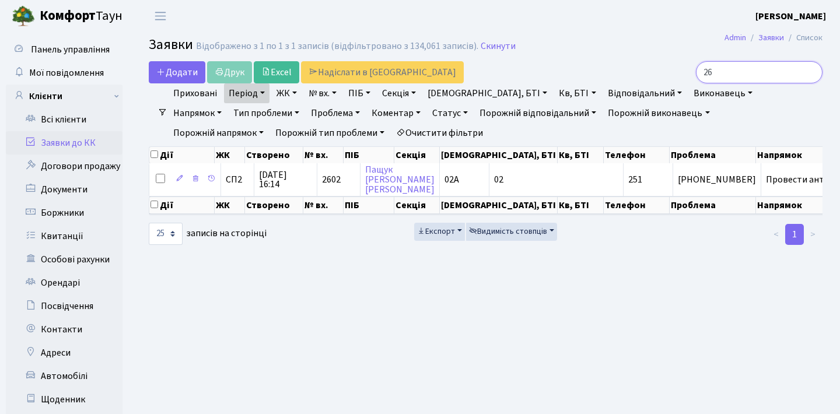
type input "2"
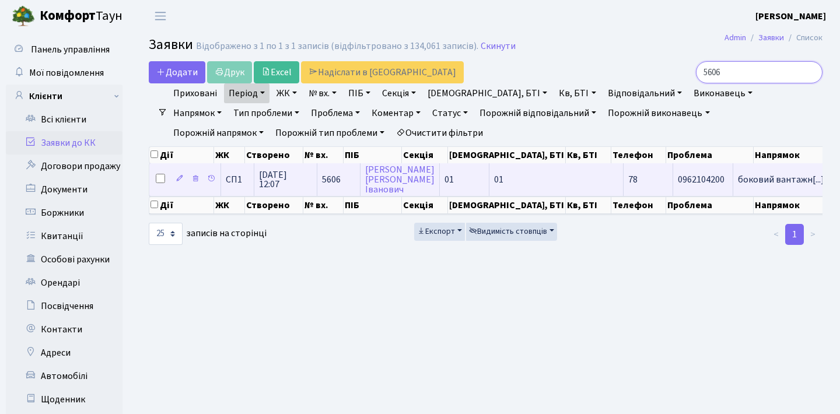
type input "5606"
click at [494, 195] on td "01" at bounding box center [557, 179] width 134 height 32
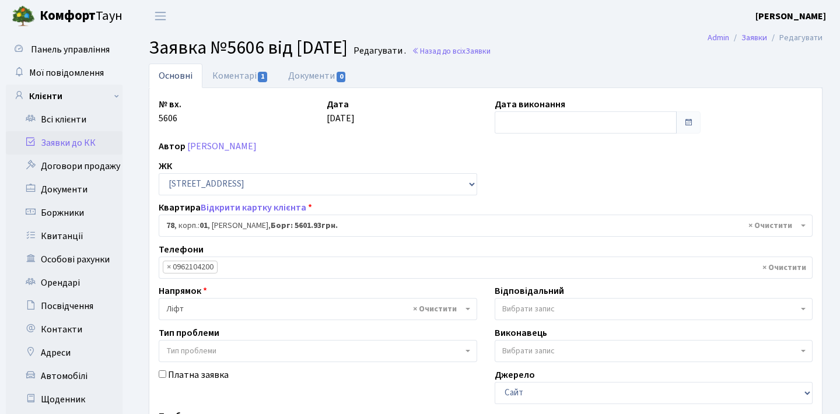
select select "20003"
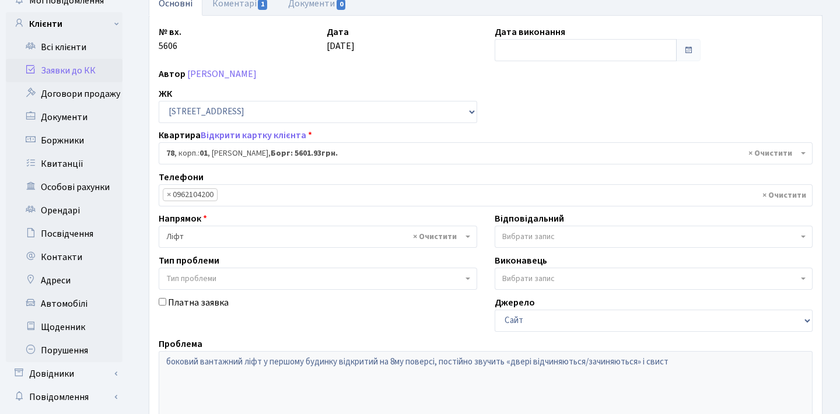
scroll to position [68, 0]
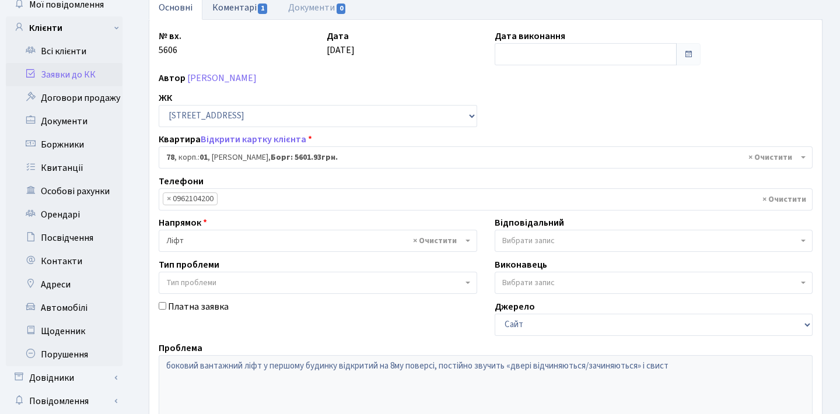
click at [261, 13] on span "1" at bounding box center [262, 9] width 9 height 11
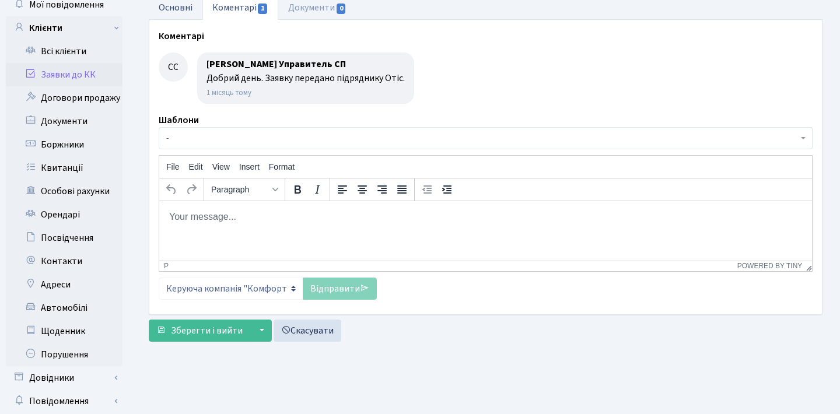
click at [190, 9] on link "Основні" at bounding box center [176, 7] width 54 height 24
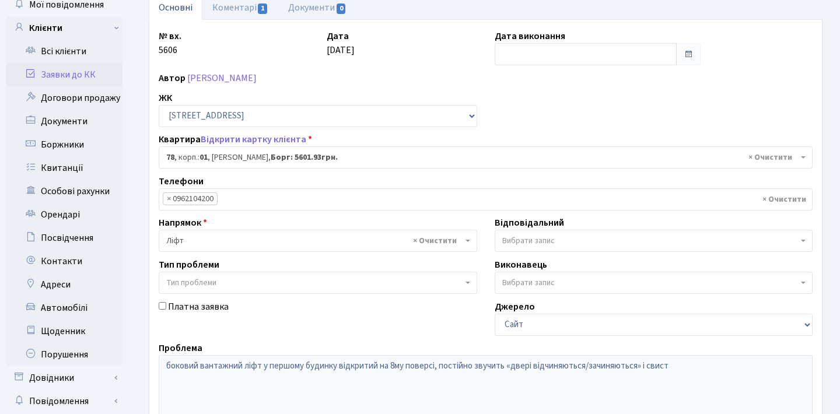
click at [79, 79] on link "Заявки до КК" at bounding box center [64, 74] width 117 height 23
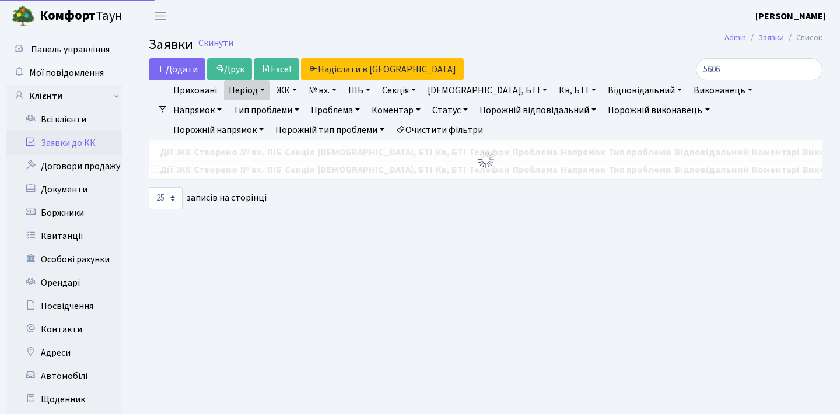
select select "25"
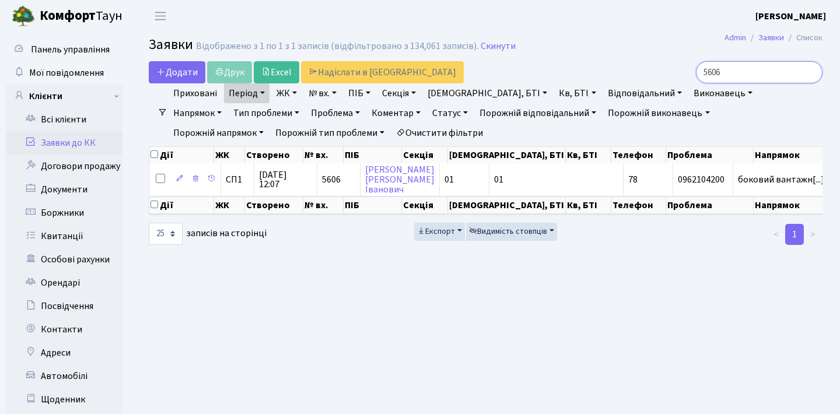
click at [727, 76] on input "5606" at bounding box center [759, 72] width 127 height 22
type input "5"
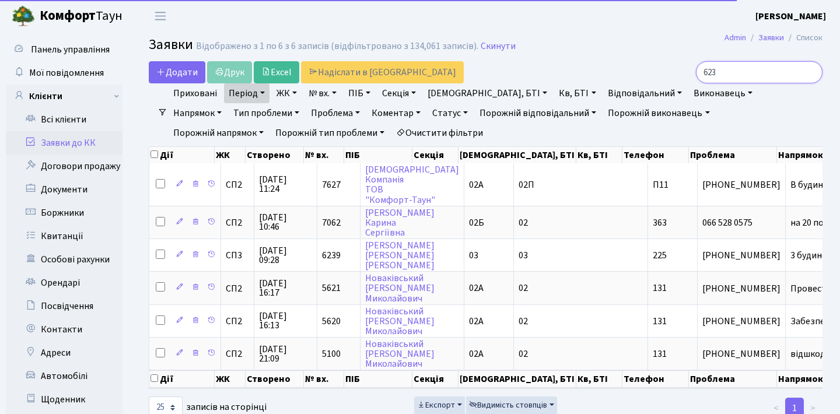
type input "6234"
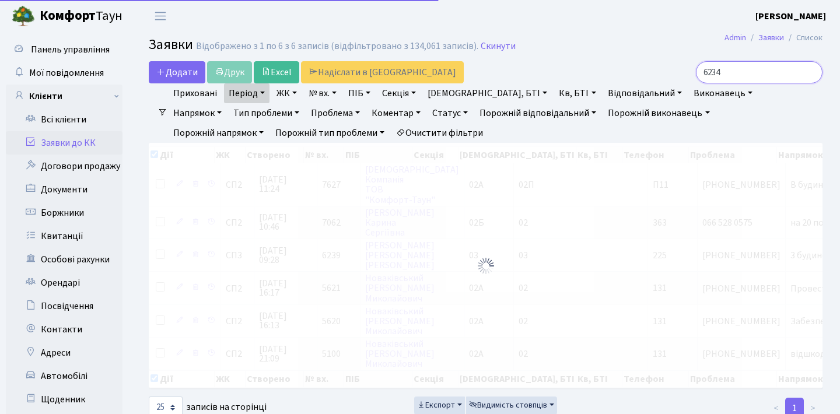
checkbox input "true"
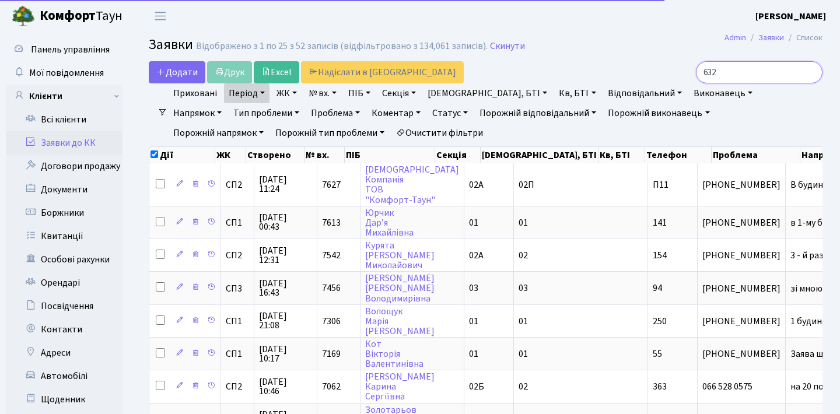
type input "6324"
checkbox input "false"
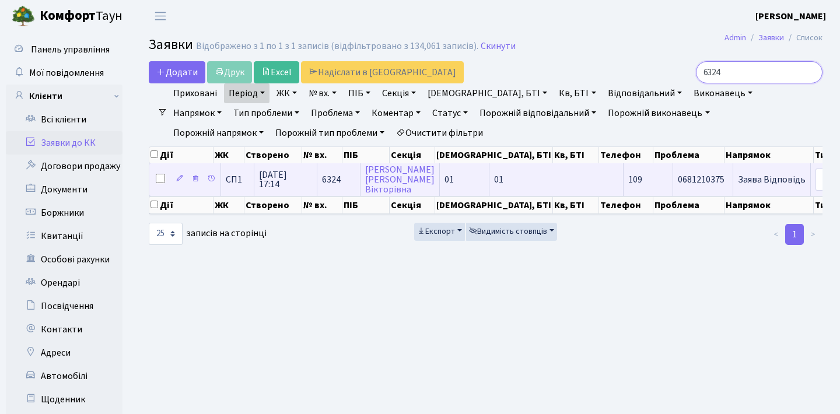
type input "6324"
click at [734, 181] on td "Заява Відповідь" at bounding box center [773, 179] width 78 height 32
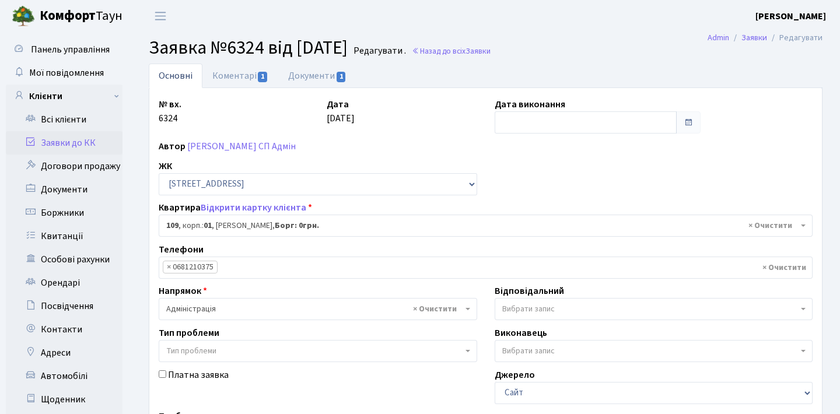
select select "20034"
click at [224, 81] on link "Коментарі 1" at bounding box center [240, 76] width 76 height 24
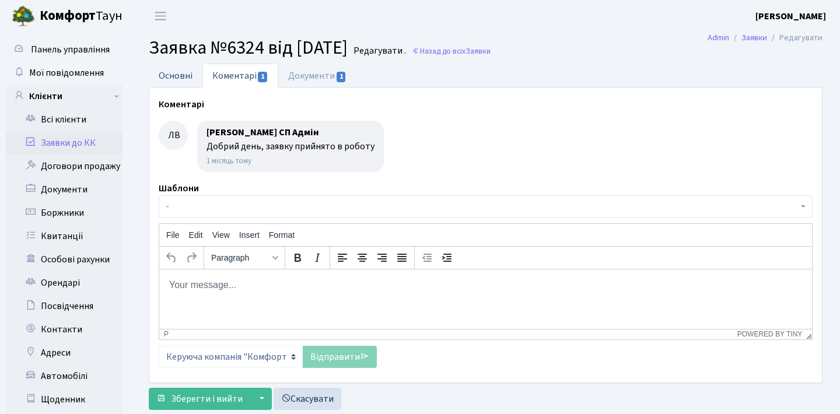
click at [176, 71] on link "Основні" at bounding box center [176, 76] width 54 height 24
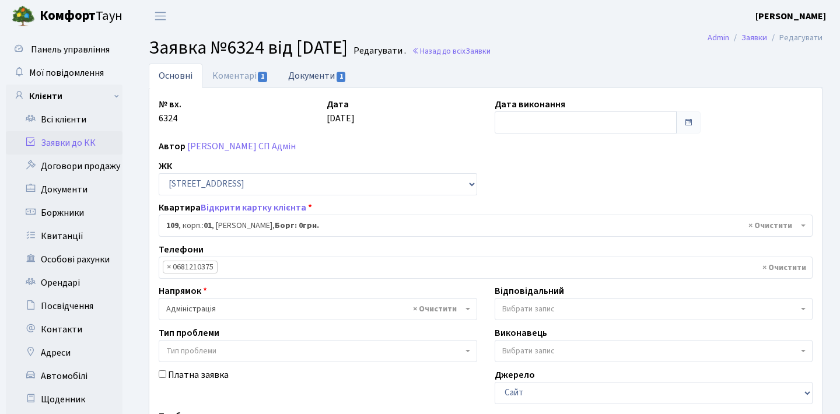
click at [312, 75] on link "Документи 1" at bounding box center [317, 76] width 78 height 24
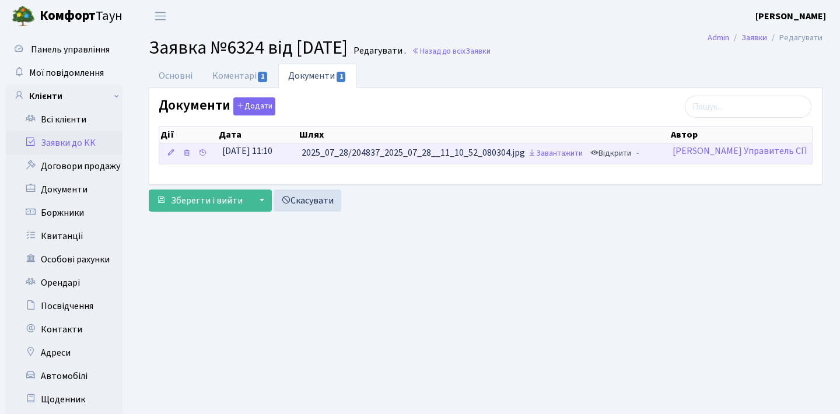
click at [599, 151] on icon at bounding box center [595, 153] width 8 height 8
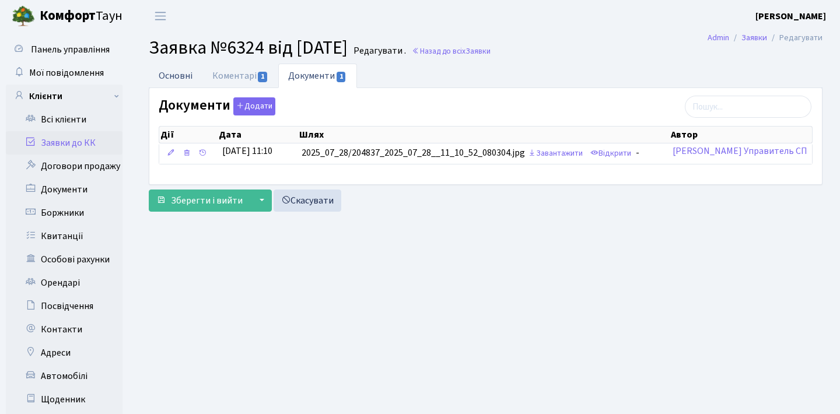
click at [179, 76] on link "Основні" at bounding box center [176, 76] width 54 height 24
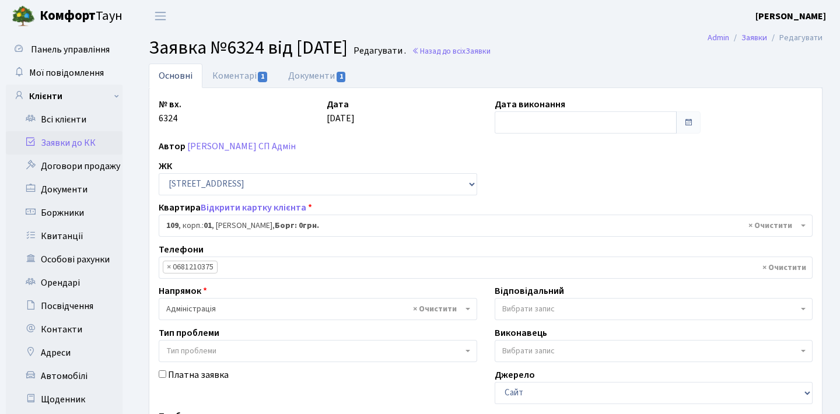
click at [90, 145] on link "Заявки до КК" at bounding box center [64, 142] width 117 height 23
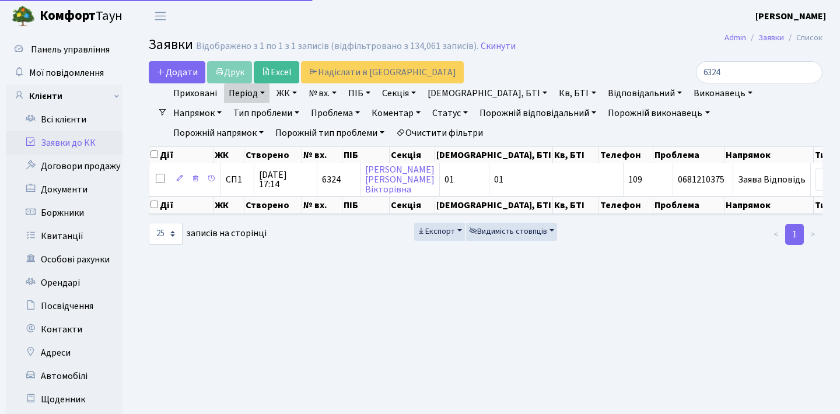
select select "25"
click at [739, 72] on input "6324" at bounding box center [759, 72] width 127 height 22
type input "6"
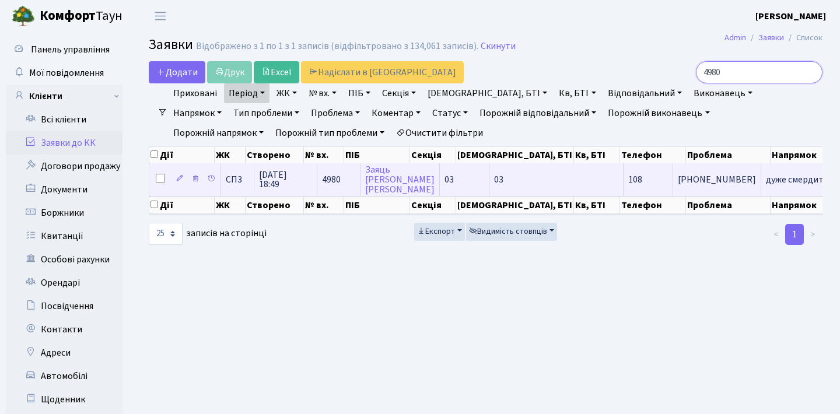
type input "4980"
click at [762, 183] on td "дуже смердить к[...]" at bounding box center [807, 179] width 91 height 32
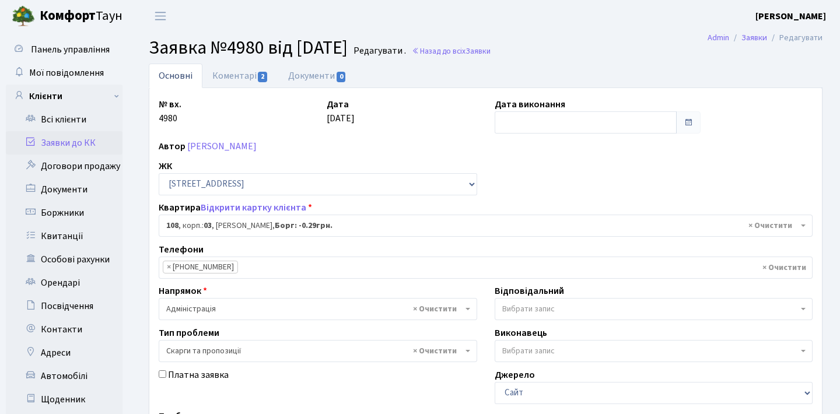
select select "20830"
select select "55"
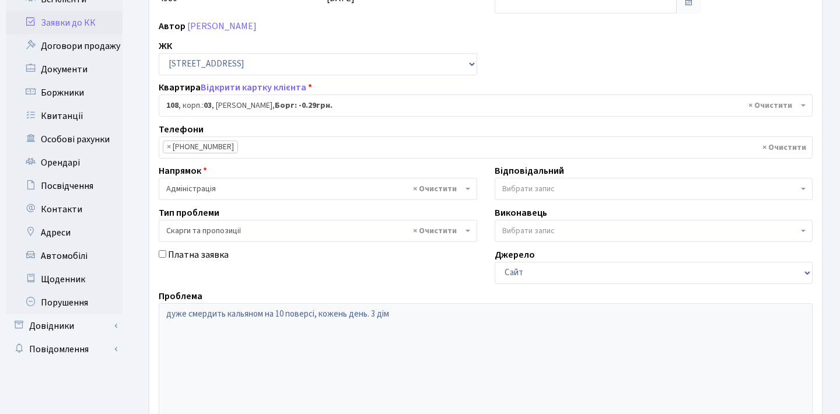
scroll to position [120, 0]
click at [89, 28] on link "Заявки до КК" at bounding box center [64, 23] width 117 height 23
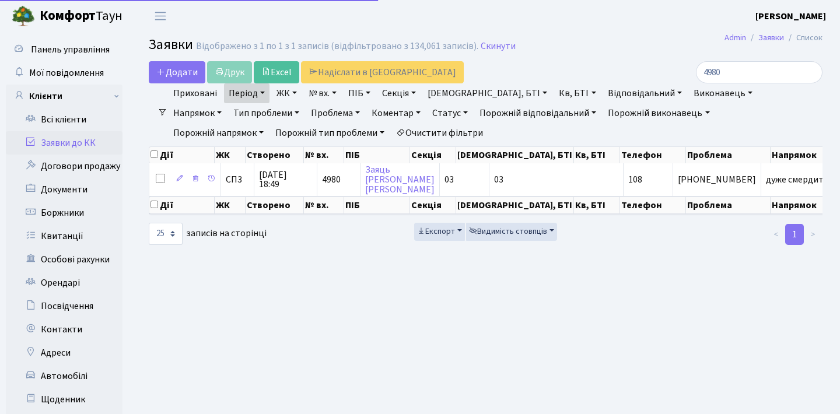
select select "25"
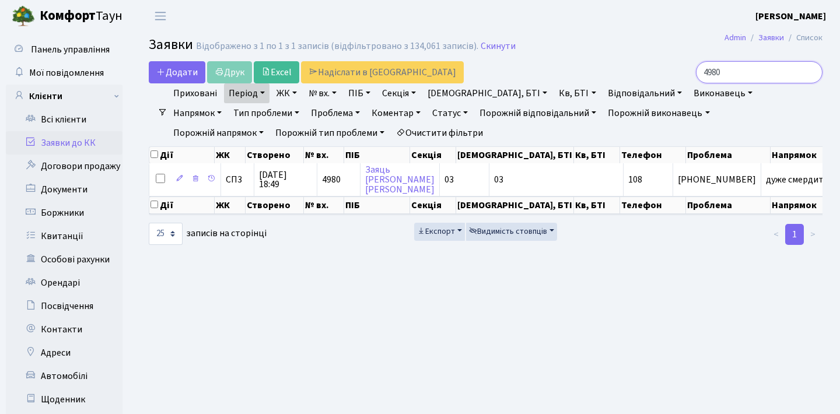
click at [731, 70] on input "4980" at bounding box center [759, 72] width 127 height 22
type input "4"
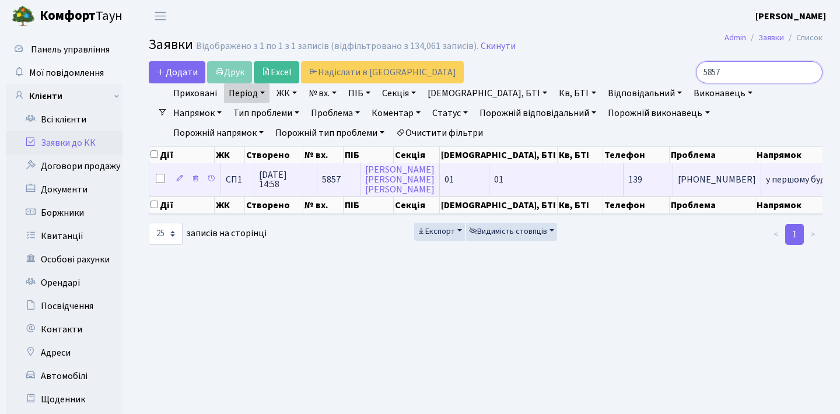
type input "5857"
click at [762, 184] on td "у першому будин[...]" at bounding box center [808, 179] width 92 height 32
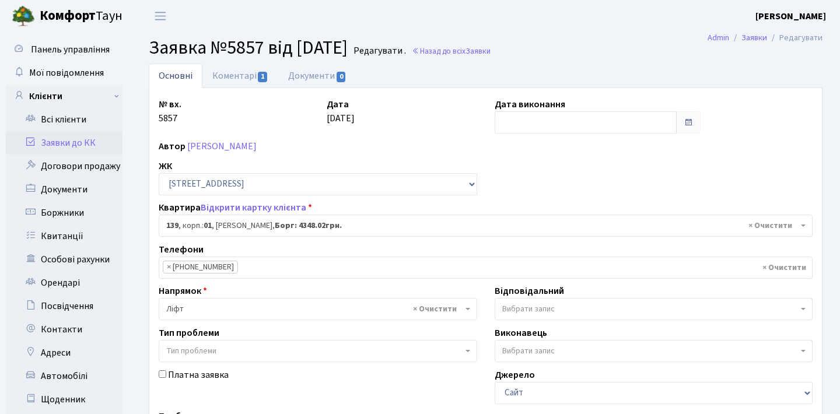
select select "20064"
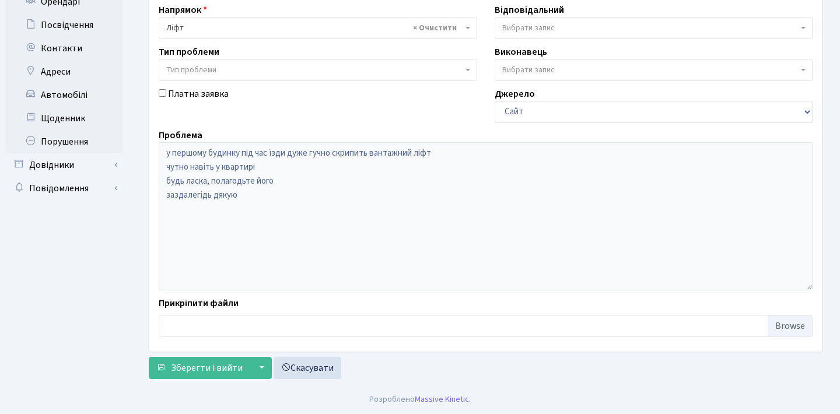
scroll to position [281, 0]
click at [143, 142] on div "Основні Коментарі 1 Документи 0 № вх. 5857 Дата [DATE] Дата виконання Автор [PE…" at bounding box center [486, 83] width 692 height 603
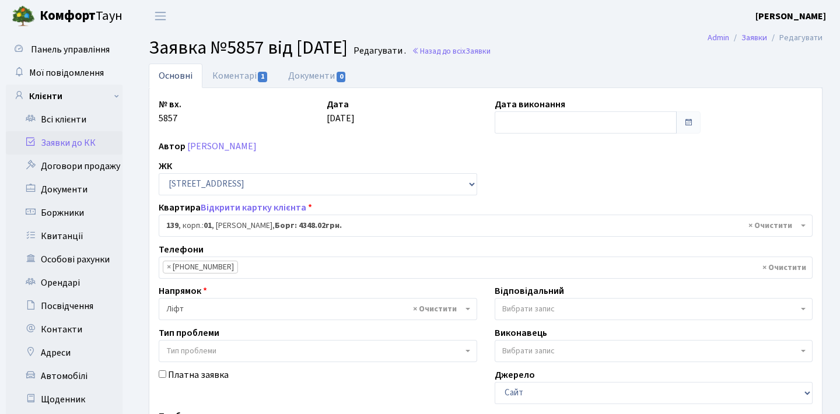
scroll to position [0, 0]
click at [68, 143] on link "Заявки до КК" at bounding box center [64, 142] width 117 height 23
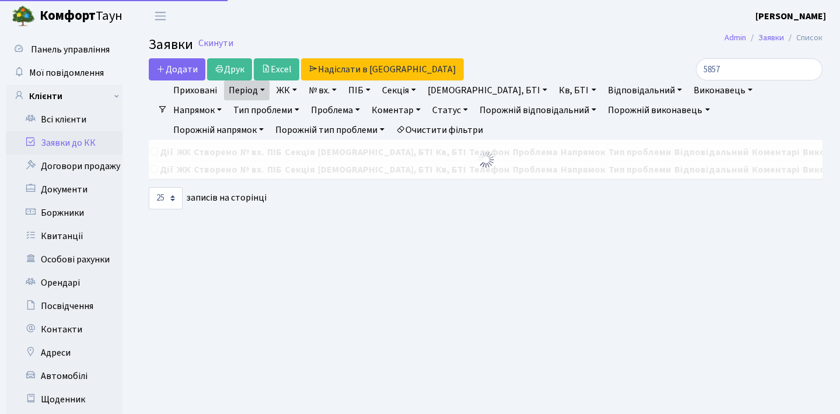
select select "25"
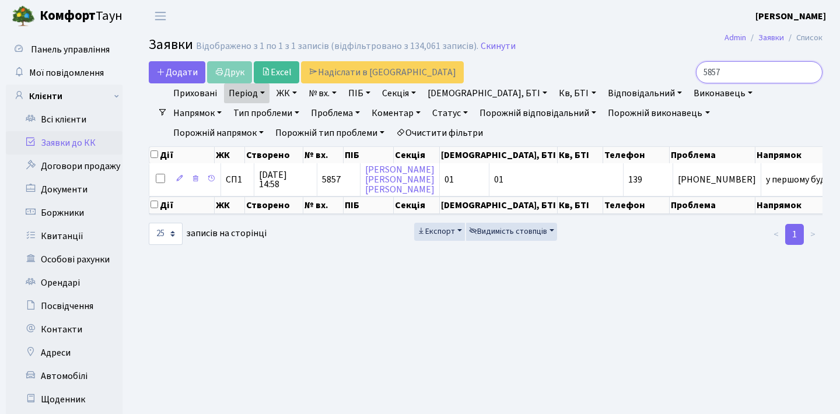
click at [764, 68] on input "5857" at bounding box center [759, 72] width 127 height 22
type input "5"
type input "6711"
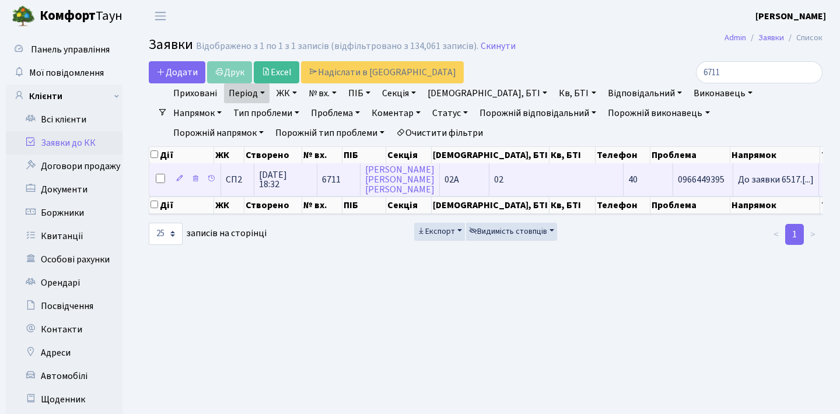
click at [734, 181] on td "До заявки 6517.[...]" at bounding box center [777, 179] width 86 height 32
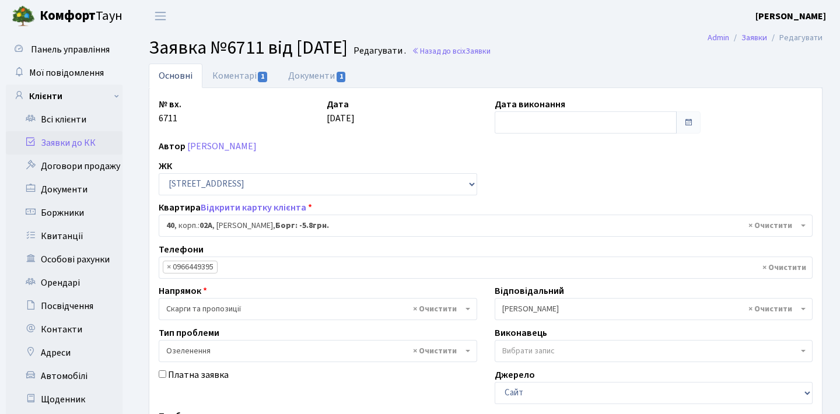
select select "20290"
select select "65"
click at [258, 87] on link "Коментарі 1" at bounding box center [240, 76] width 76 height 24
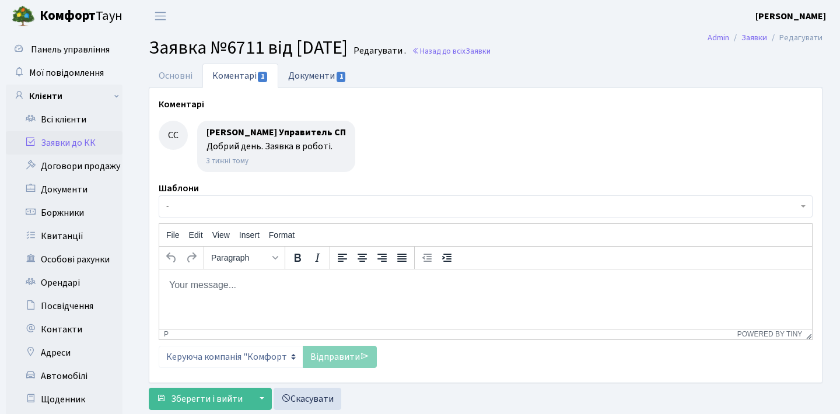
click at [294, 74] on link "Документи 1" at bounding box center [317, 76] width 78 height 24
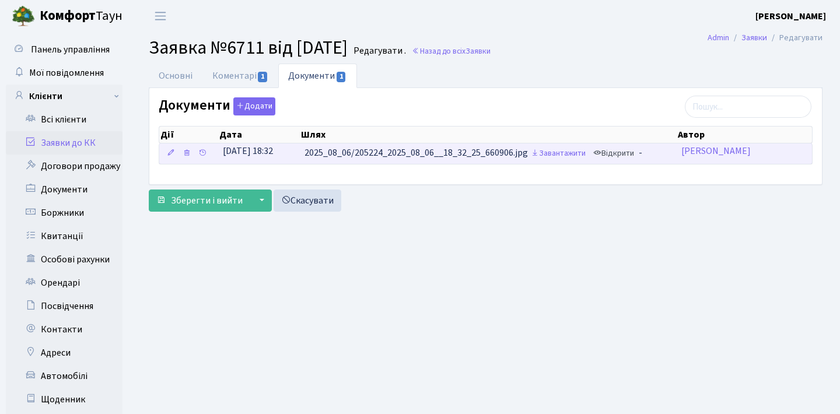
click at [613, 149] on link "Відкрити" at bounding box center [614, 154] width 47 height 18
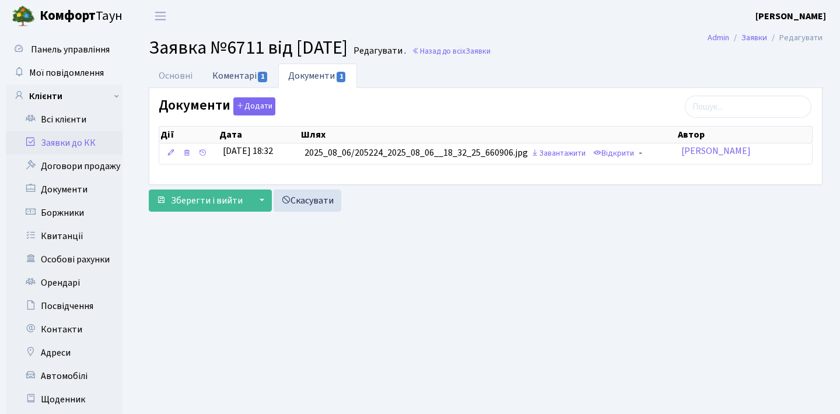
click at [276, 71] on link "Коментарі 1" at bounding box center [240, 76] width 76 height 24
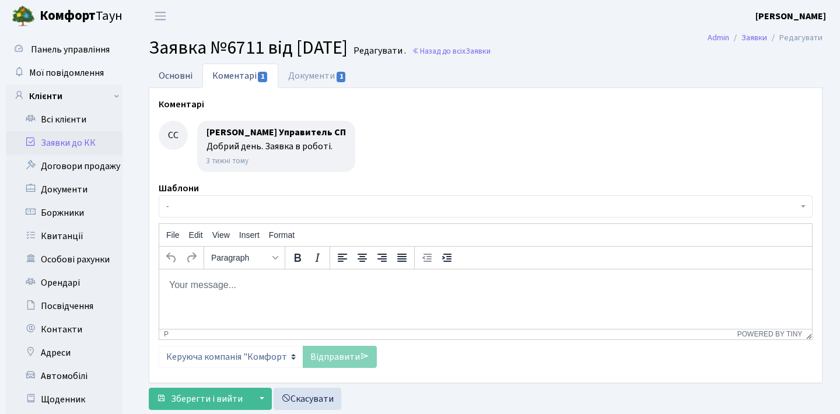
click at [192, 72] on link "Основні" at bounding box center [176, 76] width 54 height 24
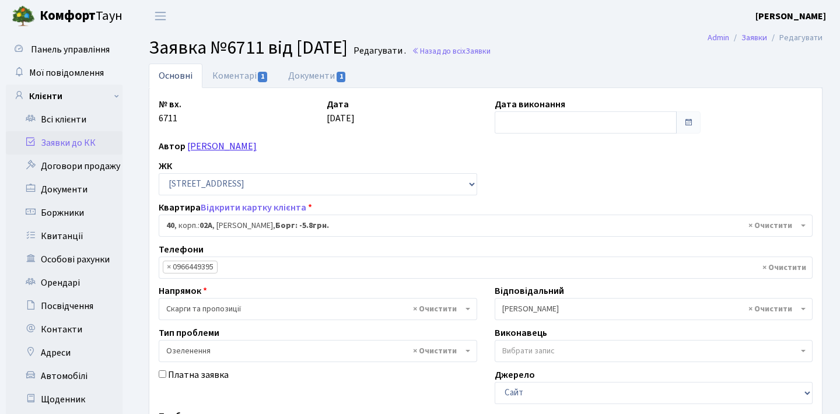
click at [257, 143] on link "[PERSON_NAME]" at bounding box center [221, 146] width 69 height 13
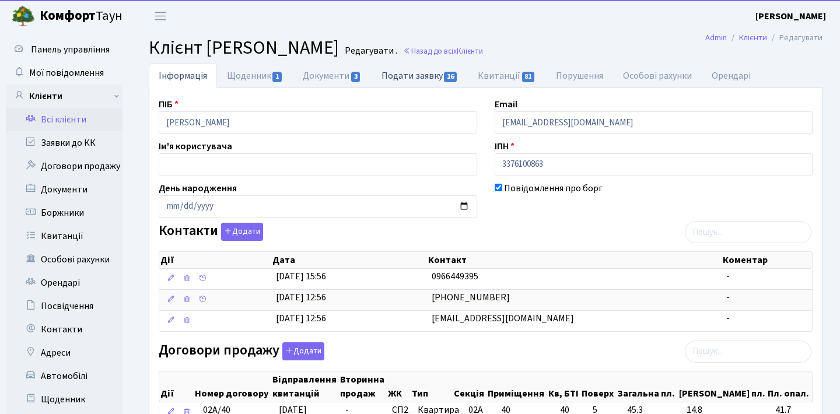
click at [444, 79] on link "Подати заявку 16" at bounding box center [420, 76] width 96 height 24
select select "25"
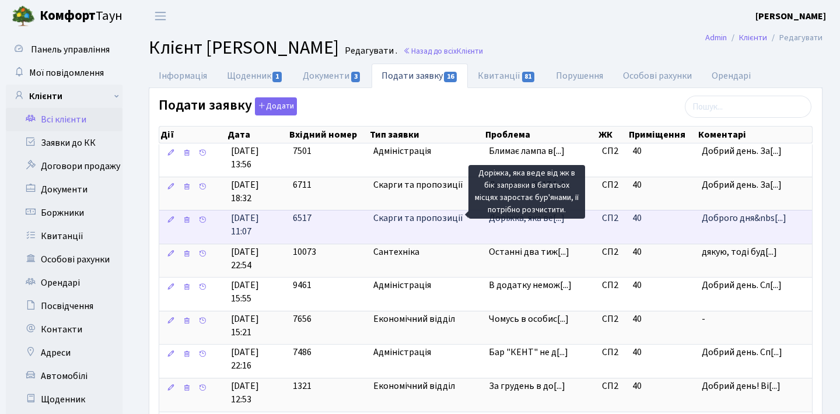
click at [523, 219] on span "Доріжка, яка ве[...]" at bounding box center [527, 218] width 76 height 13
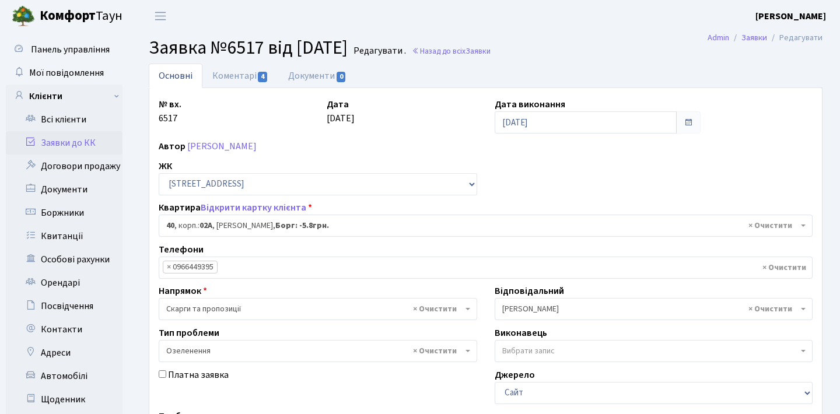
select select "20290"
select select "65"
click at [67, 148] on link "Заявки до КК" at bounding box center [64, 142] width 117 height 23
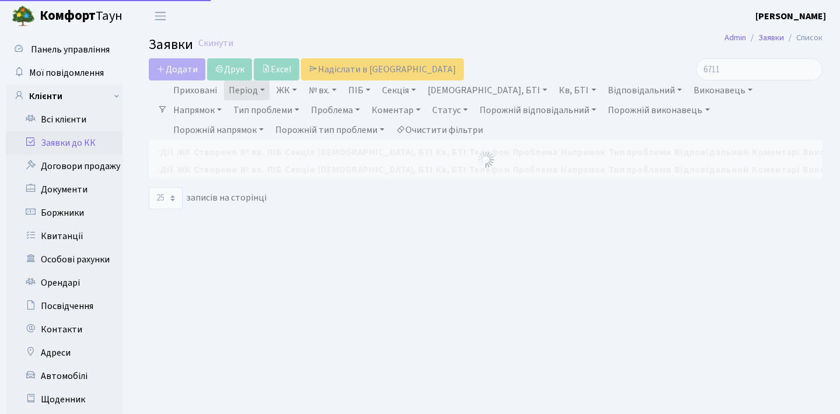
select select "25"
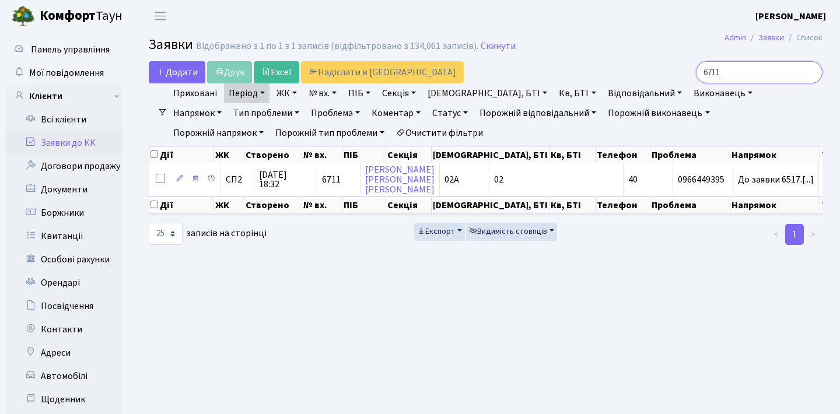
click at [810, 71] on input "6711" at bounding box center [759, 72] width 127 height 22
click at [763, 70] on input "search" at bounding box center [759, 72] width 127 height 22
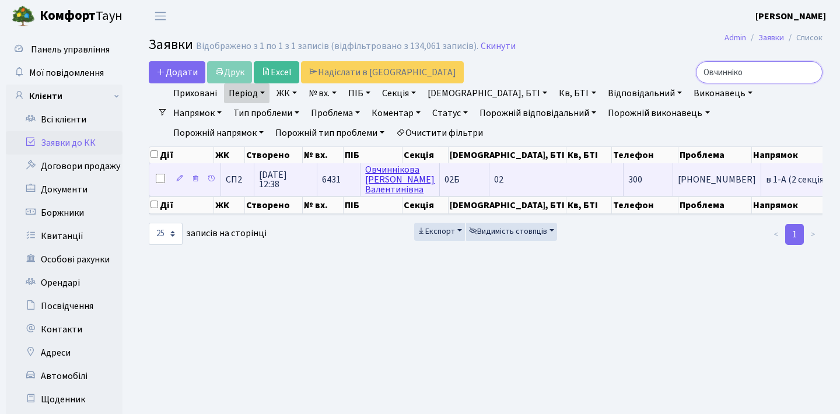
type input "Овчинніко"
click at [390, 176] on link "[PERSON_NAME]" at bounding box center [399, 179] width 69 height 33
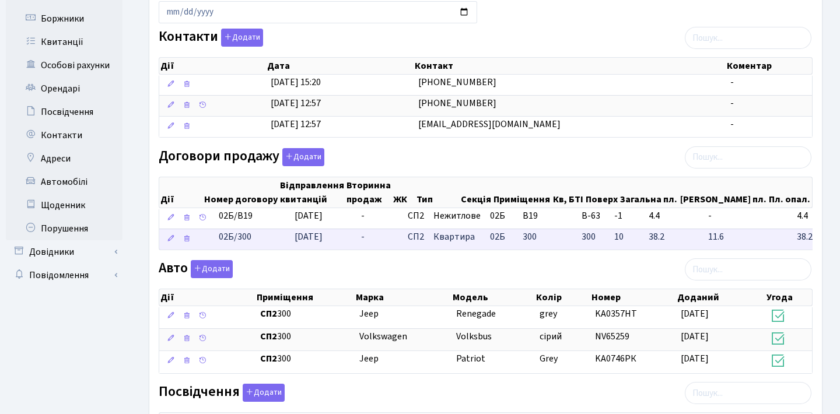
scroll to position [194, 0]
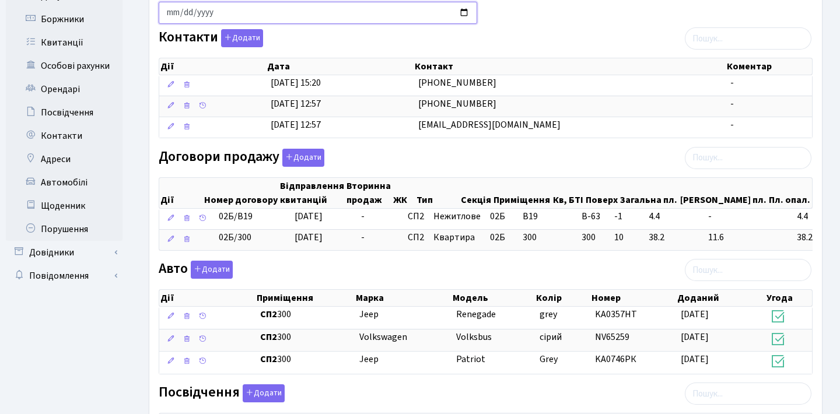
click at [380, 4] on input "[DATE]" at bounding box center [318, 13] width 319 height 22
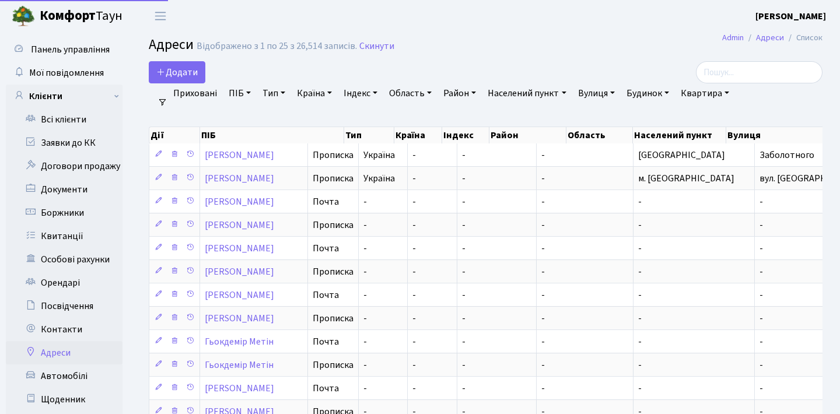
select select "25"
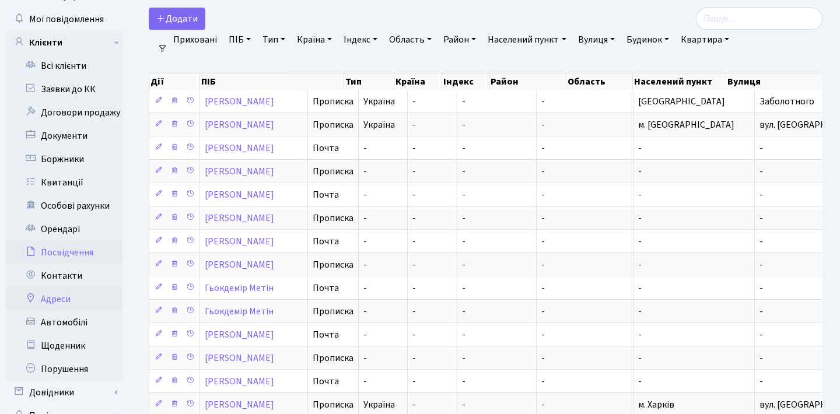
scroll to position [68, 0]
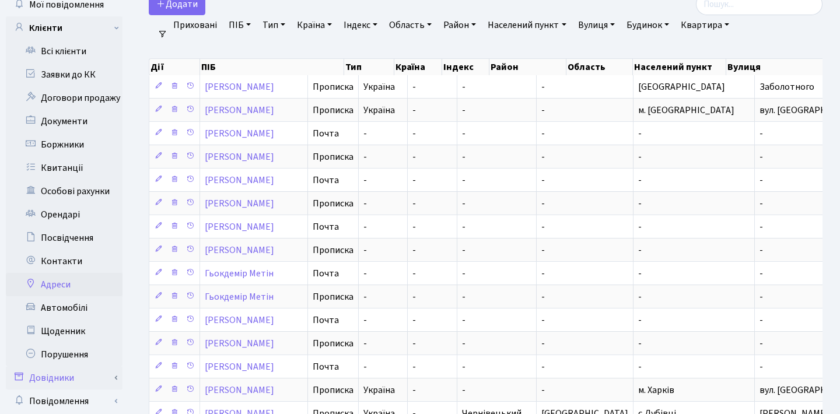
click at [46, 380] on link "Довідники" at bounding box center [64, 377] width 117 height 23
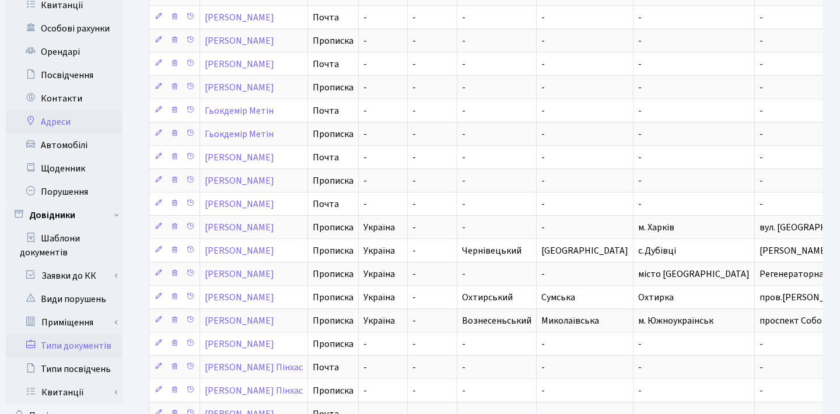
scroll to position [246, 0]
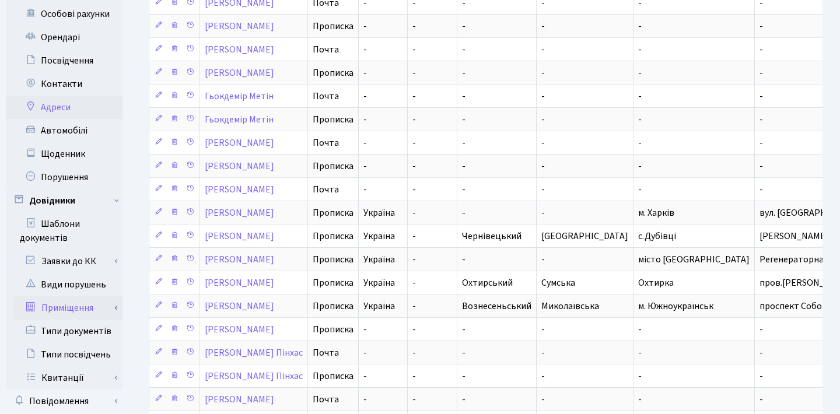
click at [83, 308] on link "Приміщення" at bounding box center [67, 307] width 109 height 23
click at [62, 363] on link "Типи" at bounding box center [67, 354] width 109 height 23
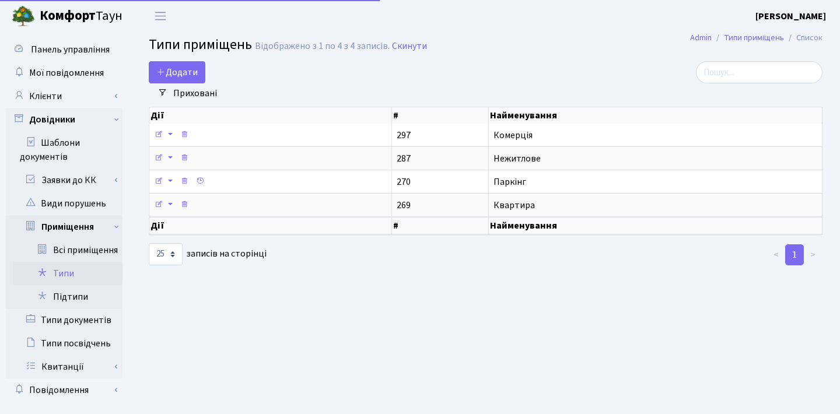
select select "25"
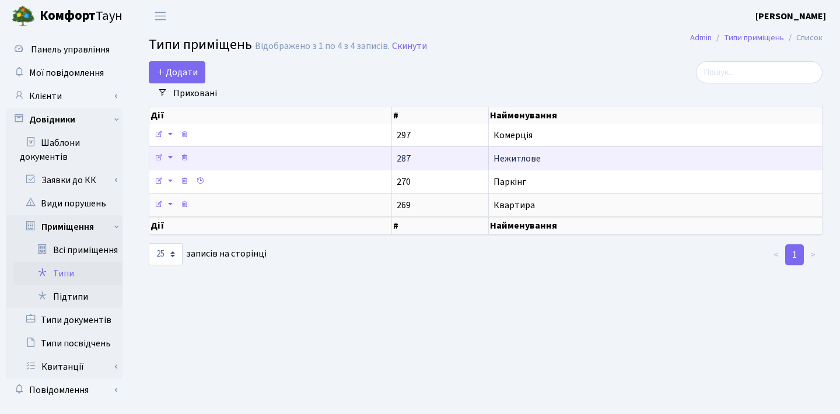
click at [459, 160] on td "287" at bounding box center [440, 157] width 97 height 23
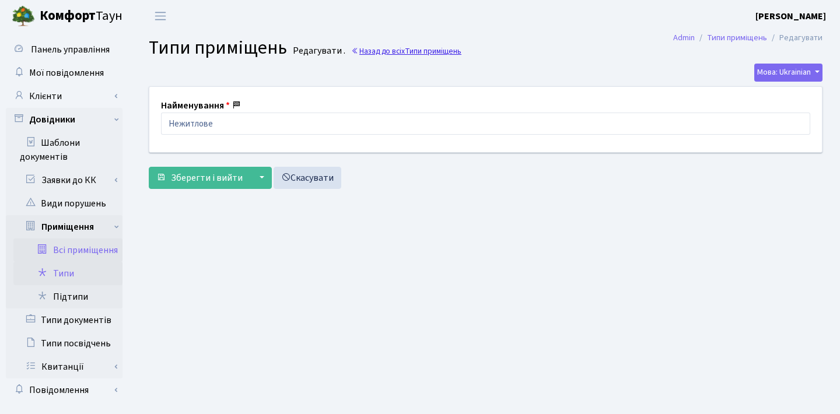
click at [389, 51] on link "Назад до всіх Типи приміщень" at bounding box center [406, 51] width 110 height 11
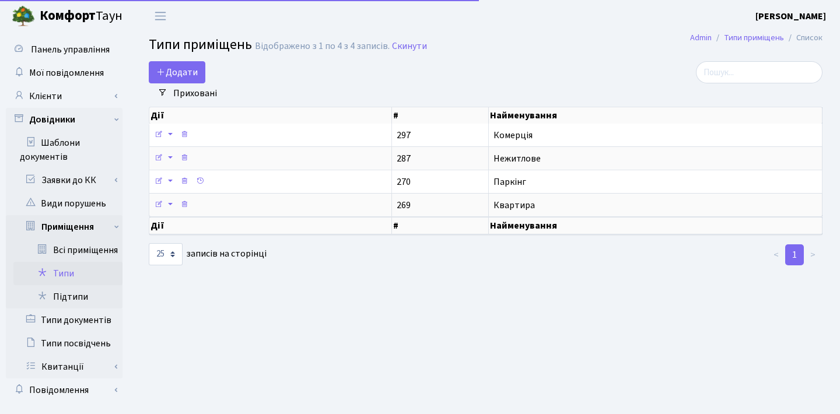
select select "25"
click at [81, 253] on link "Всі приміщення" at bounding box center [67, 250] width 109 height 23
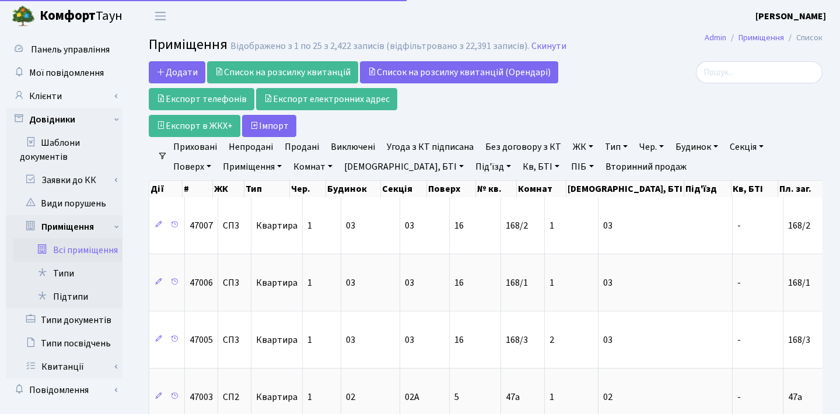
select select "25"
click at [745, 71] on input "search" at bounding box center [759, 72] width 127 height 22
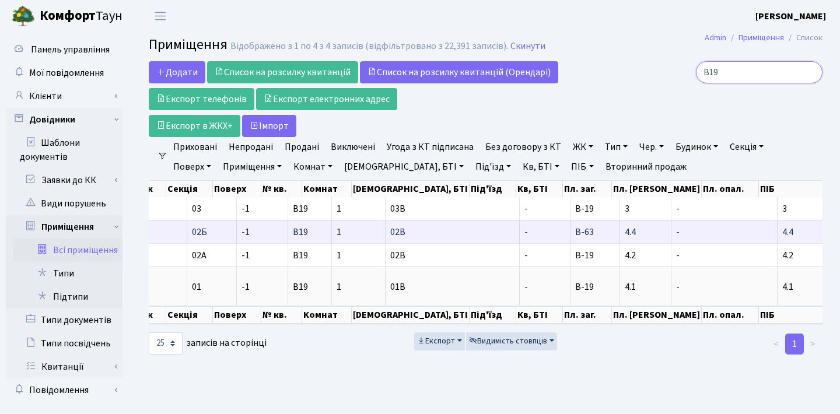
scroll to position [0, 186]
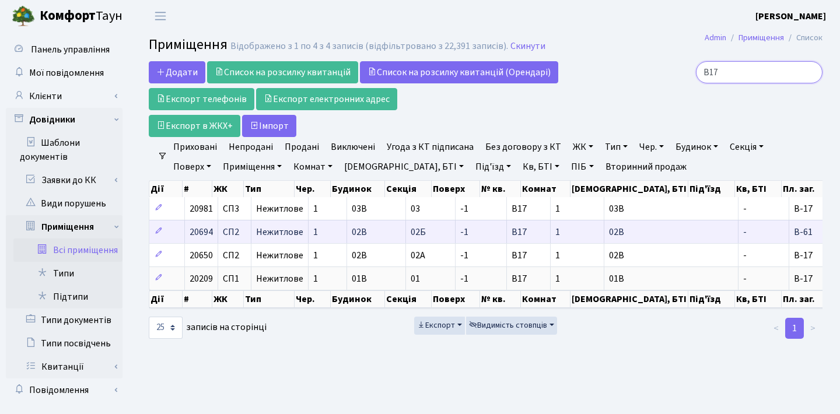
type input "В17"
click at [518, 239] on span "В17" at bounding box center [519, 232] width 15 height 13
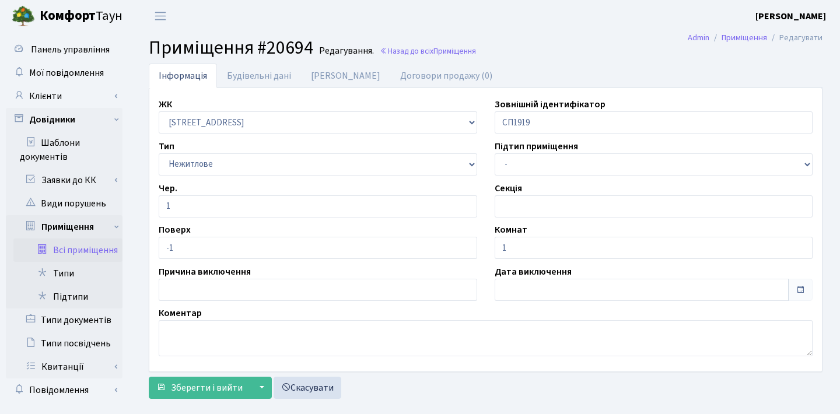
scroll to position [23, 0]
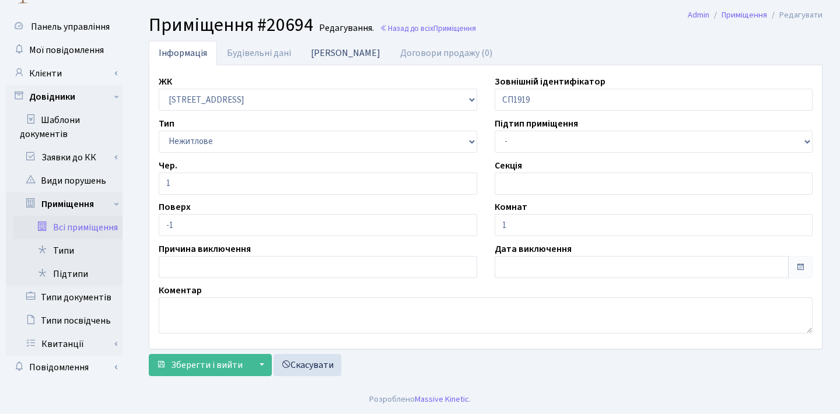
click at [323, 54] on link "[PERSON_NAME]" at bounding box center [345, 53] width 89 height 24
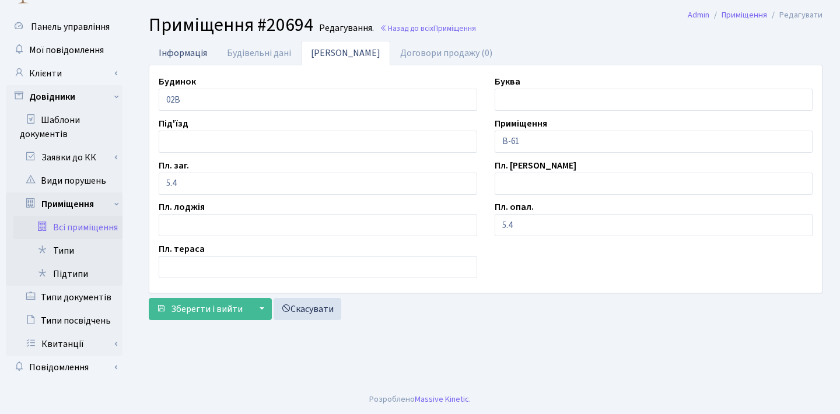
click at [197, 53] on link "Інформація" at bounding box center [183, 53] width 68 height 24
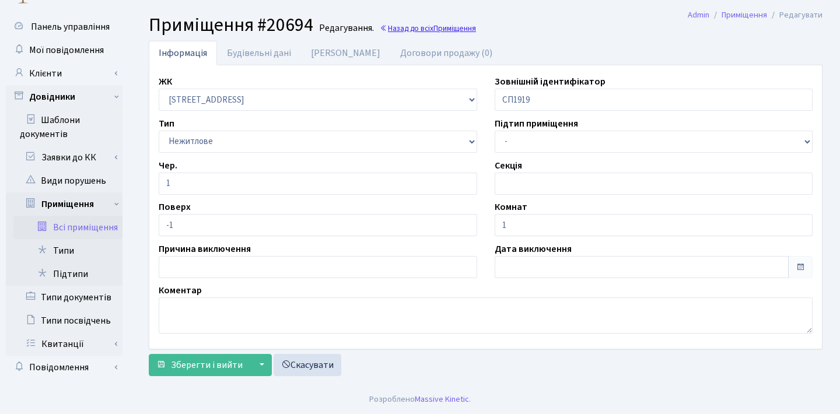
click at [414, 29] on link "Назад до всіх Приміщення" at bounding box center [428, 28] width 96 height 11
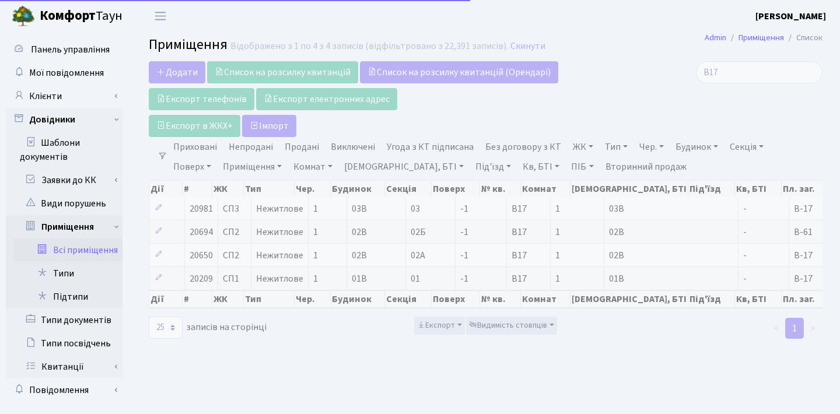
select select "25"
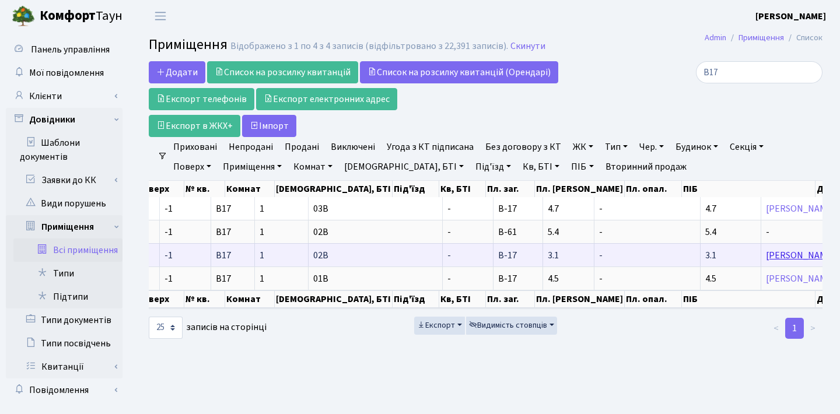
click at [766, 262] on link "Якимович Семен Ростиславович" at bounding box center [800, 255] width 69 height 13
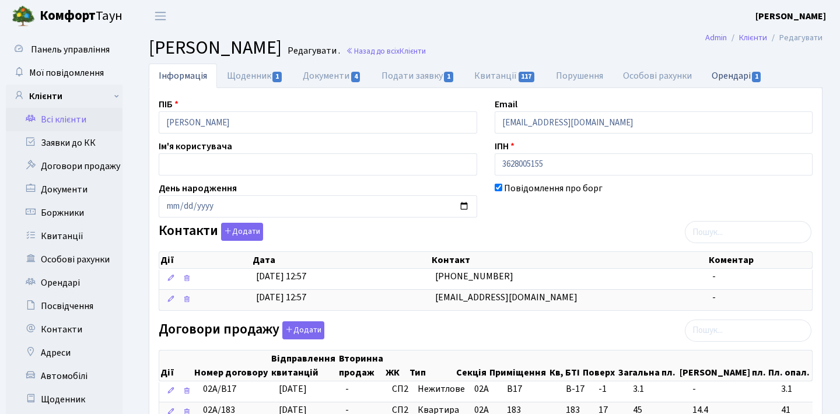
click at [743, 69] on link "Орендарі 1" at bounding box center [737, 76] width 71 height 24
select select "25"
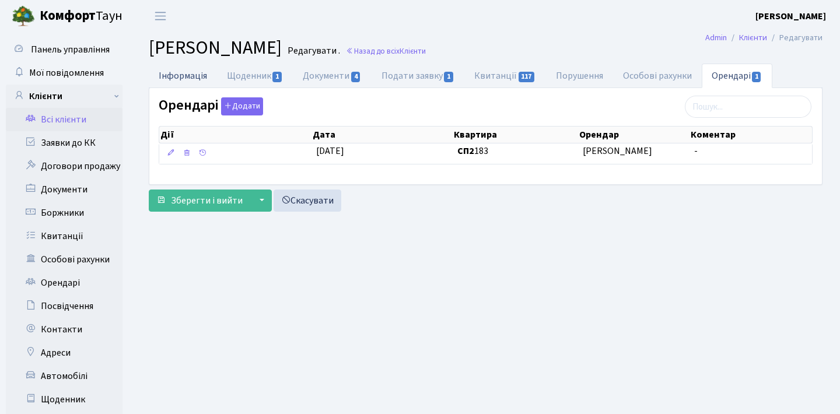
click at [197, 76] on link "Інформація" at bounding box center [183, 76] width 68 height 24
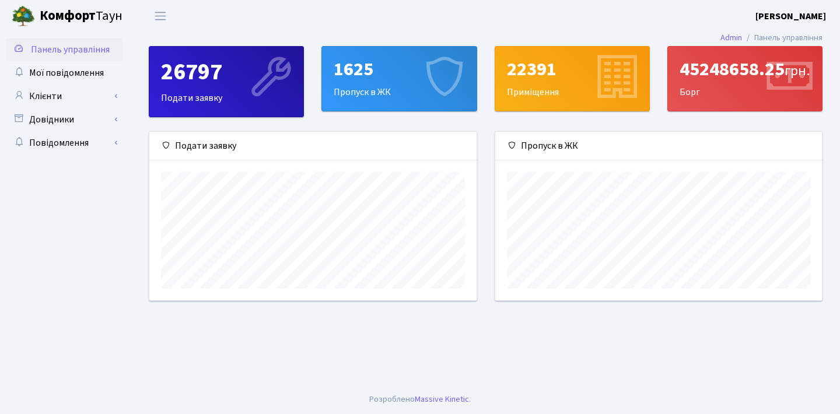
scroll to position [169, 327]
click at [96, 94] on link "Клієнти" at bounding box center [64, 96] width 117 height 23
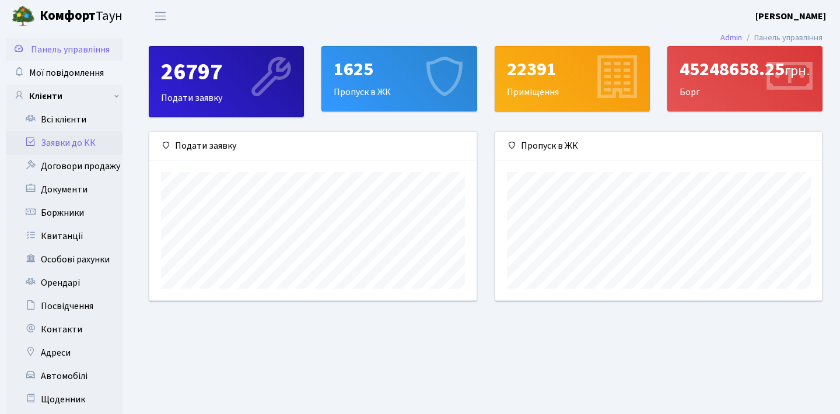
click at [71, 137] on link "Заявки до КК" at bounding box center [64, 142] width 117 height 23
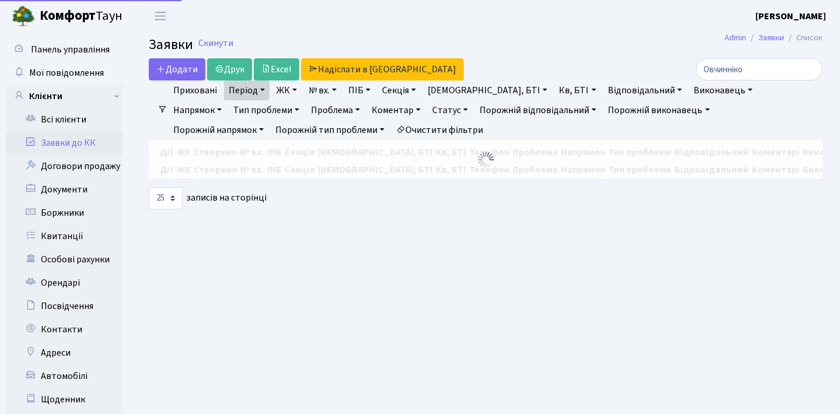
select select "25"
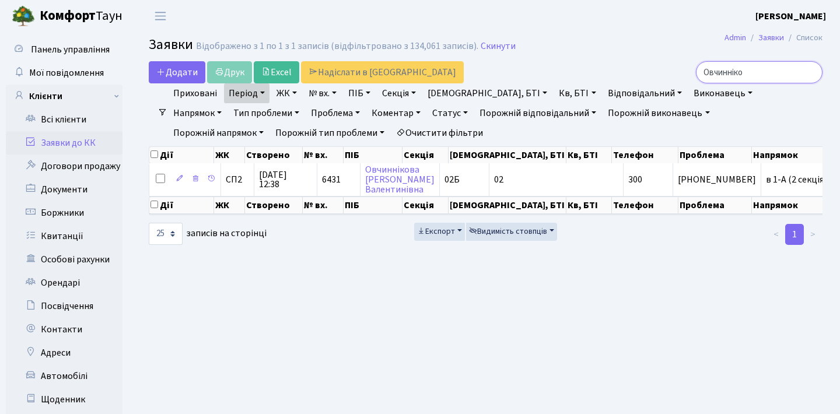
click at [813, 76] on input "Овчинніко" at bounding box center [759, 72] width 127 height 22
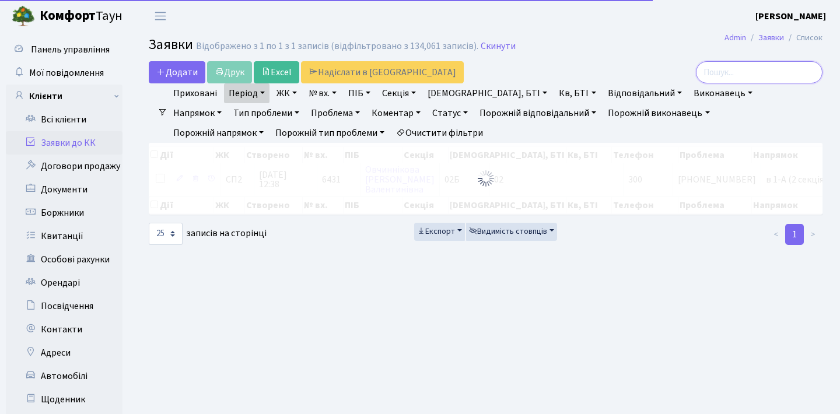
click at [735, 77] on input "search" at bounding box center [759, 72] width 127 height 22
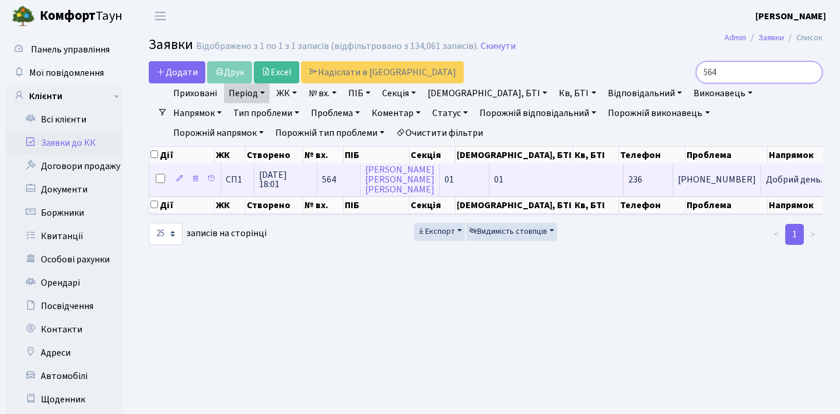
type input "564"
click at [673, 183] on td "+380663399021" at bounding box center [717, 179] width 88 height 32
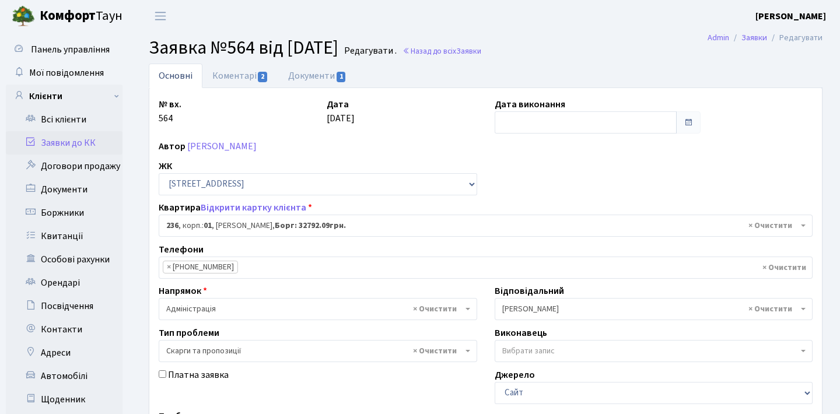
select select "20161"
select select "55"
click at [86, 154] on link "Заявки до КК" at bounding box center [64, 142] width 117 height 23
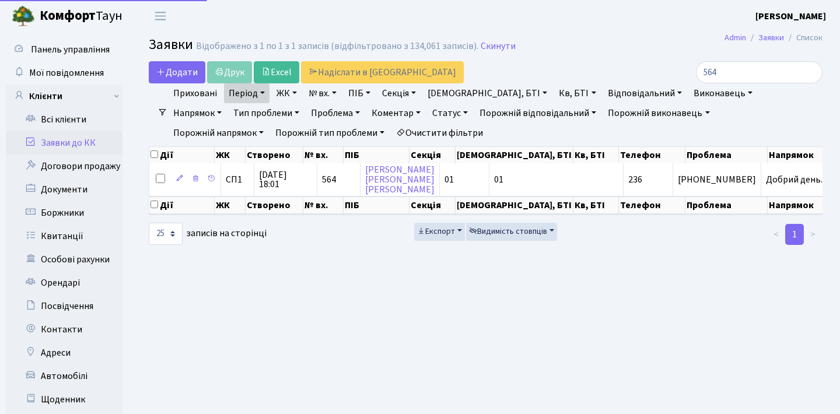
select select "25"
click at [732, 69] on input "564" at bounding box center [759, 72] width 127 height 22
type input "5"
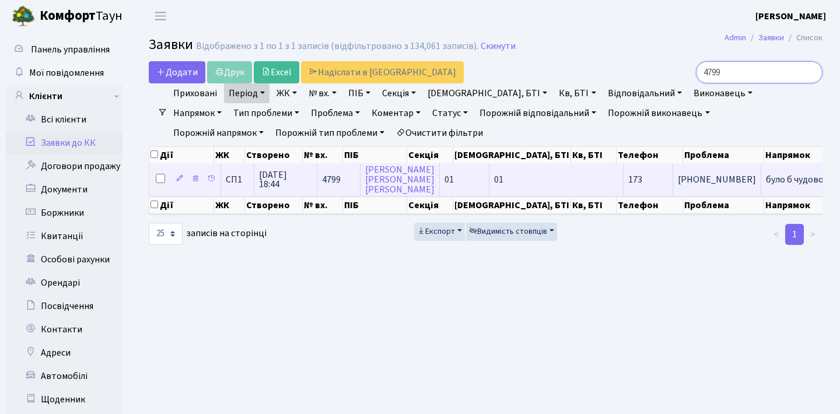
type input "4799"
click at [678, 184] on span "[PHONE_NUMBER]" at bounding box center [717, 179] width 78 height 9
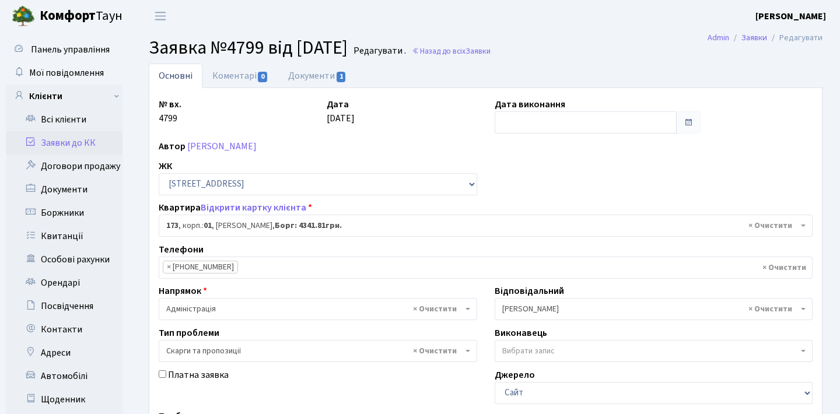
select select "20098"
select select "55"
click at [95, 138] on link "Заявки до КК" at bounding box center [64, 142] width 117 height 23
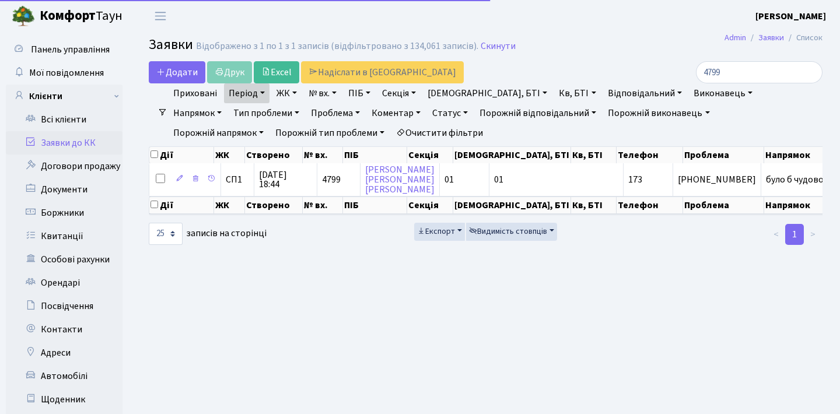
select select "25"
click at [727, 70] on input "4799" at bounding box center [759, 72] width 127 height 22
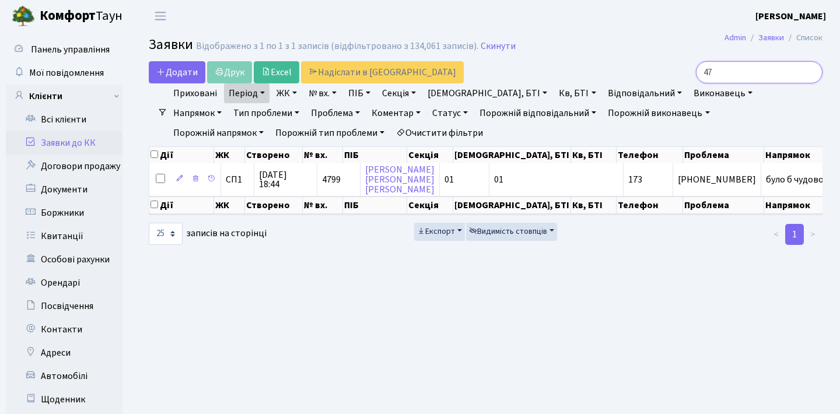
type input "4"
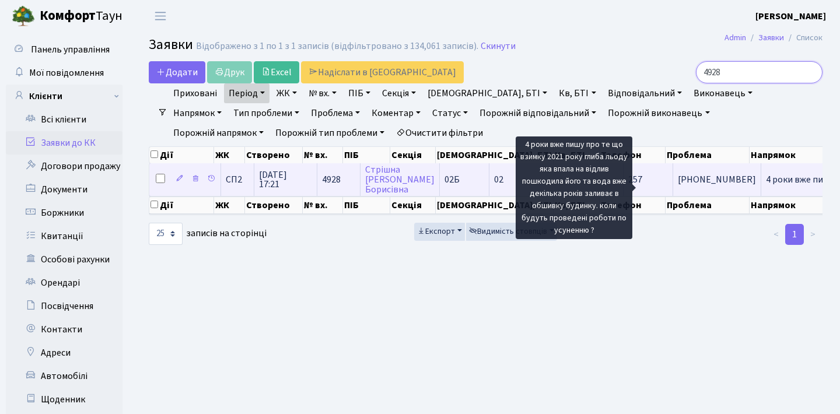
type input "4928"
click at [766, 186] on span "4 роки вже пишу[...]" at bounding box center [806, 179] width 80 height 13
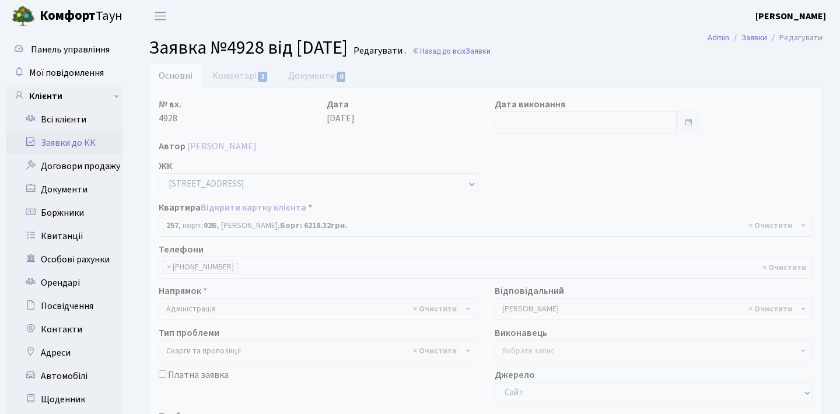
select select "20507"
select select "55"
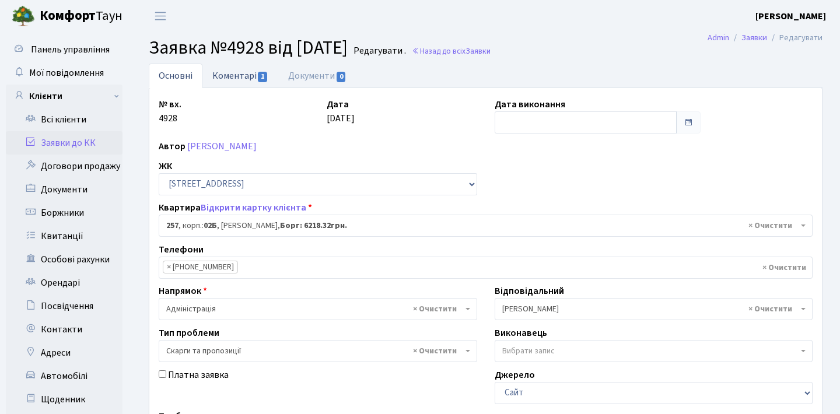
click at [258, 68] on link "Коментарі 1" at bounding box center [240, 76] width 76 height 24
